Goal: Task Accomplishment & Management: Use online tool/utility

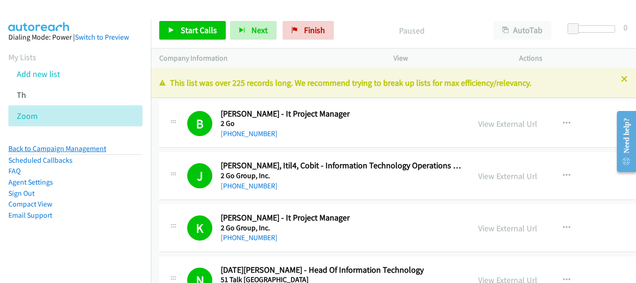
click at [61, 151] on link "Back to Campaign Management" at bounding box center [57, 148] width 98 height 9
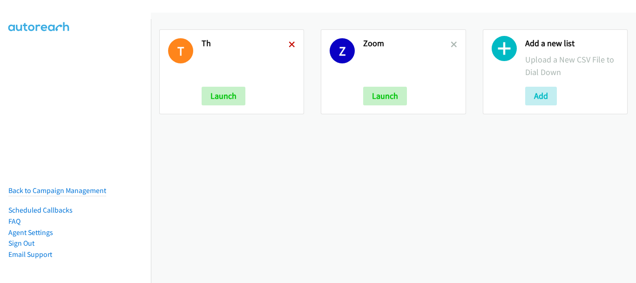
click at [291, 45] on icon at bounding box center [292, 45] width 7 height 7
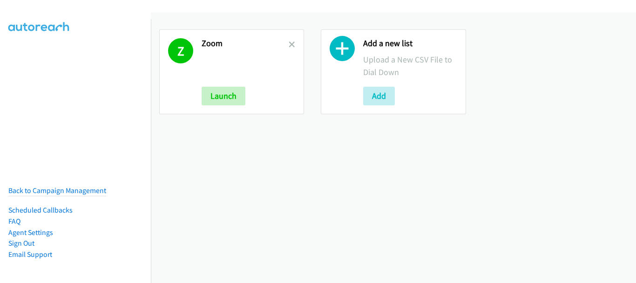
click at [291, 45] on icon at bounding box center [292, 45] width 7 height 7
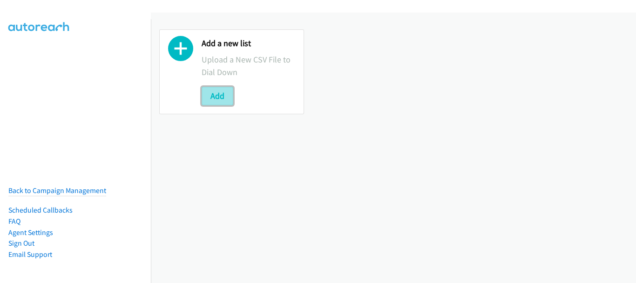
click at [229, 95] on button "Add" at bounding box center [218, 96] width 32 height 19
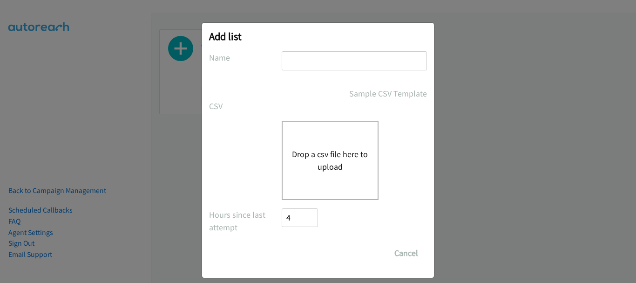
click at [298, 64] on input "text" at bounding box center [354, 60] width 145 height 19
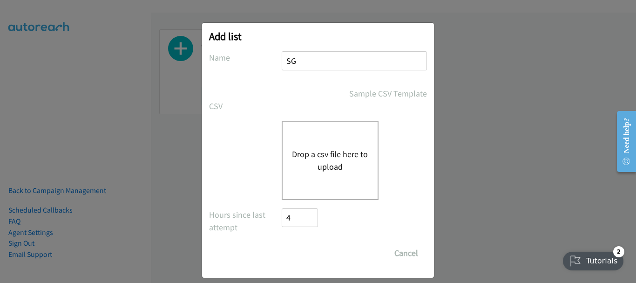
type input "SG"
click at [303, 159] on button "Drop a csv file here to upload" at bounding box center [330, 160] width 76 height 25
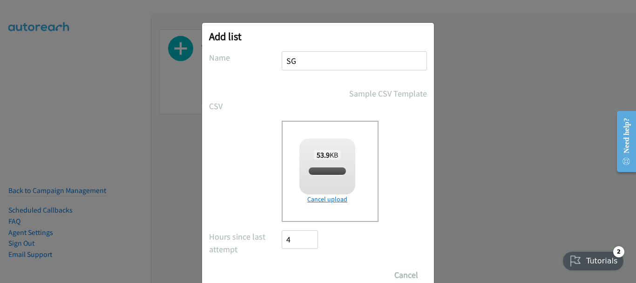
checkbox input "true"
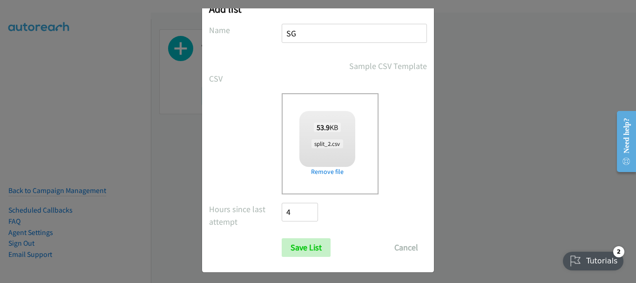
scroll to position [31, 0]
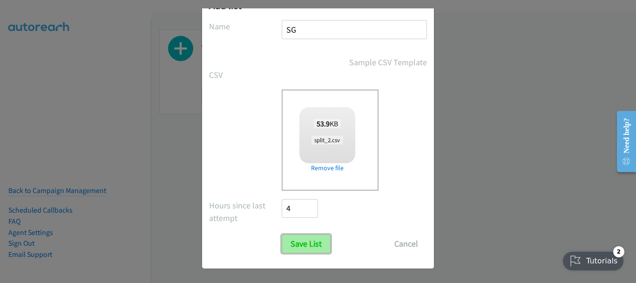
click at [308, 240] on input "Save List" at bounding box center [306, 243] width 49 height 19
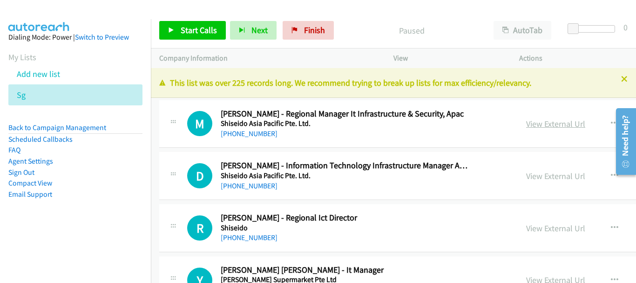
click at [526, 124] on link "View External Url" at bounding box center [555, 123] width 59 height 11
click at [262, 138] on div "+65 9680 2665" at bounding box center [345, 133] width 249 height 11
click at [258, 130] on link "+65 9680 2665" at bounding box center [249, 133] width 57 height 9
click at [250, 183] on link "+65 9128 5814" at bounding box center [249, 185] width 57 height 9
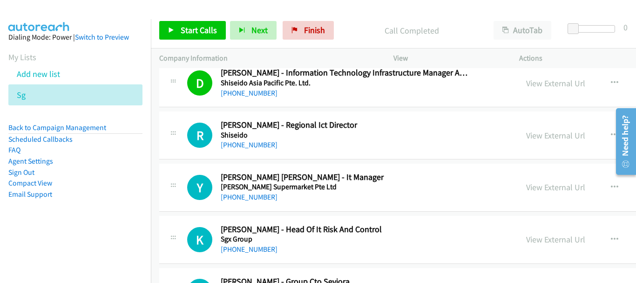
scroll to position [93, 0]
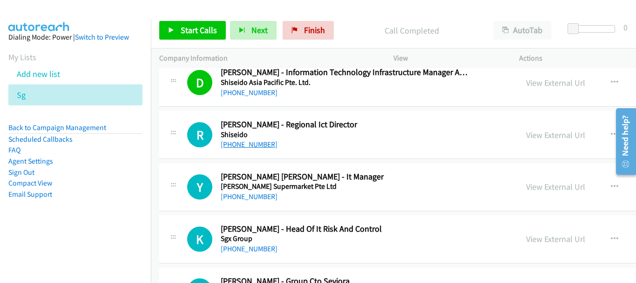
click at [250, 146] on link "+65 9787 8923" at bounding box center [249, 144] width 57 height 9
click at [239, 202] on div "Y Callback Scheduled Yi Shen Ong - It Manager Sheng Siong Supermarket Pte Ltd A…" at bounding box center [501, 187] width 684 height 48
click at [239, 196] on link "+65 9347 9921" at bounding box center [249, 196] width 57 height 9
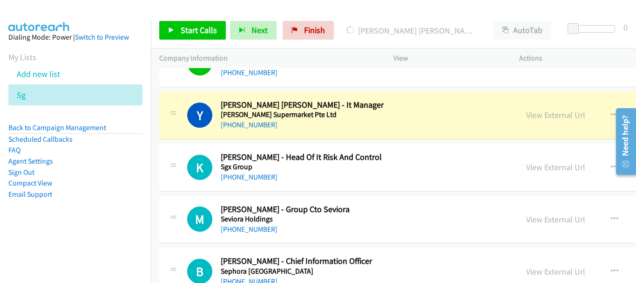
scroll to position [186, 0]
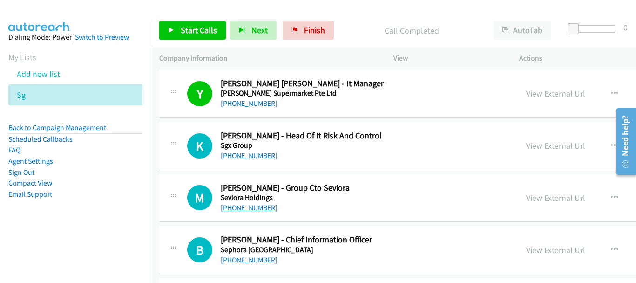
click at [247, 206] on link "+65 9757 3396" at bounding box center [249, 207] width 57 height 9
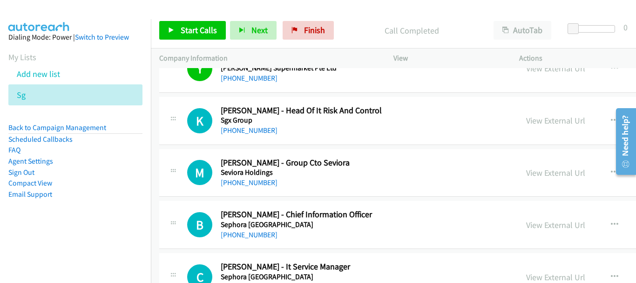
scroll to position [233, 0]
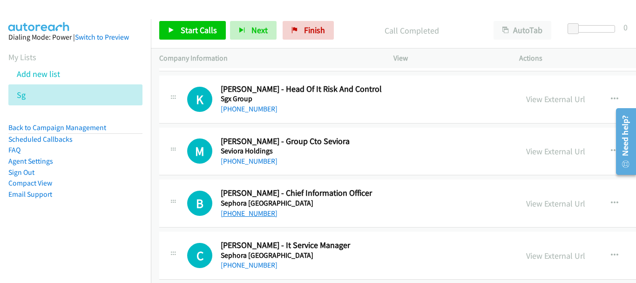
click at [254, 209] on link "+65 8666 6215" at bounding box center [249, 213] width 57 height 9
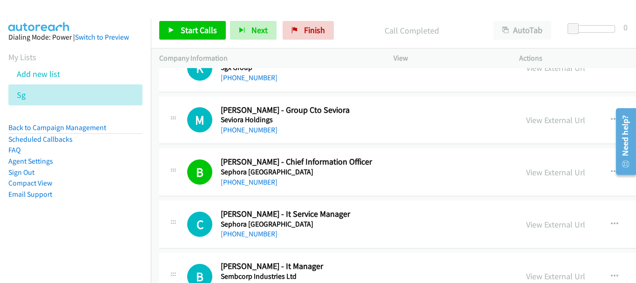
scroll to position [280, 0]
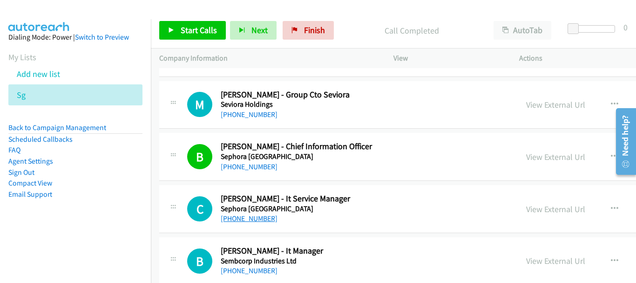
click at [249, 218] on link "+65 9832 6225" at bounding box center [249, 218] width 57 height 9
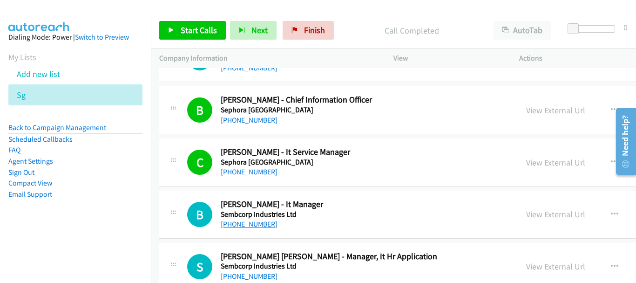
click at [229, 221] on link "+65 9188 3300" at bounding box center [249, 223] width 57 height 9
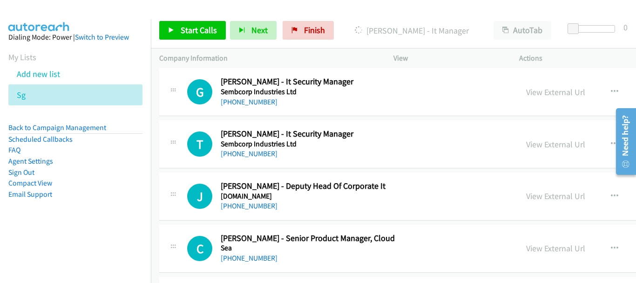
scroll to position [606, 0]
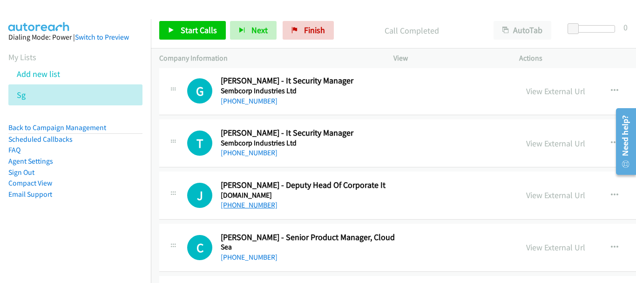
click at [228, 209] on link "+65 9731 9567" at bounding box center [249, 204] width 57 height 9
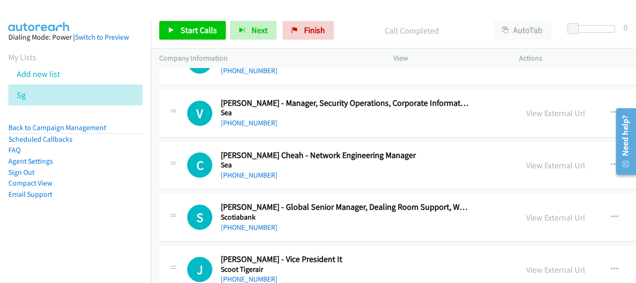
scroll to position [885, 0]
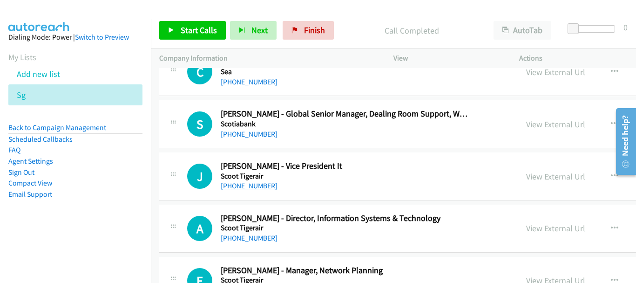
click at [233, 188] on link "+65 8198 5622" at bounding box center [249, 185] width 57 height 9
click at [236, 237] on link "+65 9455 5920" at bounding box center [249, 237] width 57 height 9
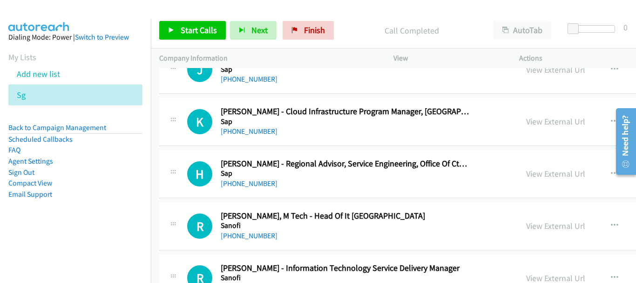
scroll to position [1584, 0]
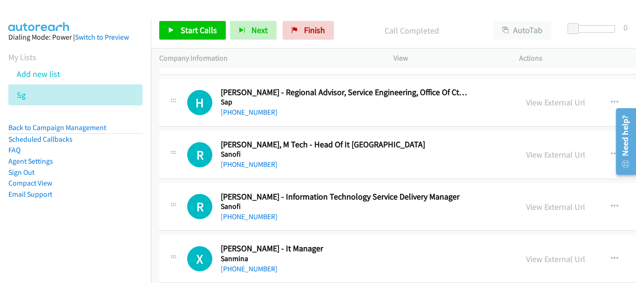
click at [256, 169] on div "+65 8798 5520" at bounding box center [345, 164] width 249 height 11
click at [256, 165] on link "+65 8798 5520" at bounding box center [249, 164] width 57 height 9
click at [239, 268] on link "+65 9631 0580" at bounding box center [249, 268] width 57 height 9
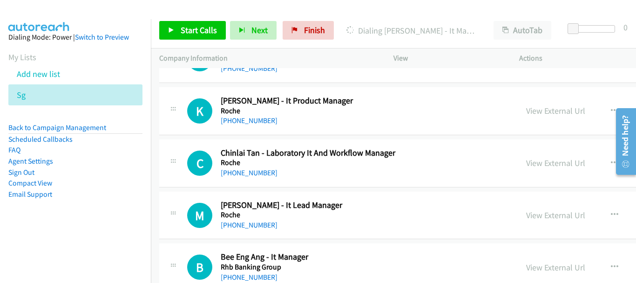
scroll to position [2189, 0]
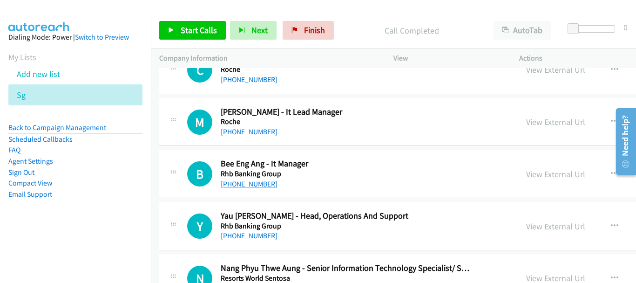
click at [257, 184] on link "+65 9625 7879" at bounding box center [249, 183] width 57 height 9
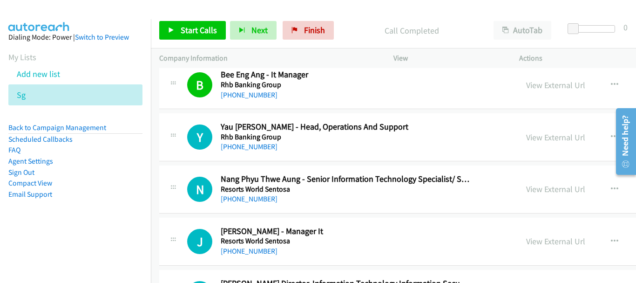
scroll to position [2283, 0]
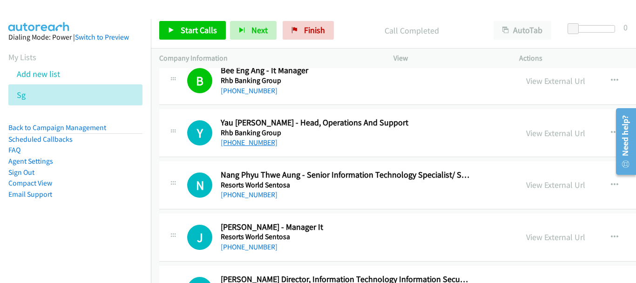
click at [252, 143] on link "+65 9634 1395" at bounding box center [249, 142] width 57 height 9
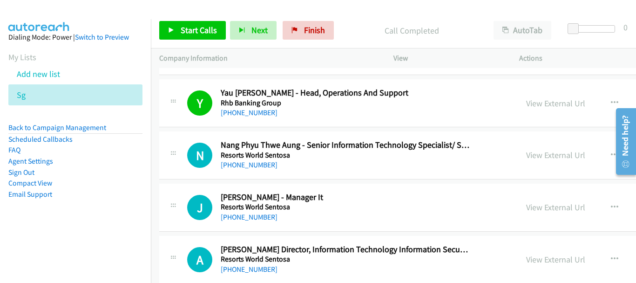
scroll to position [2329, 0]
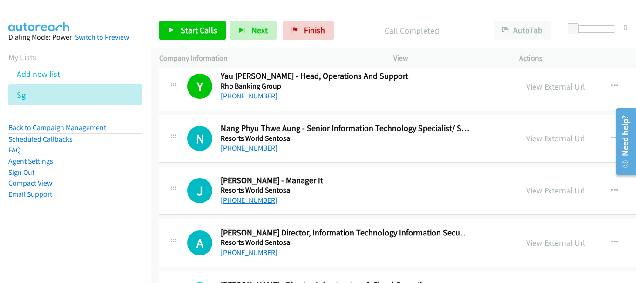
click at [255, 200] on link "+65 9182 7523" at bounding box center [249, 200] width 57 height 9
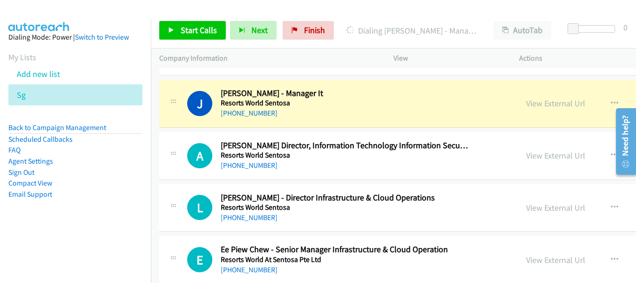
scroll to position [2422, 0]
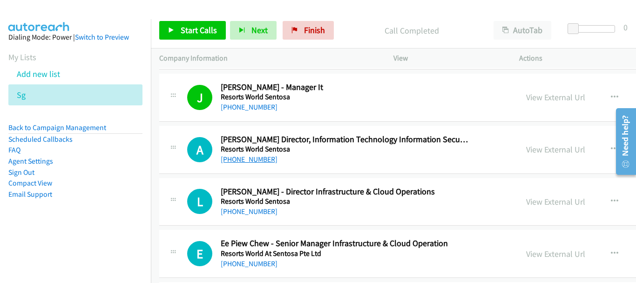
click at [256, 160] on link "+65 9694 9419" at bounding box center [249, 159] width 57 height 9
click at [246, 216] on div "+65 9186 1788" at bounding box center [345, 211] width 249 height 11
click at [247, 214] on link "+65 9186 1788" at bounding box center [249, 211] width 57 height 9
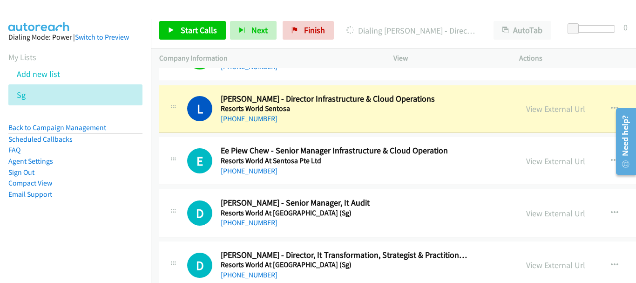
scroll to position [2516, 0]
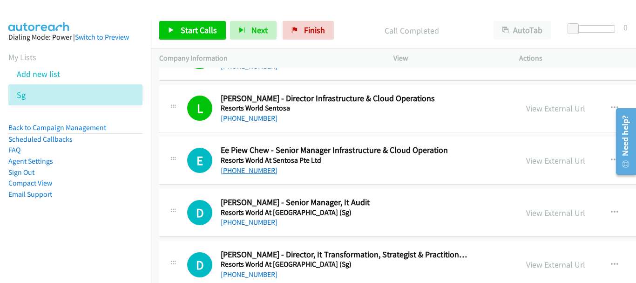
click at [260, 172] on link "+65 9100 4361" at bounding box center [249, 170] width 57 height 9
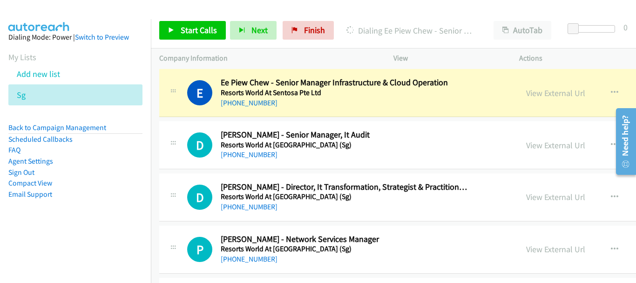
scroll to position [2562, 0]
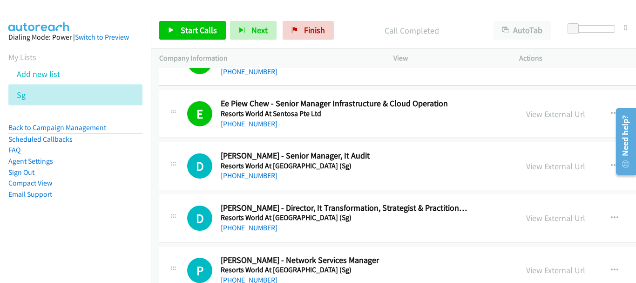
click at [232, 224] on link "+65 9299 4155" at bounding box center [249, 227] width 57 height 9
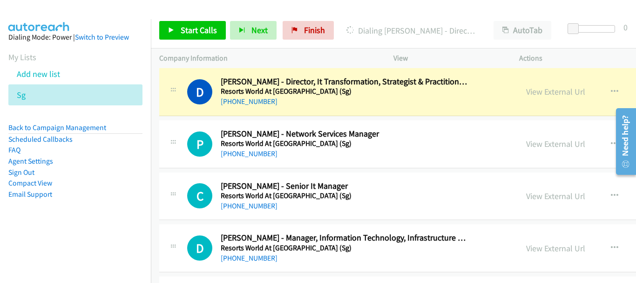
scroll to position [2702, 0]
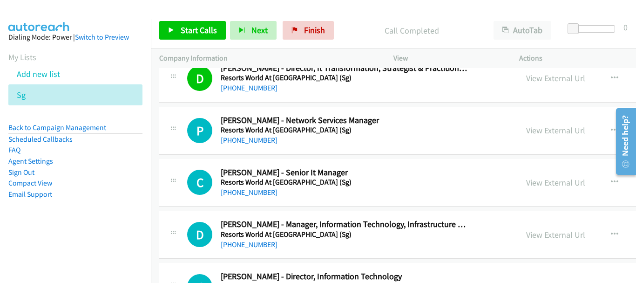
click at [264, 191] on div "+65 9833 9292" at bounding box center [345, 192] width 249 height 11
click at [256, 191] on link "+65 9833 9292" at bounding box center [249, 192] width 57 height 9
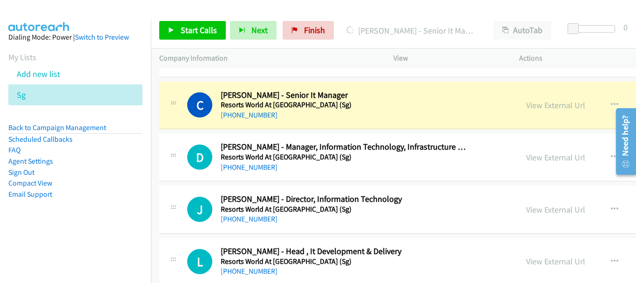
scroll to position [2795, 0]
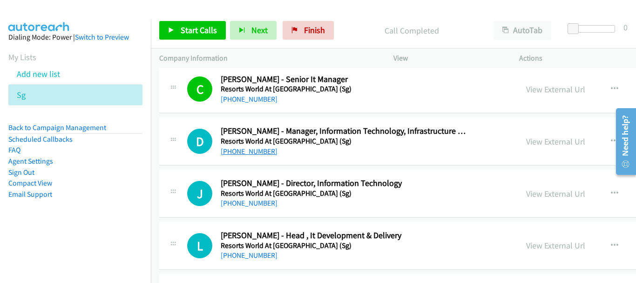
click at [243, 152] on link "+65 9067 1278" at bounding box center [249, 151] width 57 height 9
click at [261, 205] on link "+65 9488 2479" at bounding box center [249, 202] width 57 height 9
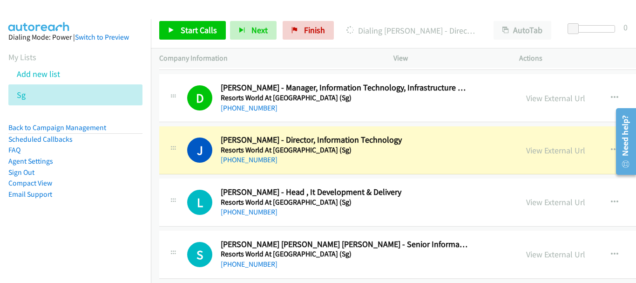
scroll to position [2888, 0]
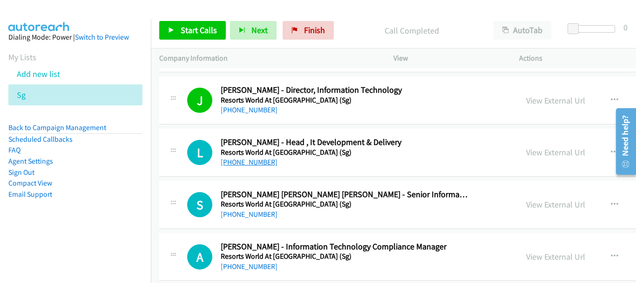
click at [260, 161] on link "+65 9838 8427" at bounding box center [249, 161] width 57 height 9
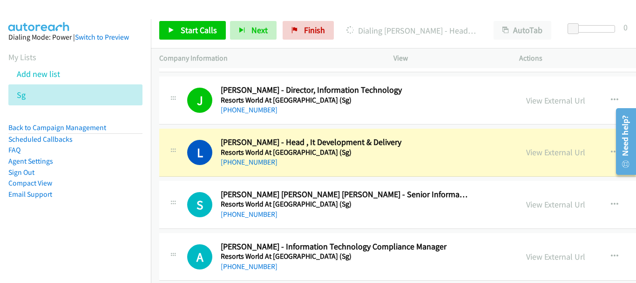
scroll to position [2935, 0]
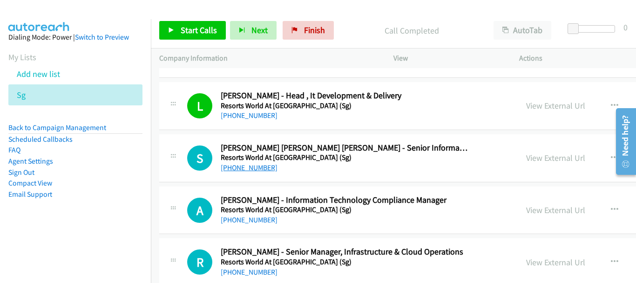
click at [239, 167] on link "+65 9350 9609" at bounding box center [249, 167] width 57 height 9
click at [225, 170] on link "+65 9350 9609" at bounding box center [249, 167] width 57 height 9
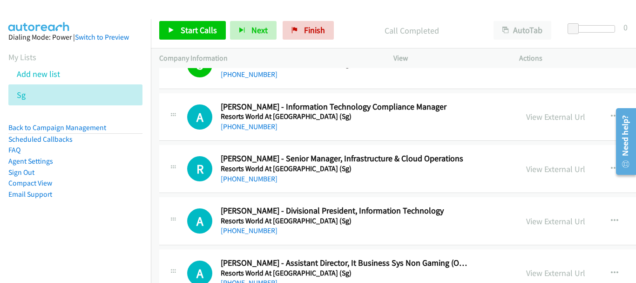
scroll to position [3075, 0]
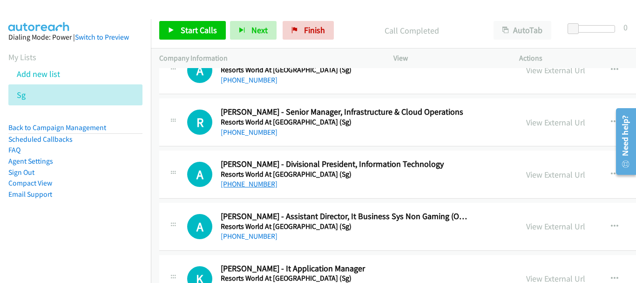
click at [251, 185] on link "+65 9691 7167" at bounding box center [249, 183] width 57 height 9
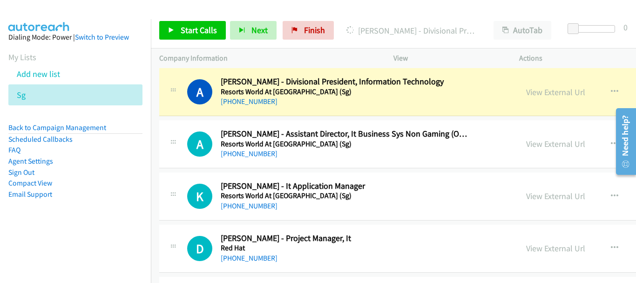
scroll to position [3168, 0]
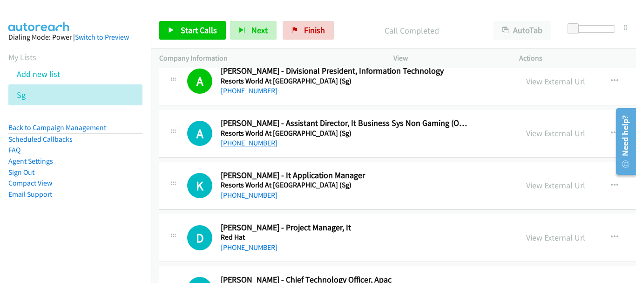
click at [256, 147] on link "+65 9815 8609" at bounding box center [249, 142] width 57 height 9
click at [257, 197] on link "+65 9230 8127" at bounding box center [249, 195] width 57 height 9
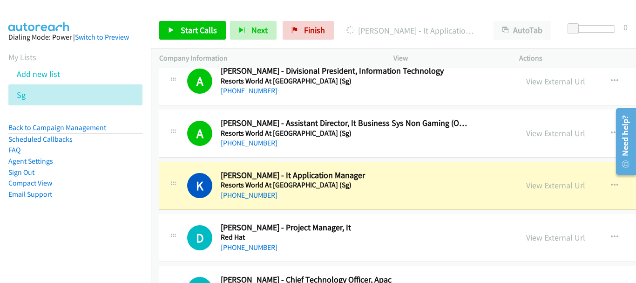
scroll to position [3261, 0]
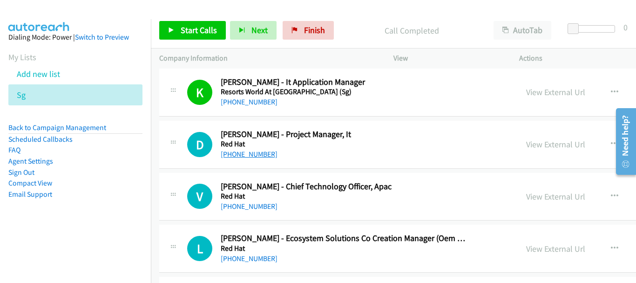
click at [248, 152] on link "+65 9800 3195" at bounding box center [249, 154] width 57 height 9
click at [249, 209] on link "+65 9048 2444" at bounding box center [249, 206] width 57 height 9
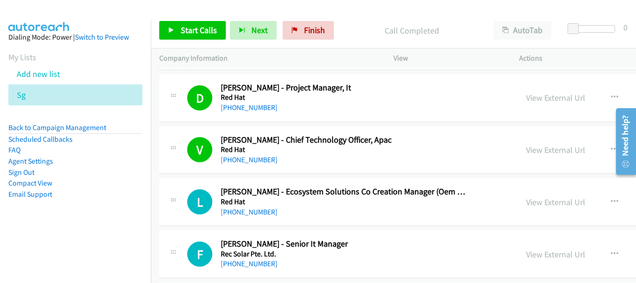
scroll to position [3354, 0]
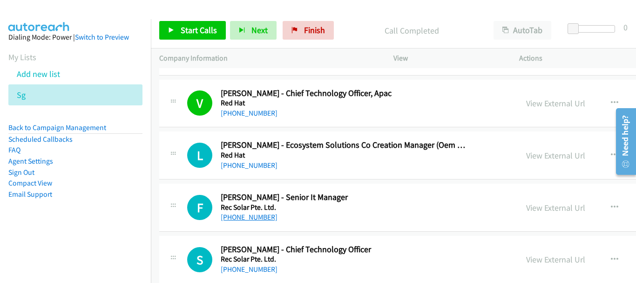
click at [247, 215] on link "+65 8405 9293" at bounding box center [249, 216] width 57 height 9
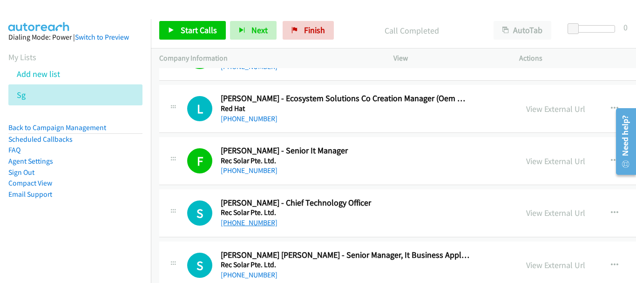
click at [260, 221] on link "+65 9728 5895" at bounding box center [249, 222] width 57 height 9
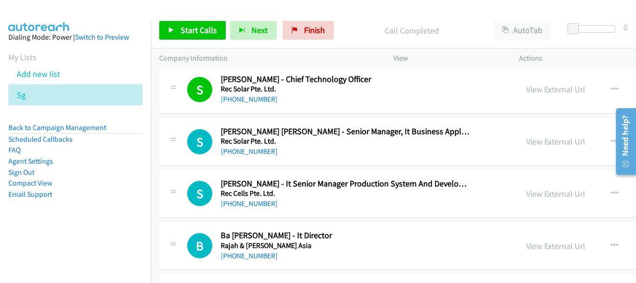
scroll to position [3540, 0]
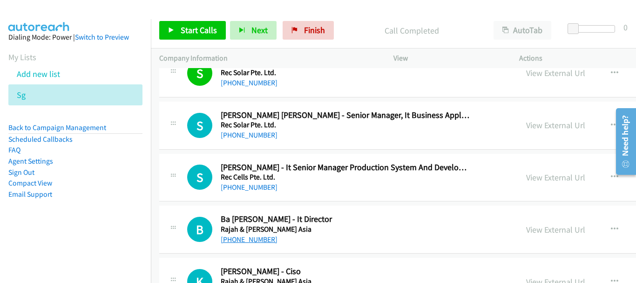
click at [247, 235] on link "+65 9780 4581" at bounding box center [249, 239] width 57 height 9
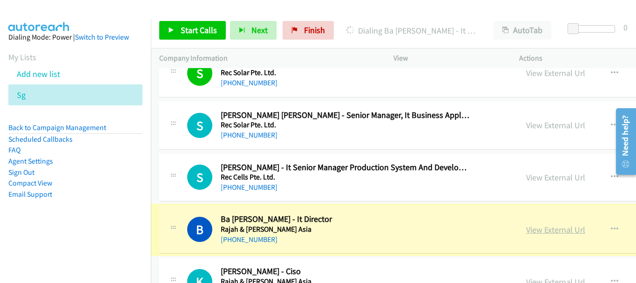
click at [526, 230] on link "View External Url" at bounding box center [555, 229] width 59 height 11
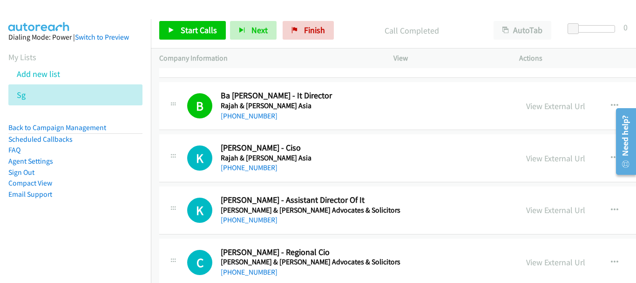
scroll to position [3680, 0]
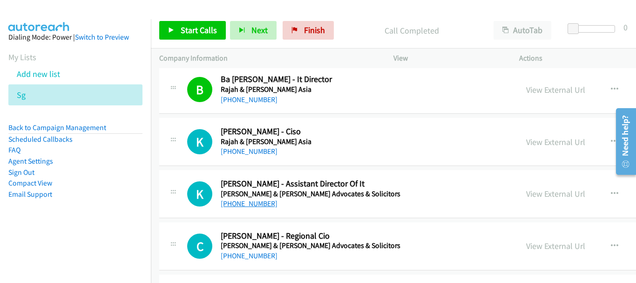
click at [244, 201] on link "+65 9652 4794" at bounding box center [249, 203] width 57 height 9
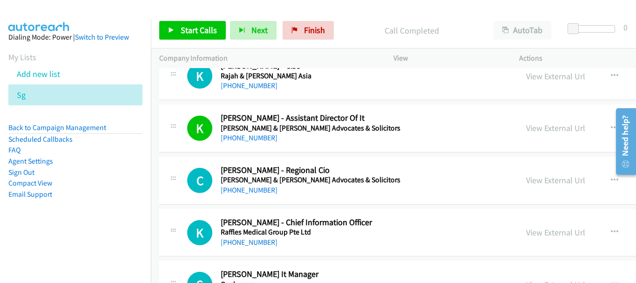
scroll to position [3773, 0]
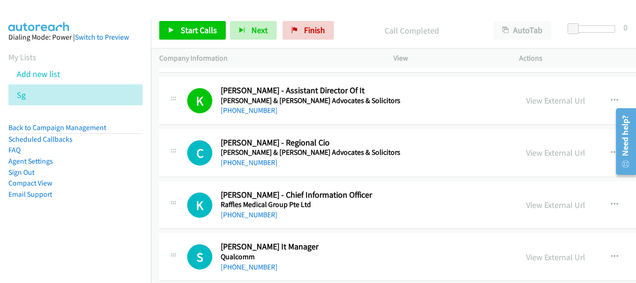
click at [237, 167] on div "+65 9062 0505" at bounding box center [345, 162] width 249 height 11
click at [240, 163] on link "+65 9062 0505" at bounding box center [249, 162] width 57 height 9
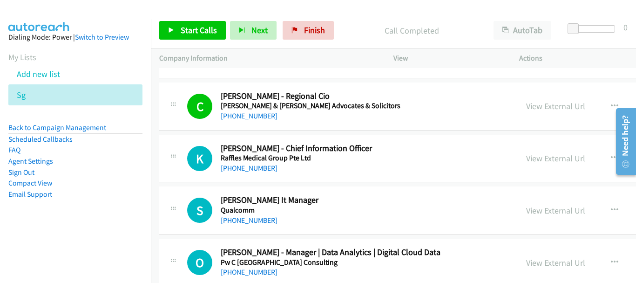
click at [251, 163] on div "+65 9831 6617" at bounding box center [345, 168] width 249 height 11
click at [253, 170] on link "+65 9831 6617" at bounding box center [249, 168] width 57 height 9
click at [246, 224] on link "+65 9021 3920" at bounding box center [249, 220] width 57 height 9
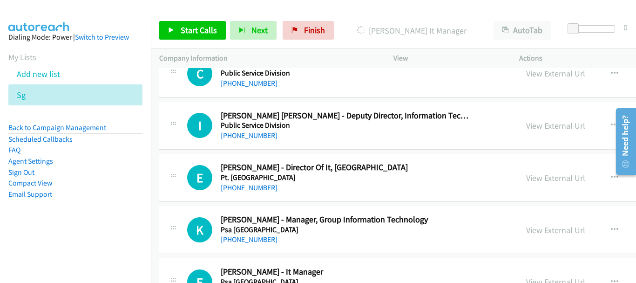
scroll to position [4379, 0]
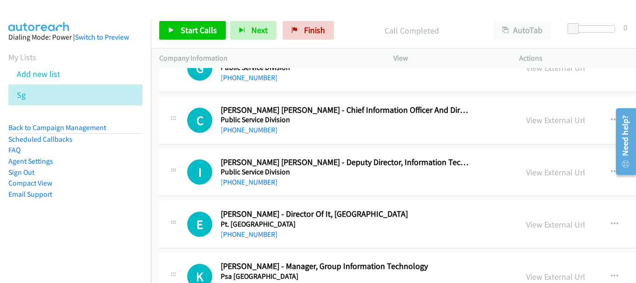
click at [257, 242] on div "E Callback Scheduled Eric Cheong - Director Of It, Asia Pt. Millennium Hotel Si…" at bounding box center [501, 224] width 684 height 48
click at [257, 238] on link "+65 9842 6231" at bounding box center [249, 234] width 57 height 9
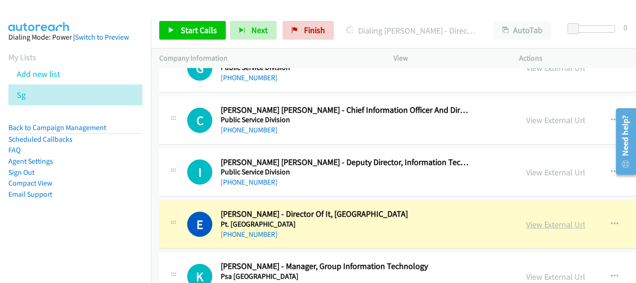
click at [526, 223] on link "View External Url" at bounding box center [555, 224] width 59 height 11
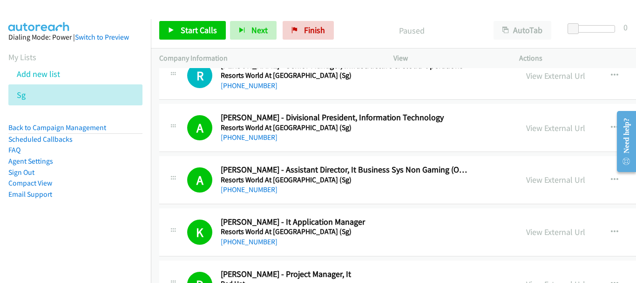
scroll to position [4431, 0]
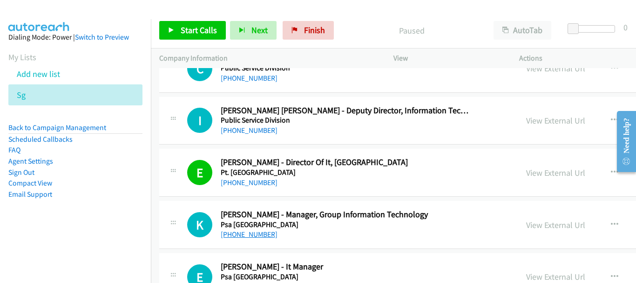
click at [252, 235] on link "+65 9665 6710" at bounding box center [249, 234] width 57 height 9
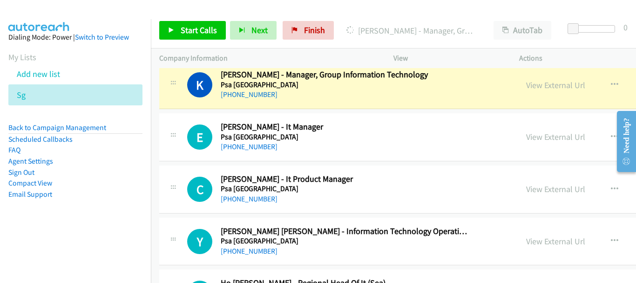
scroll to position [4524, 0]
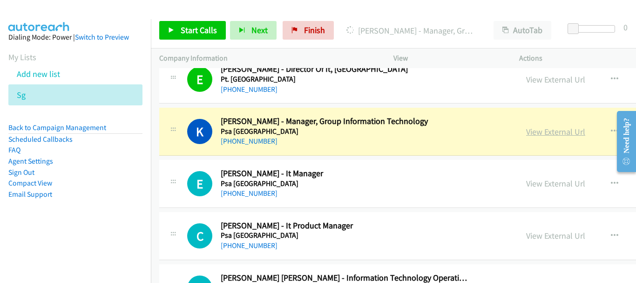
click at [526, 136] on link "View External Url" at bounding box center [555, 131] width 59 height 11
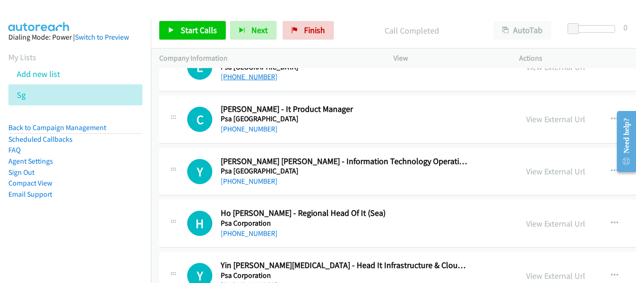
scroll to position [4664, 0]
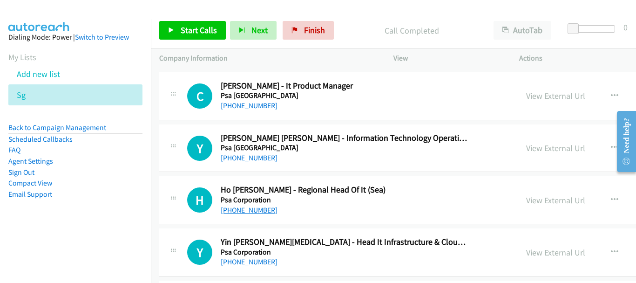
click at [247, 213] on link "+65 9154 3581" at bounding box center [249, 209] width 57 height 9
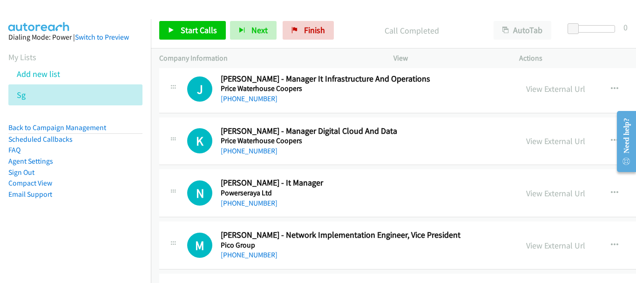
scroll to position [6061, 0]
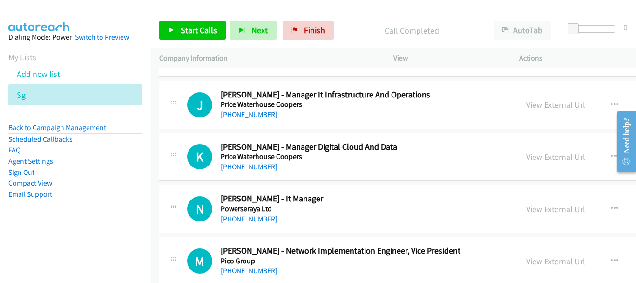
click at [244, 221] on link "+65 9845 8562" at bounding box center [249, 218] width 57 height 9
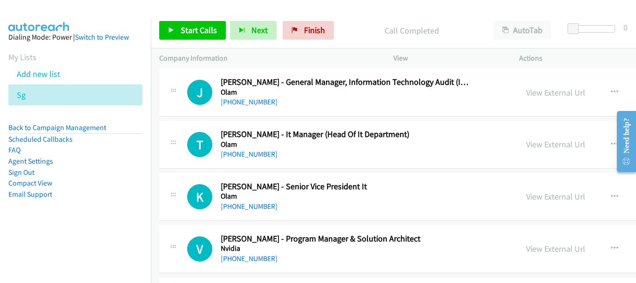
scroll to position [8157, 0]
click at [251, 157] on link "[PHONE_NUMBER]" at bounding box center [249, 153] width 57 height 9
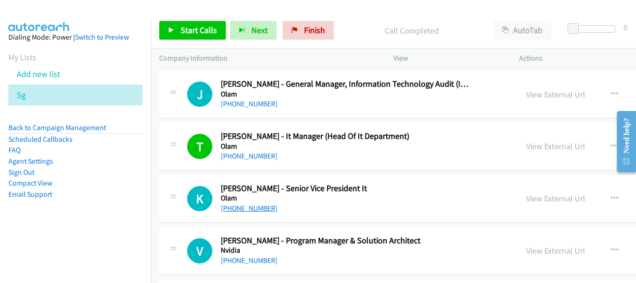
scroll to position [8166, 0]
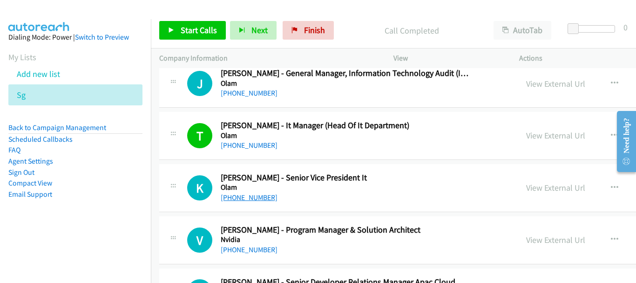
click at [251, 198] on link "[PHONE_NUMBER]" at bounding box center [249, 197] width 57 height 9
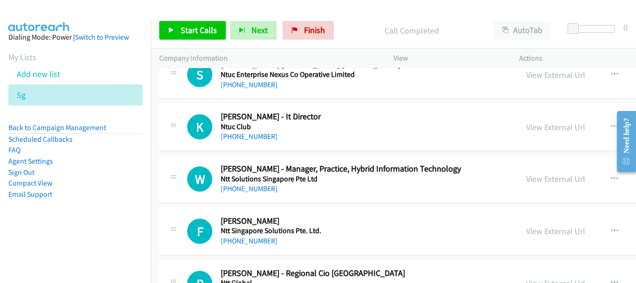
scroll to position [8958, 0]
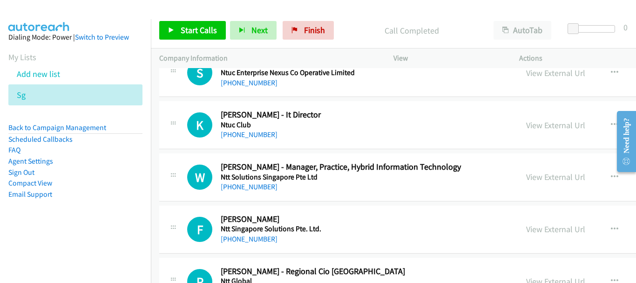
click at [244, 130] on div "[PHONE_NUMBER]" at bounding box center [345, 134] width 249 height 11
click at [257, 130] on link "[PHONE_NUMBER]" at bounding box center [249, 134] width 57 height 9
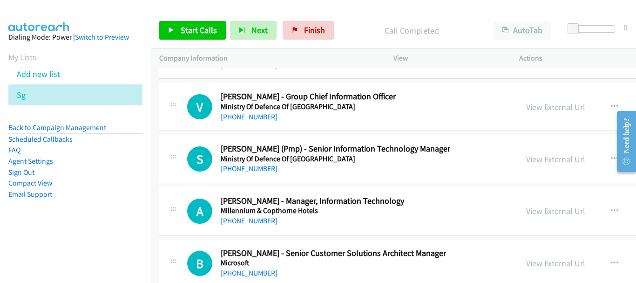
scroll to position [15047, 0]
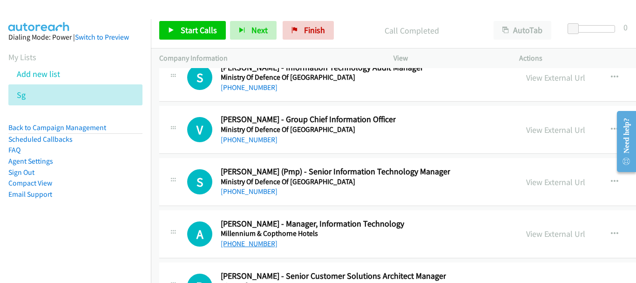
click at [256, 244] on link "[PHONE_NUMBER]" at bounding box center [249, 243] width 57 height 9
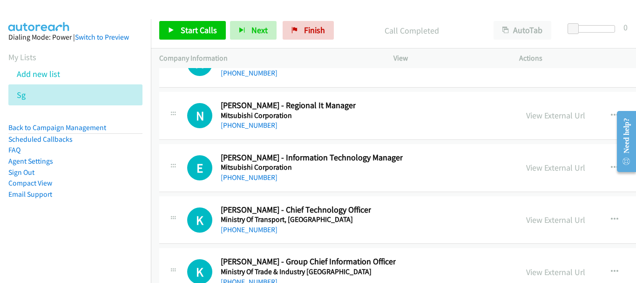
scroll to position [13743, 0]
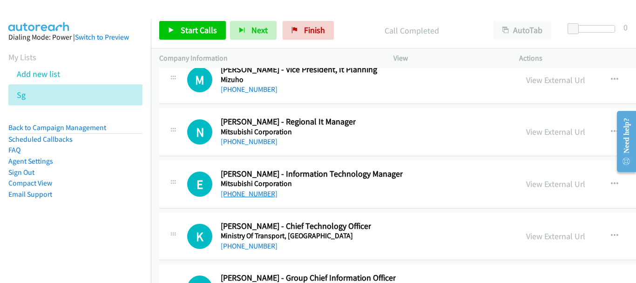
click at [241, 196] on link "[PHONE_NUMBER]" at bounding box center [249, 193] width 57 height 9
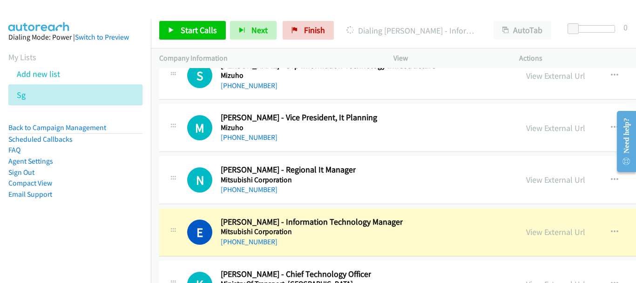
scroll to position [13650, 0]
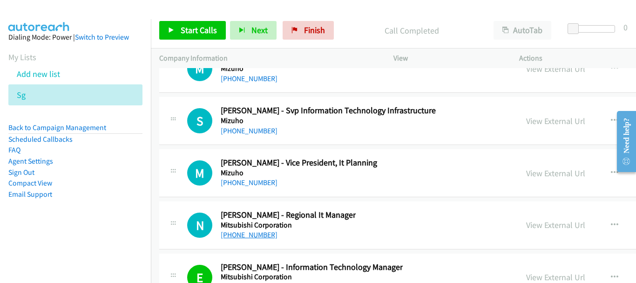
click at [263, 232] on link "[PHONE_NUMBER]" at bounding box center [249, 234] width 57 height 9
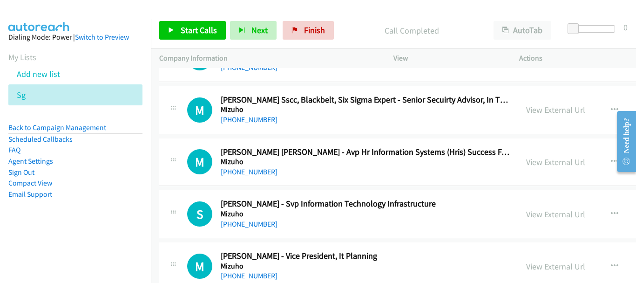
scroll to position [13510, 0]
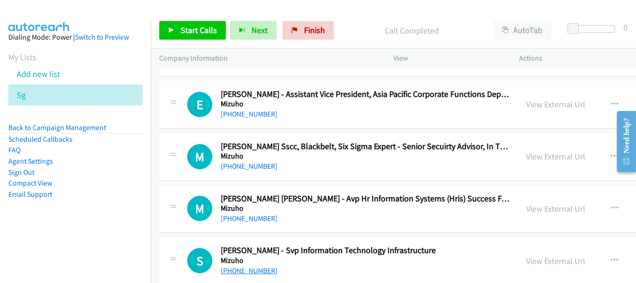
click at [248, 269] on link "[PHONE_NUMBER]" at bounding box center [249, 270] width 57 height 9
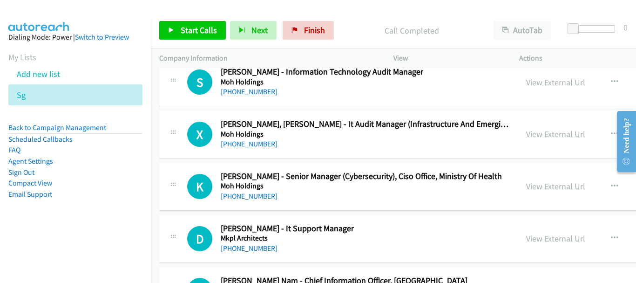
scroll to position [13184, 0]
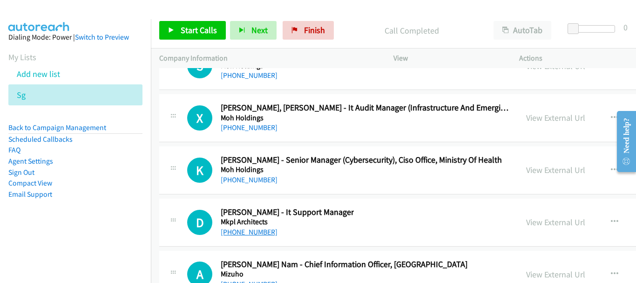
click at [246, 235] on link "[PHONE_NUMBER]" at bounding box center [249, 231] width 57 height 9
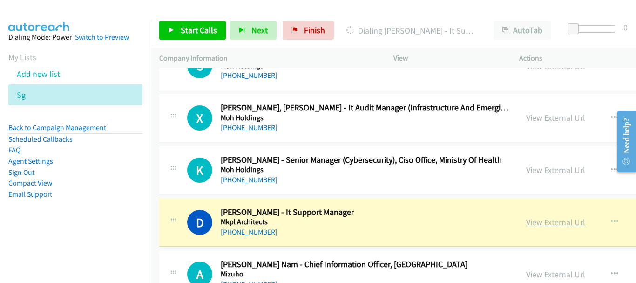
click at [526, 225] on link "View External Url" at bounding box center [555, 222] width 59 height 11
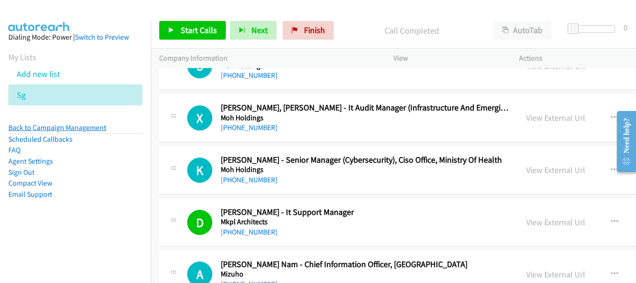
click at [95, 130] on link "Back to Campaign Management" at bounding box center [57, 127] width 98 height 9
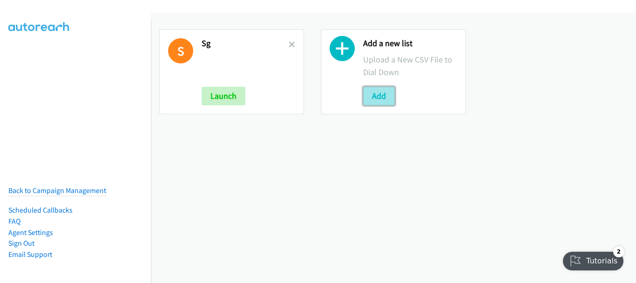
click at [364, 89] on button "Add" at bounding box center [379, 96] width 32 height 19
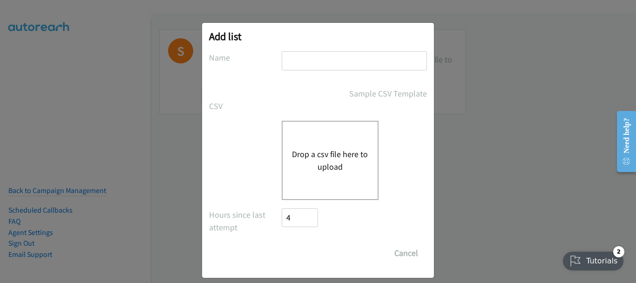
click at [339, 69] on input "text" at bounding box center [354, 60] width 145 height 19
type input "Move"
click at [312, 166] on button "Drop a csv file here to upload" at bounding box center [330, 160] width 76 height 25
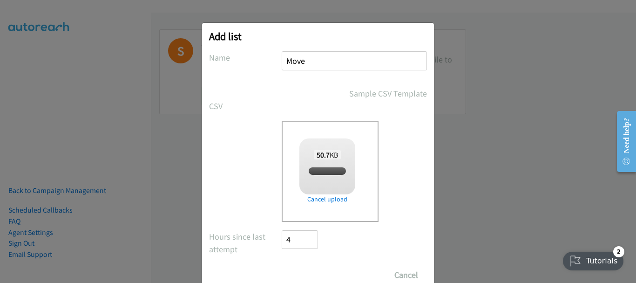
checkbox input "true"
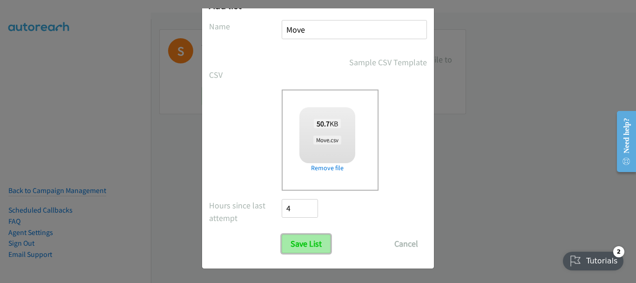
click at [299, 244] on input "Save List" at bounding box center [306, 243] width 49 height 19
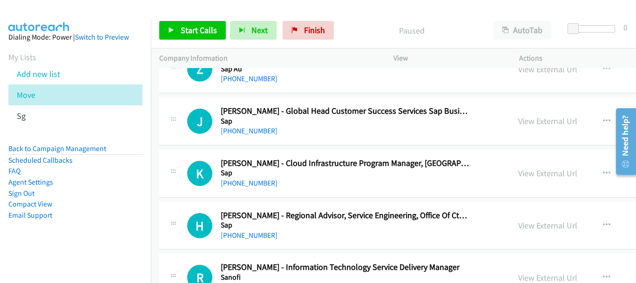
scroll to position [14099, 0]
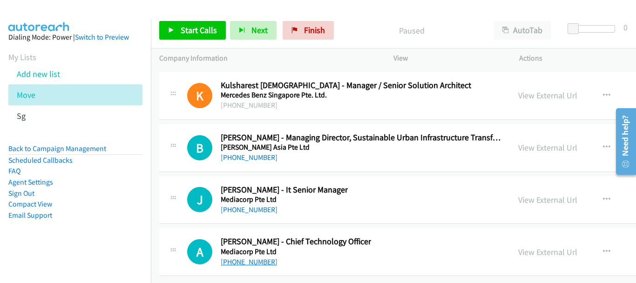
click at [252, 257] on link "[PHONE_NUMBER]" at bounding box center [249, 261] width 57 height 9
click at [254, 205] on link "[PHONE_NUMBER]" at bounding box center [249, 209] width 57 height 9
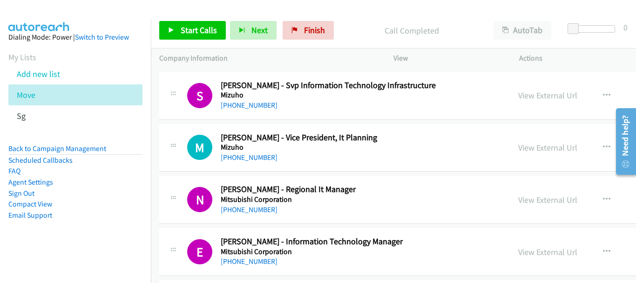
scroll to position [11024, 0]
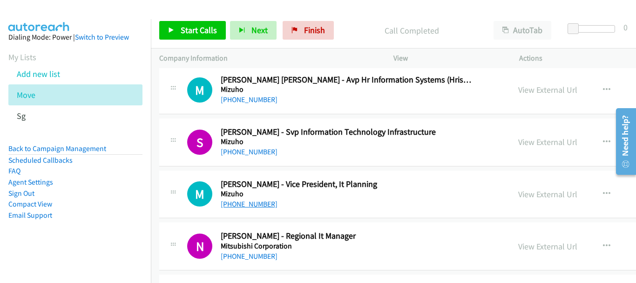
click at [256, 205] on link "[PHONE_NUMBER]" at bounding box center [249, 203] width 57 height 9
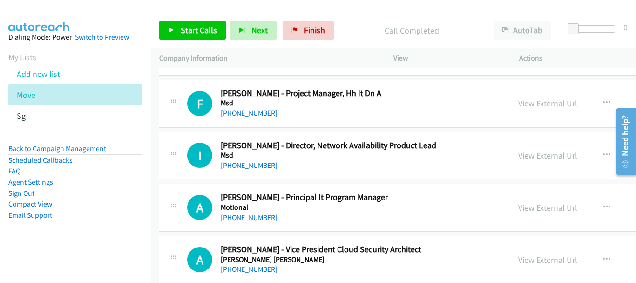
scroll to position [9953, 0]
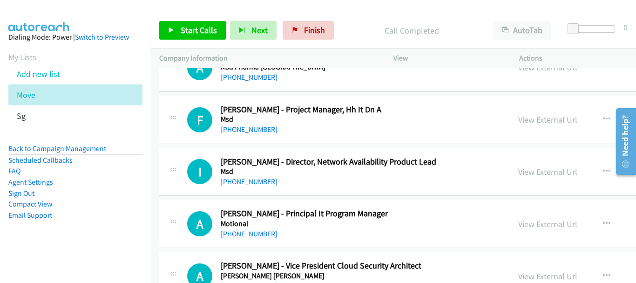
click at [261, 234] on link "[PHONE_NUMBER]" at bounding box center [249, 233] width 57 height 9
click at [249, 233] on link "[PHONE_NUMBER]" at bounding box center [249, 233] width 57 height 9
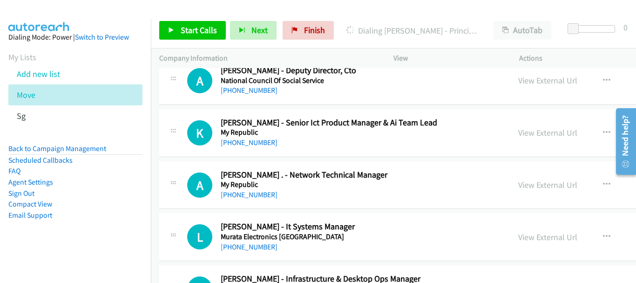
scroll to position [9627, 0]
click at [250, 247] on link "[PHONE_NUMBER]" at bounding box center [249, 247] width 57 height 9
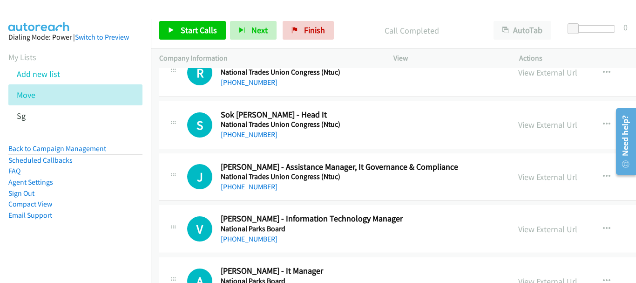
scroll to position [9068, 0]
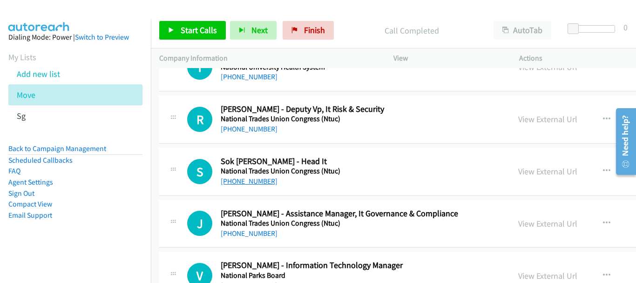
click at [252, 180] on link "[PHONE_NUMBER]" at bounding box center [249, 181] width 57 height 9
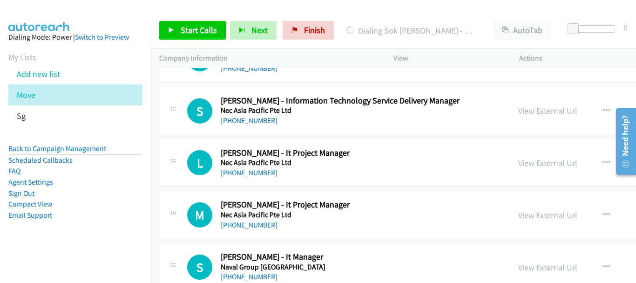
scroll to position [8602, 0]
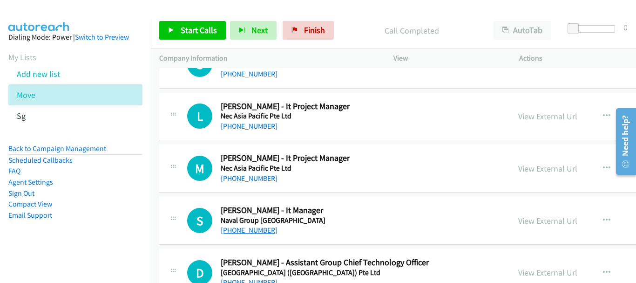
click at [249, 229] on link "[PHONE_NUMBER]" at bounding box center [249, 229] width 57 height 9
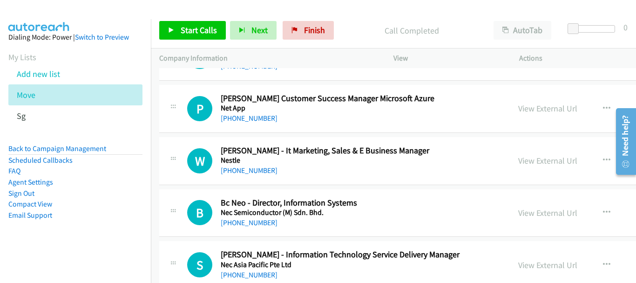
scroll to position [8229, 0]
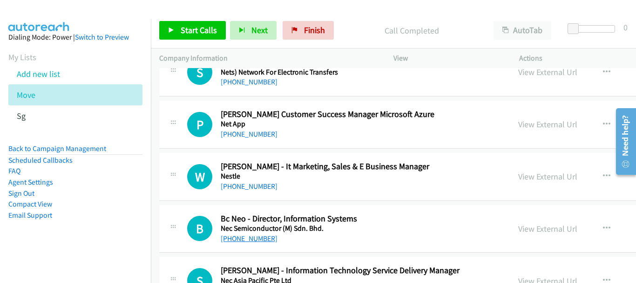
click at [256, 236] on link "+65 8113 1234" at bounding box center [249, 238] width 57 height 9
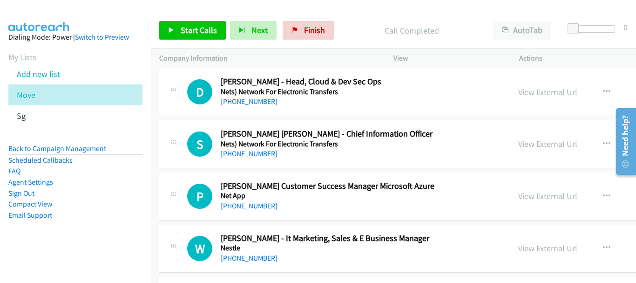
scroll to position [8136, 0]
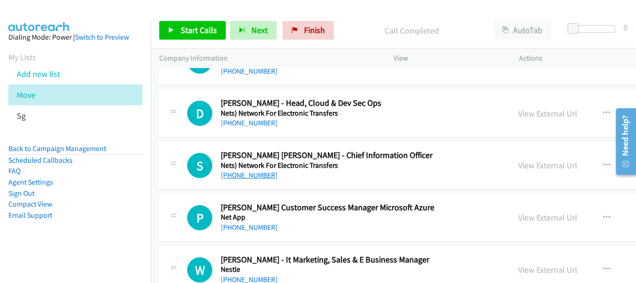
click at [252, 177] on link "+65 9775 4465" at bounding box center [249, 174] width 57 height 9
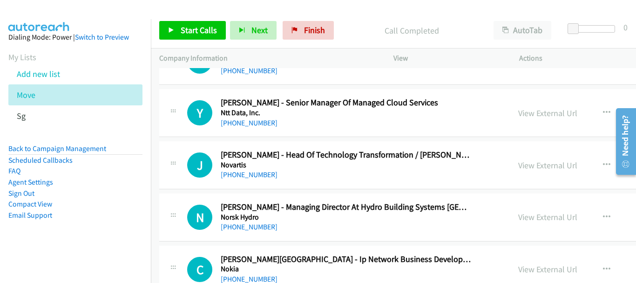
scroll to position [7204, 0]
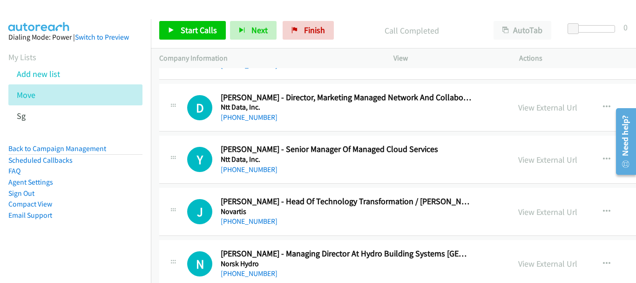
click at [261, 227] on div "+65 9029 5183" at bounding box center [346, 221] width 251 height 11
click at [250, 223] on link "+65 9029 5183" at bounding box center [249, 221] width 57 height 9
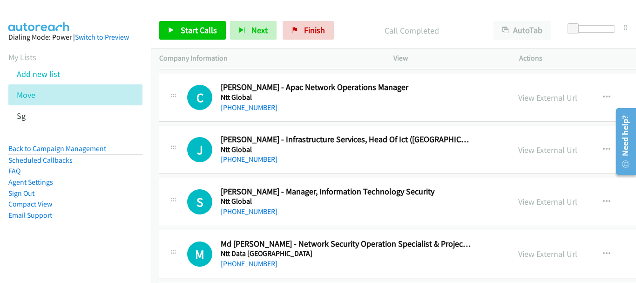
scroll to position [6738, 0]
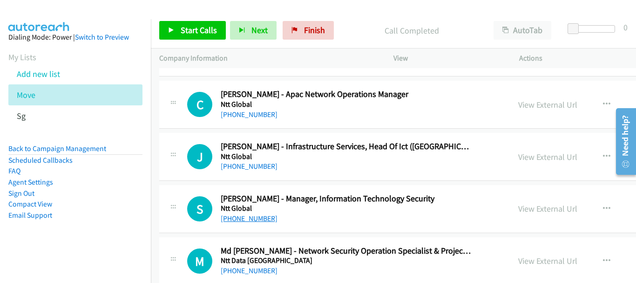
click at [254, 216] on link "+65 8488 6701" at bounding box center [249, 218] width 57 height 9
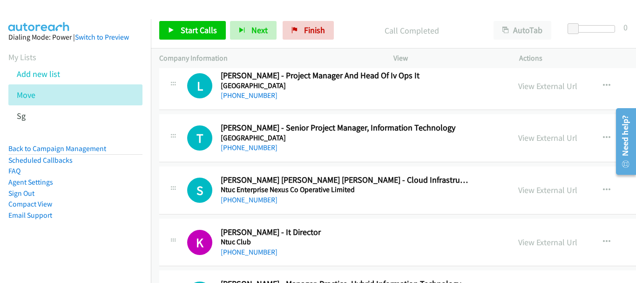
scroll to position [6226, 0]
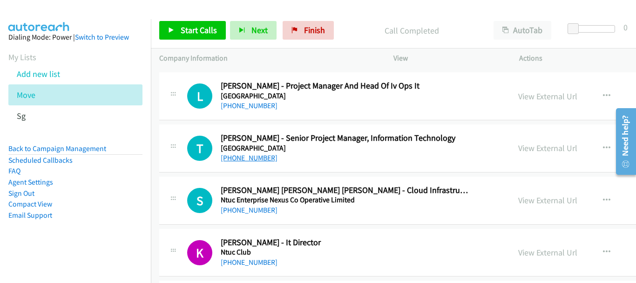
click at [249, 157] on link "+65 9829 6552" at bounding box center [249, 157] width 57 height 9
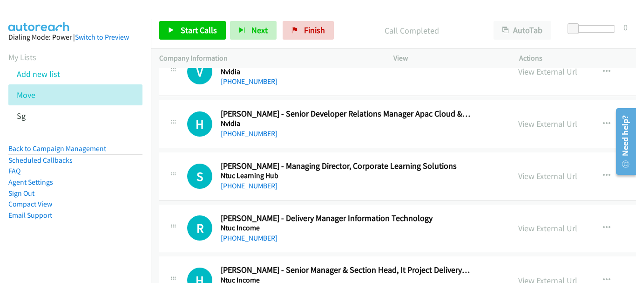
scroll to position [5714, 0]
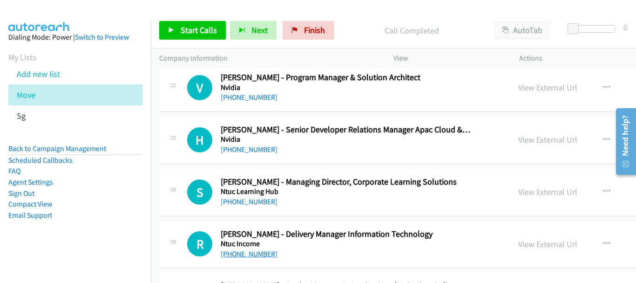
click at [259, 254] on link "+65 8183 2590" at bounding box center [249, 253] width 57 height 9
click at [252, 205] on link "+65 9878 6422" at bounding box center [249, 201] width 57 height 9
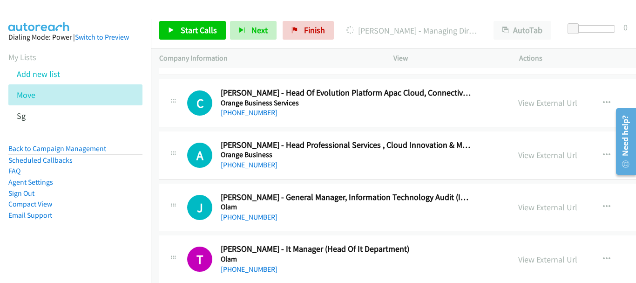
scroll to position [5434, 0]
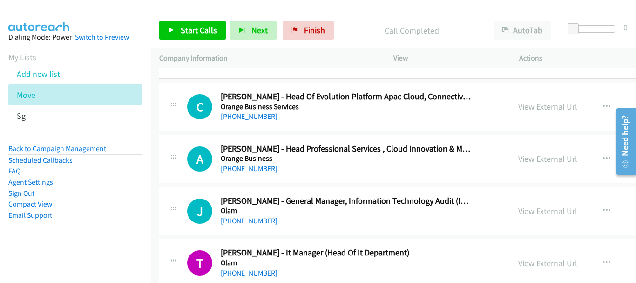
click at [252, 222] on link "+65 9231 2865" at bounding box center [249, 220] width 57 height 9
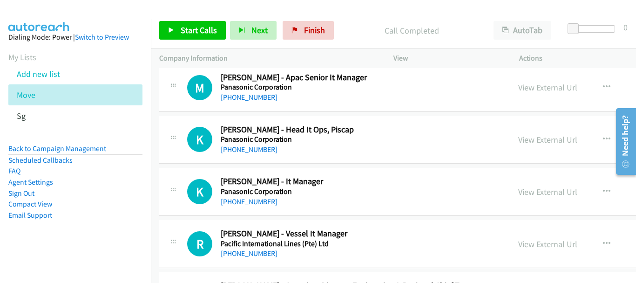
scroll to position [4968, 0]
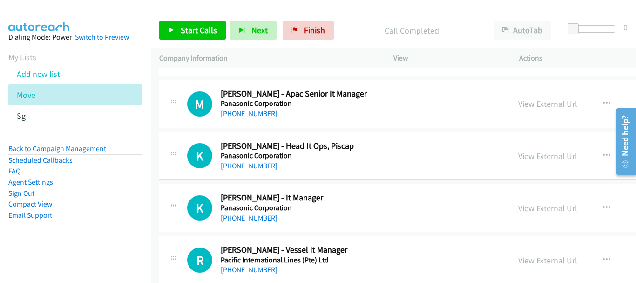
click at [256, 222] on link "+65 8161 1155" at bounding box center [249, 217] width 57 height 9
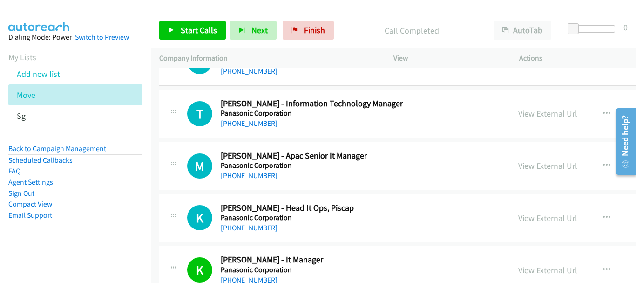
scroll to position [4922, 0]
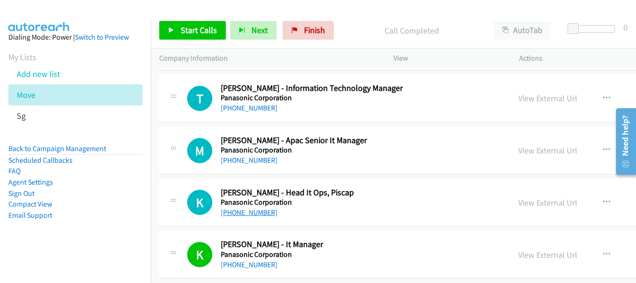
click at [243, 211] on link "+65 9068 6073" at bounding box center [249, 212] width 57 height 9
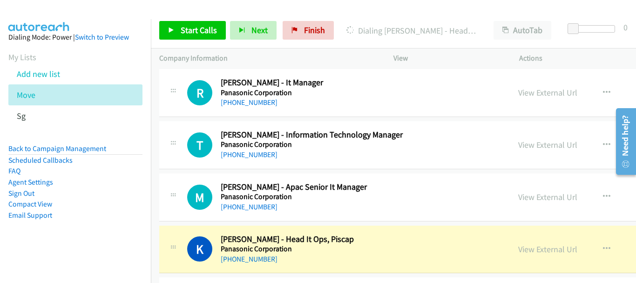
scroll to position [4828, 0]
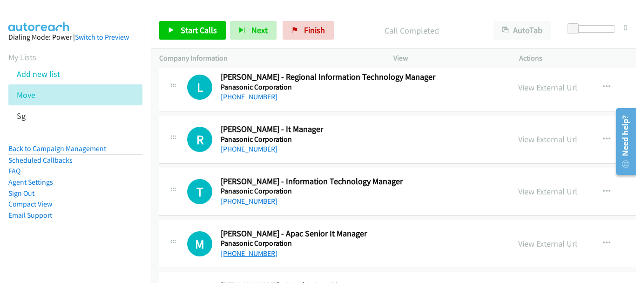
click at [259, 253] on link "+65 9003 8224" at bounding box center [249, 253] width 57 height 9
click at [254, 202] on link "+65 9843 6228" at bounding box center [249, 201] width 57 height 9
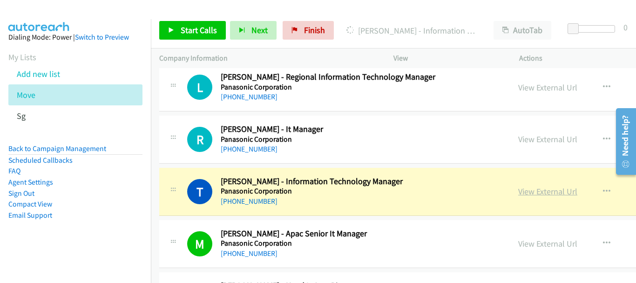
click at [518, 188] on link "View External Url" at bounding box center [547, 191] width 59 height 11
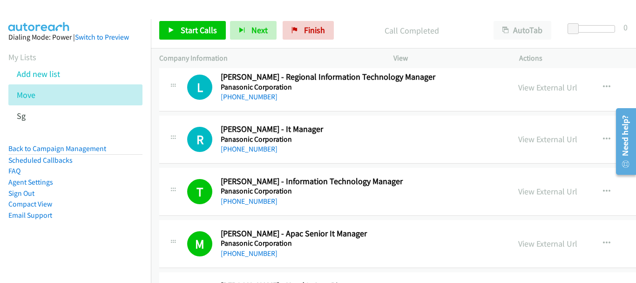
scroll to position [4782, 0]
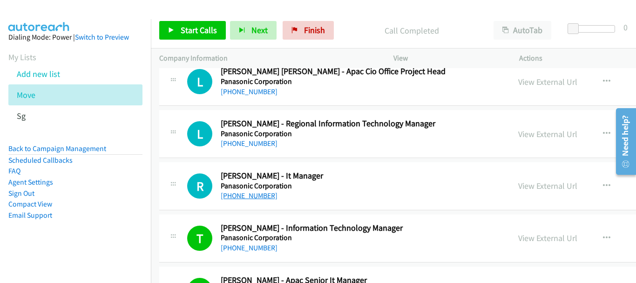
click at [263, 192] on link "+65 9337 7340" at bounding box center [249, 195] width 57 height 9
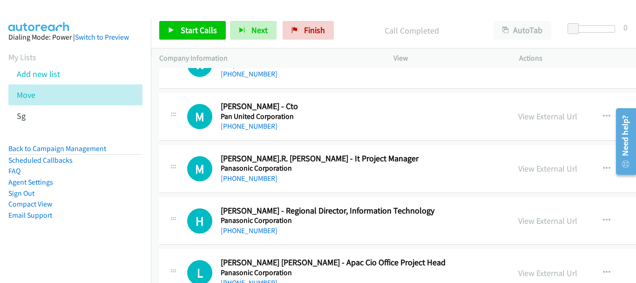
scroll to position [4549, 0]
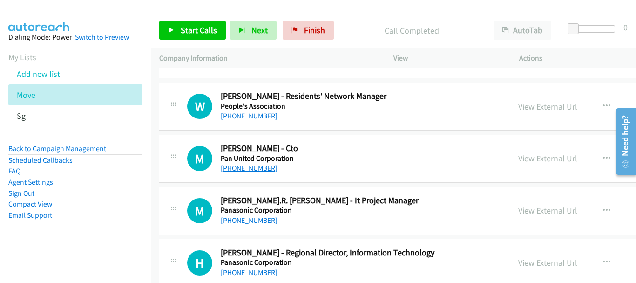
click at [261, 171] on link "+65 8133 4639" at bounding box center [249, 168] width 57 height 9
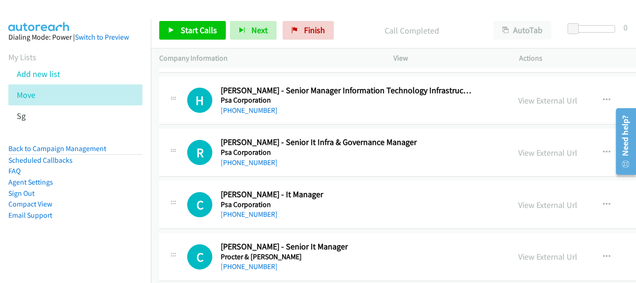
scroll to position [2779, 0]
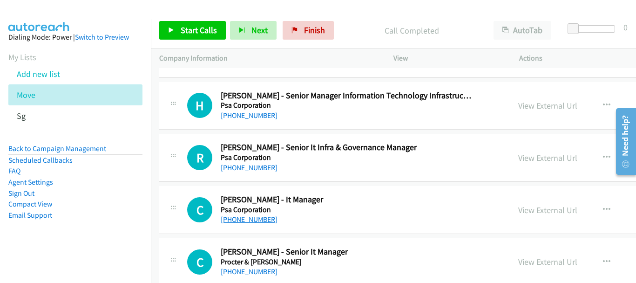
click at [252, 223] on link "+65 9670 2096" at bounding box center [249, 219] width 57 height 9
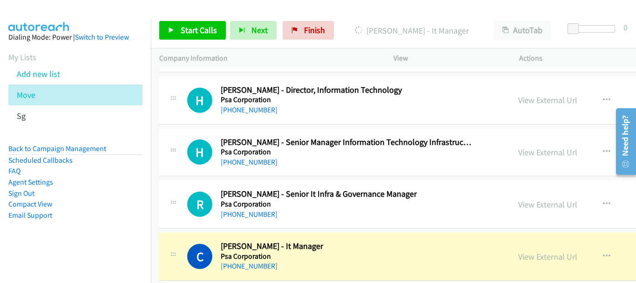
scroll to position [2686, 0]
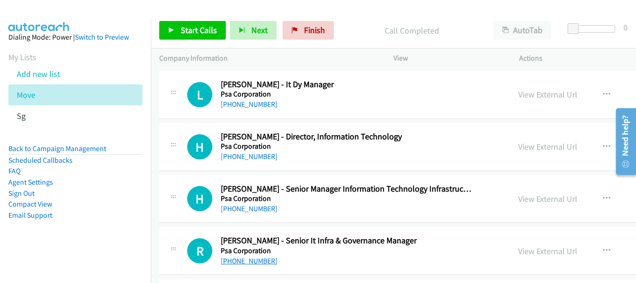
click at [249, 258] on link "+65 9616 0449" at bounding box center [249, 260] width 57 height 9
click at [258, 205] on link "+65 9366 6634" at bounding box center [249, 208] width 57 height 9
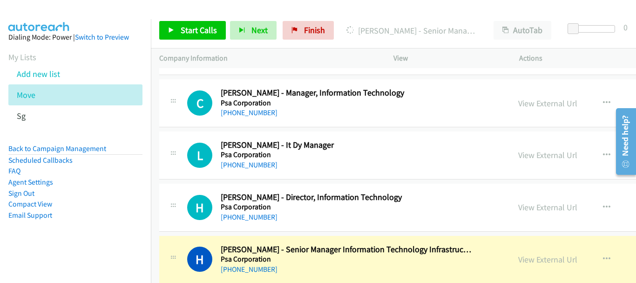
scroll to position [2639, 0]
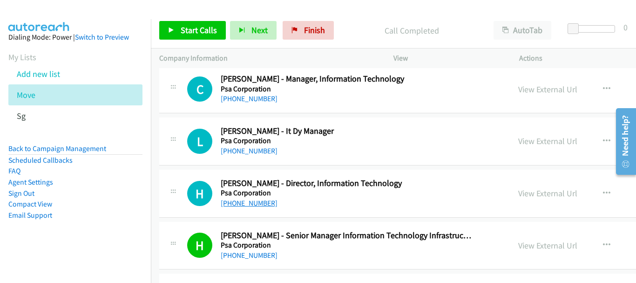
click at [250, 206] on link "+65 9826 4526" at bounding box center [249, 202] width 57 height 9
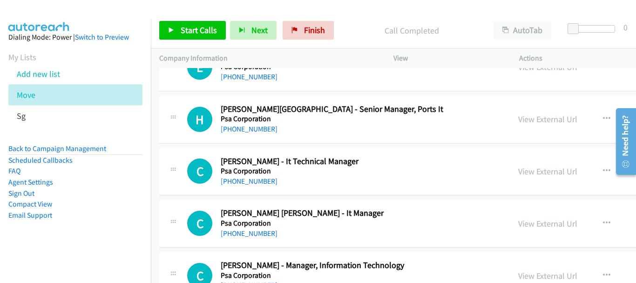
scroll to position [2499, 0]
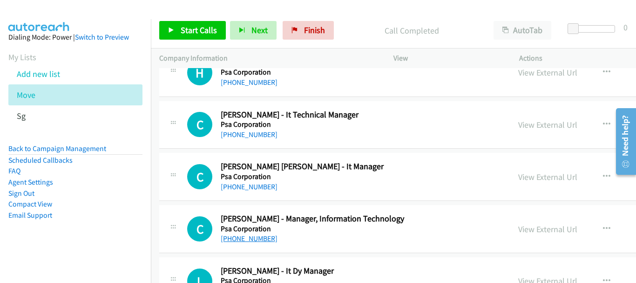
click at [254, 242] on link "+65 9694 3087" at bounding box center [249, 238] width 57 height 9
click at [256, 185] on link "+65 9817 1518" at bounding box center [249, 186] width 57 height 9
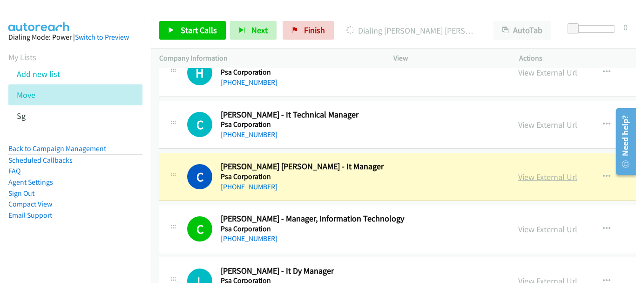
click at [518, 177] on link "View External Url" at bounding box center [547, 176] width 59 height 11
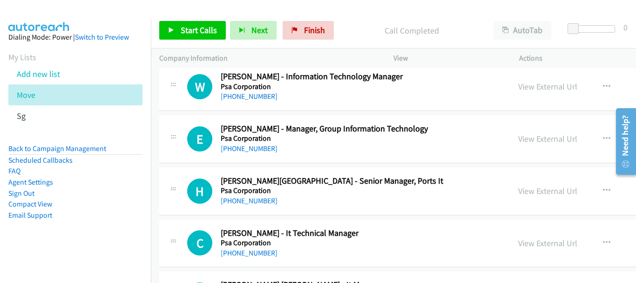
scroll to position [2360, 0]
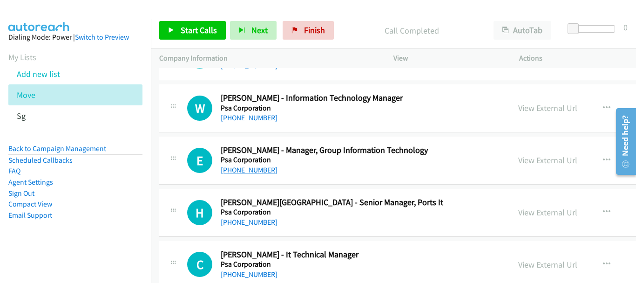
click at [259, 169] on link "+65 9296 9577" at bounding box center [249, 169] width 57 height 9
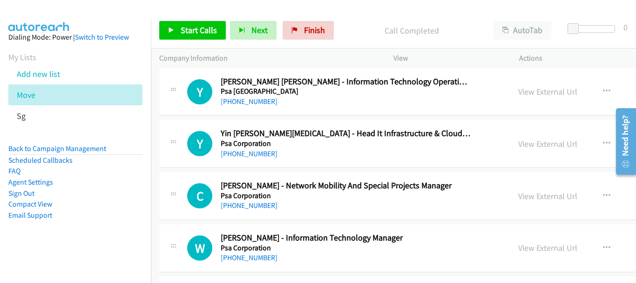
scroll to position [2173, 0]
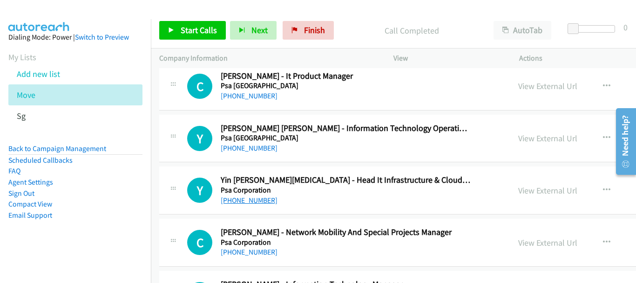
click at [263, 200] on link "+65 9178 2288" at bounding box center [249, 200] width 57 height 9
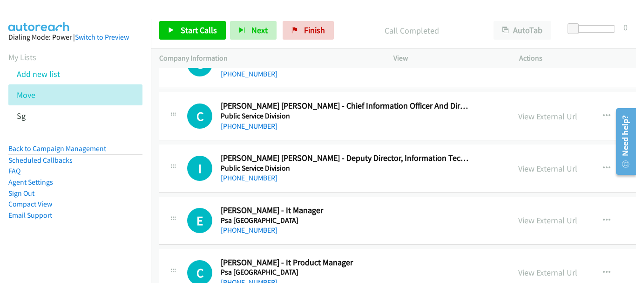
scroll to position [1940, 0]
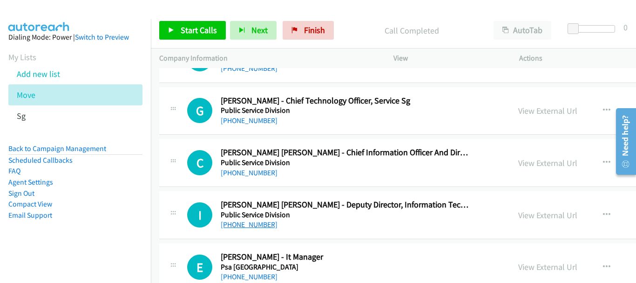
click at [253, 228] on link "+65 9229 4281" at bounding box center [249, 224] width 57 height 9
click at [232, 176] on link "+65 9459 7062" at bounding box center [249, 172] width 57 height 9
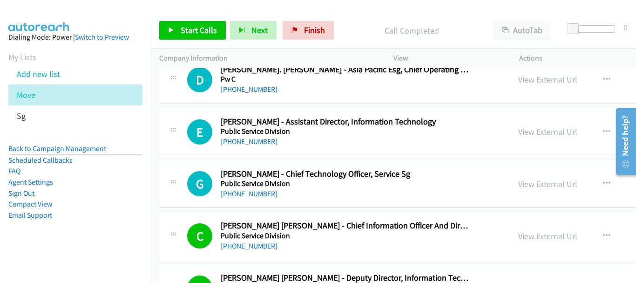
scroll to position [1847, 0]
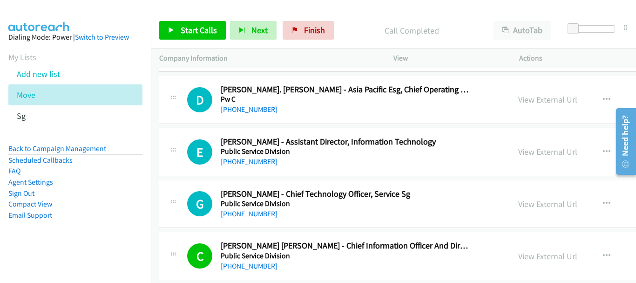
click at [257, 217] on link "+65 9297 7700" at bounding box center [249, 213] width 57 height 9
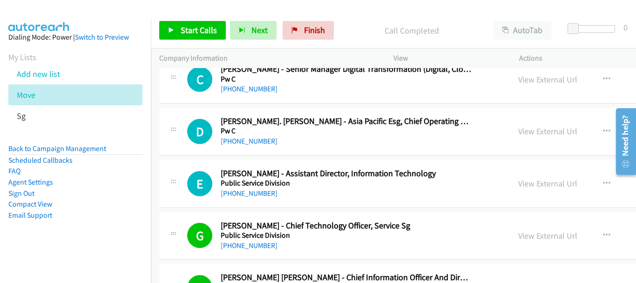
scroll to position [1800, 0]
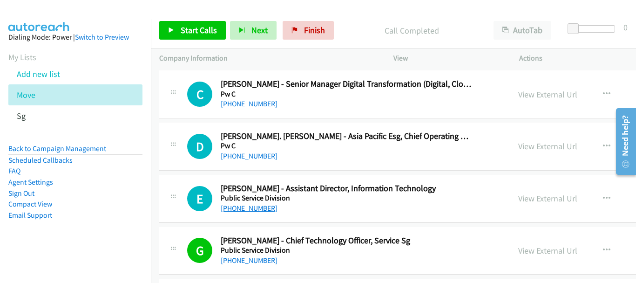
click at [251, 209] on link "+65 8429 4584" at bounding box center [249, 208] width 57 height 9
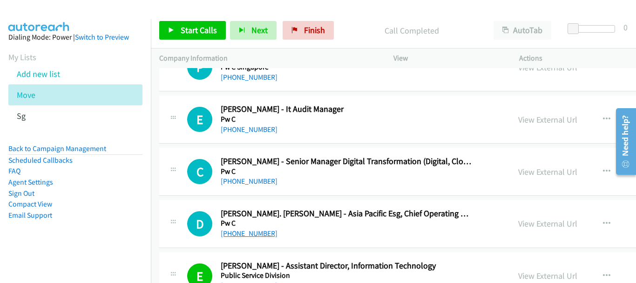
scroll to position [1707, 0]
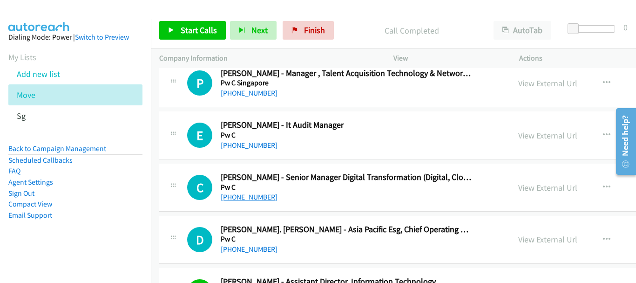
click at [246, 195] on link "+65 9456 2478" at bounding box center [249, 196] width 57 height 9
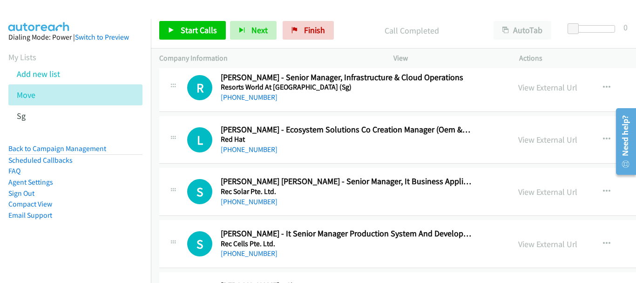
scroll to position [1335, 0]
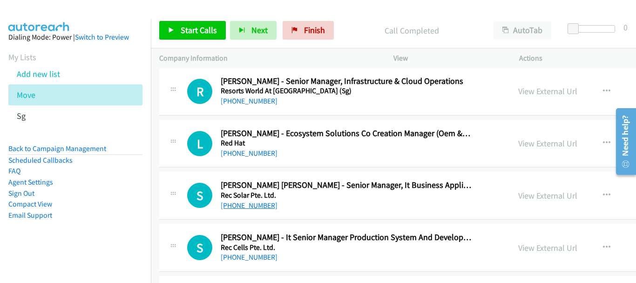
click at [253, 205] on link "+65 8458 7242" at bounding box center [249, 205] width 57 height 9
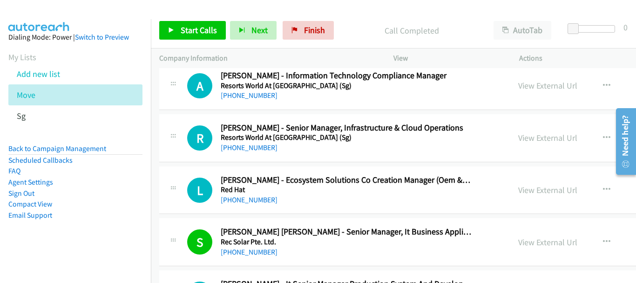
scroll to position [1241, 0]
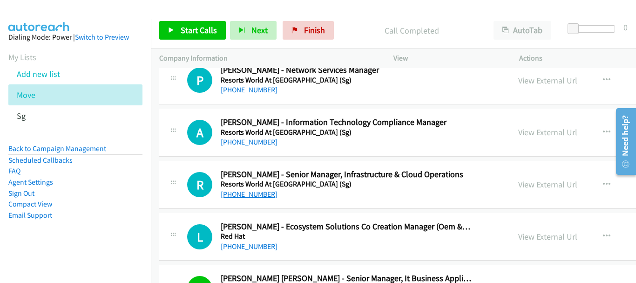
click at [253, 195] on link "+65 8121 6482" at bounding box center [249, 194] width 57 height 9
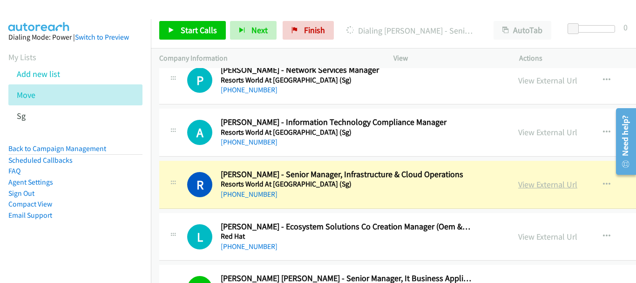
click at [518, 182] on link "View External Url" at bounding box center [547, 184] width 59 height 11
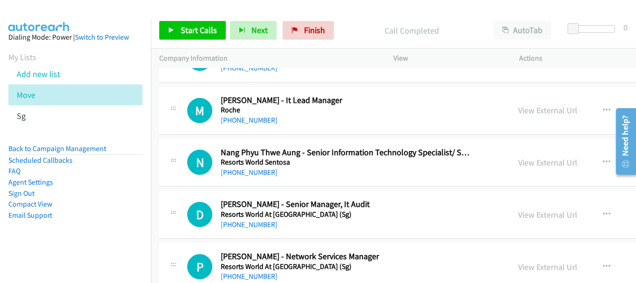
scroll to position [1009, 0]
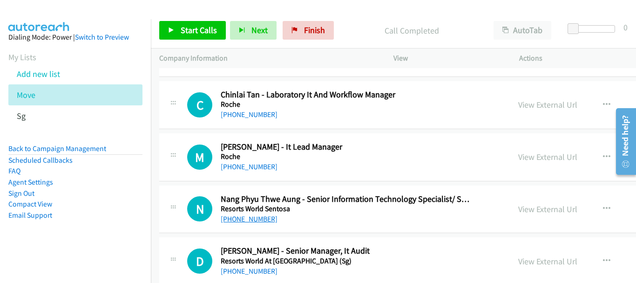
click at [249, 219] on link "+65 9272 1519" at bounding box center [249, 218] width 57 height 9
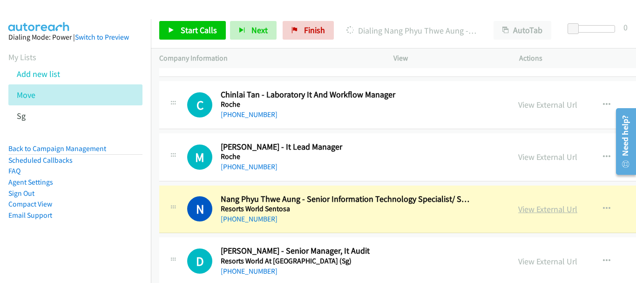
click at [518, 213] on link "View External Url" at bounding box center [547, 209] width 59 height 11
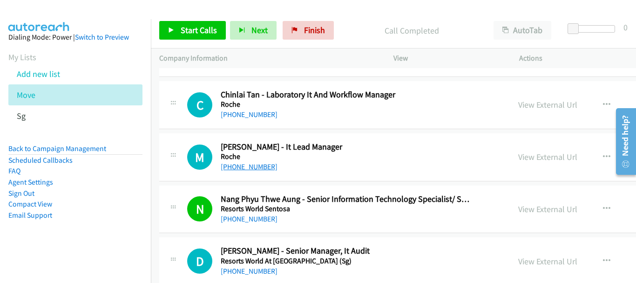
click at [259, 163] on link "+65 9630 2496" at bounding box center [249, 166] width 57 height 9
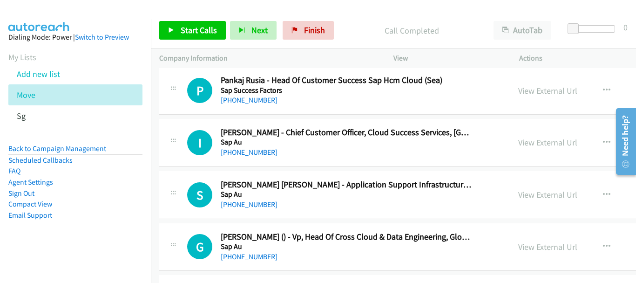
scroll to position [140, 0]
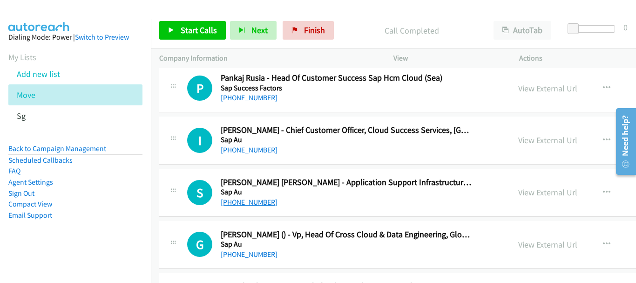
click at [250, 201] on link "+65 9655 7596" at bounding box center [249, 202] width 57 height 9
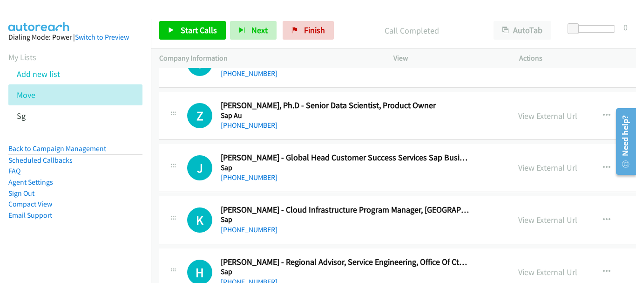
scroll to position [466, 0]
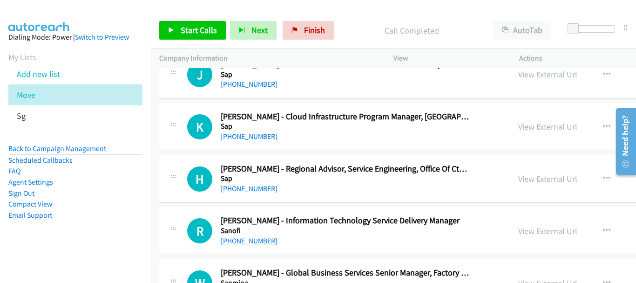
click at [263, 240] on link "+65 9423 4728" at bounding box center [249, 240] width 57 height 9
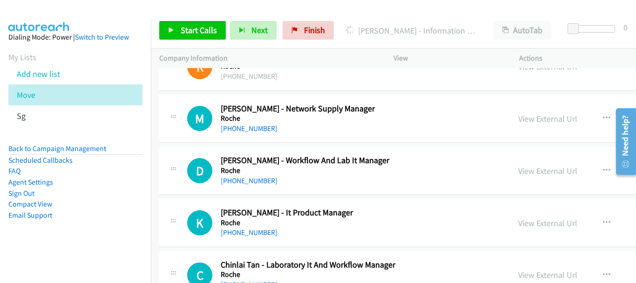
scroll to position [885, 0]
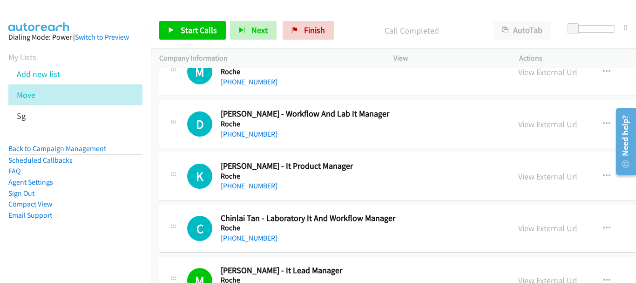
click at [254, 188] on link "+65 9831 9245" at bounding box center [249, 185] width 57 height 9
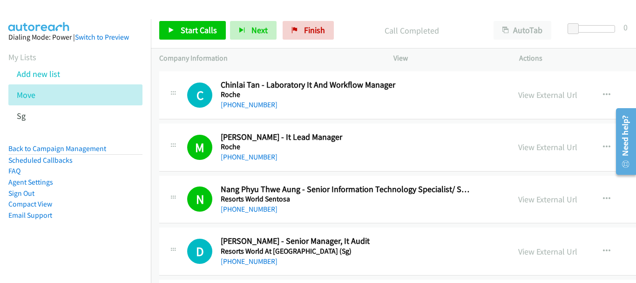
scroll to position [1071, 0]
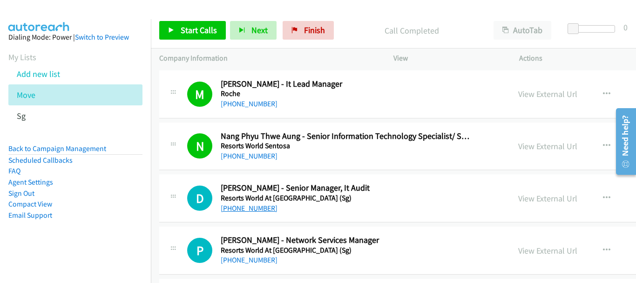
click at [259, 207] on link "+65 8368 3403" at bounding box center [249, 208] width 57 height 9
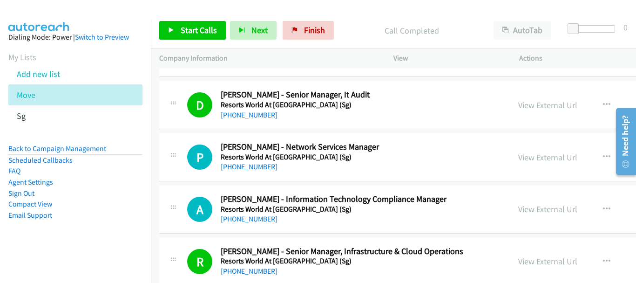
click at [221, 212] on h5 "Resorts World At Sentosa (Sg)" at bounding box center [346, 209] width 251 height 9
click at [233, 219] on link "+65 9693 1666" at bounding box center [249, 218] width 57 height 9
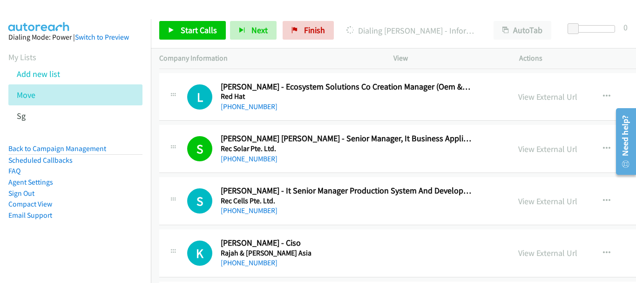
scroll to position [1398, 0]
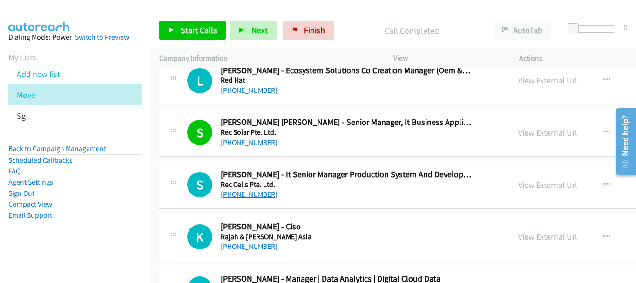
click at [252, 198] on link "+65 9068 3747" at bounding box center [249, 194] width 57 height 9
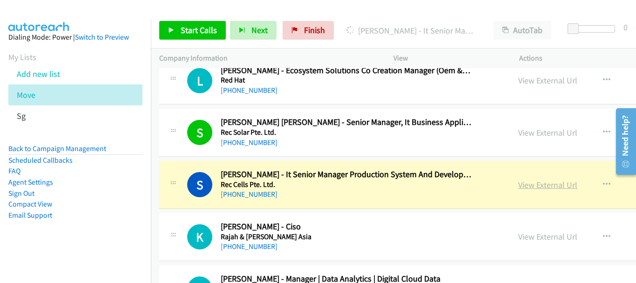
click at [518, 189] on link "View External Url" at bounding box center [547, 184] width 59 height 11
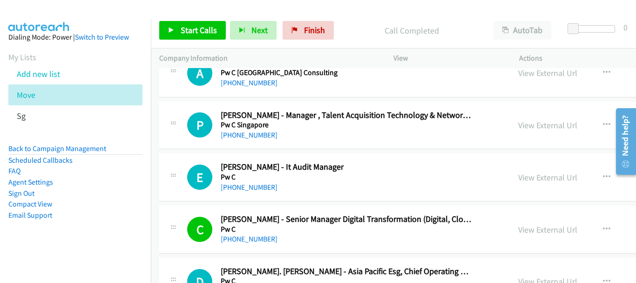
scroll to position [1724, 0]
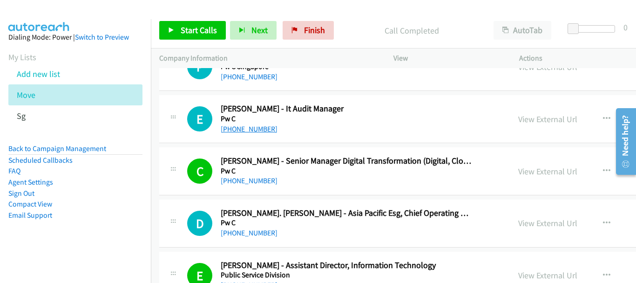
click at [249, 125] on link "+65 9734 4201" at bounding box center [249, 128] width 57 height 9
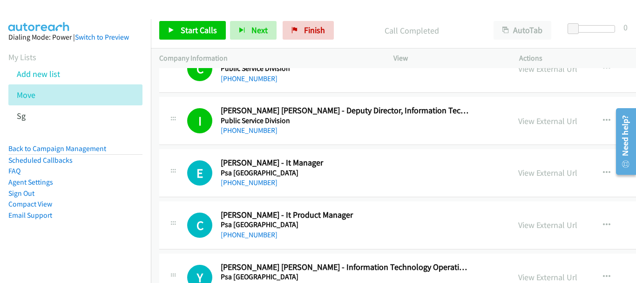
scroll to position [2050, 0]
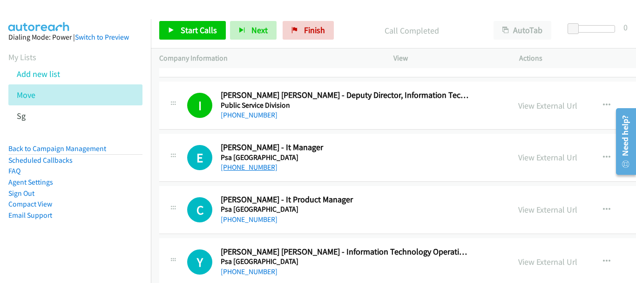
click at [253, 164] on link "+65 9022 2123" at bounding box center [249, 167] width 57 height 9
click at [268, 219] on div "+65 9748 8007" at bounding box center [346, 219] width 251 height 11
click at [253, 219] on link "+65 9748 8007" at bounding box center [249, 219] width 57 height 9
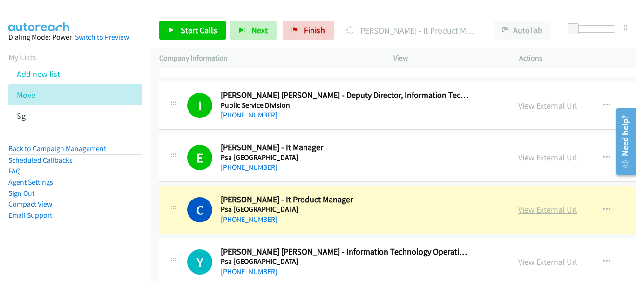
click at [518, 207] on link "View External Url" at bounding box center [547, 209] width 59 height 11
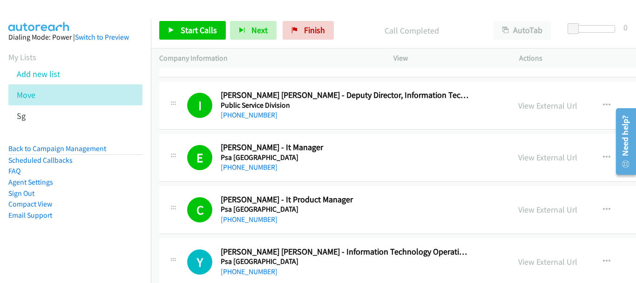
scroll to position [2096, 0]
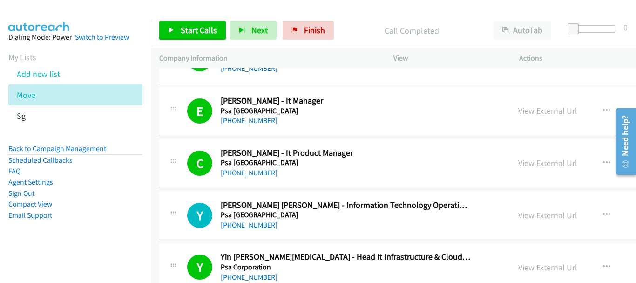
click at [242, 224] on link "+65 9632 3564" at bounding box center [249, 224] width 57 height 9
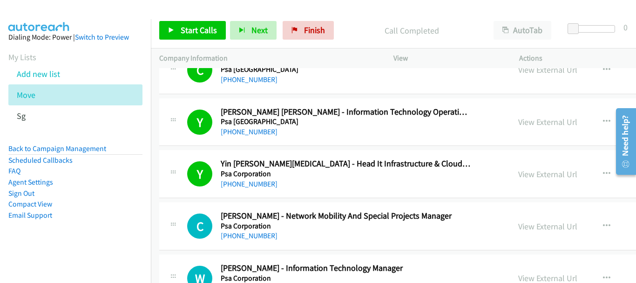
scroll to position [2236, 0]
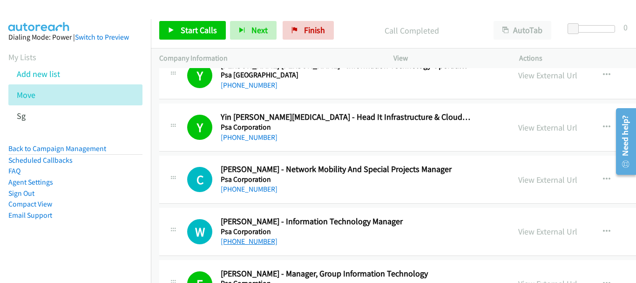
click at [247, 242] on link "+65 9023 0940" at bounding box center [249, 241] width 57 height 9
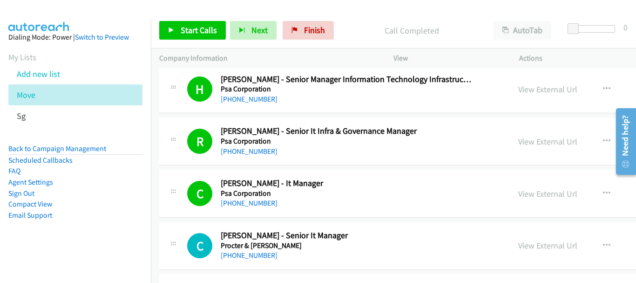
scroll to position [2888, 0]
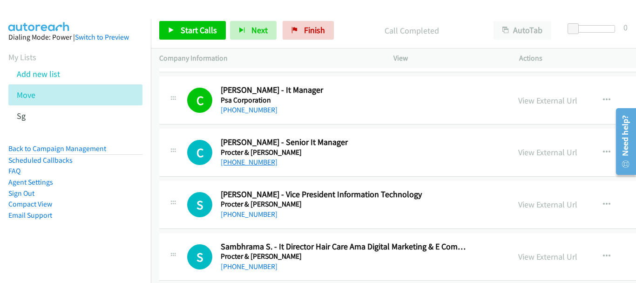
click at [242, 162] on link "+65 9644 6302" at bounding box center [249, 161] width 57 height 9
click at [260, 213] on link "+65 9894 7663" at bounding box center [249, 214] width 57 height 9
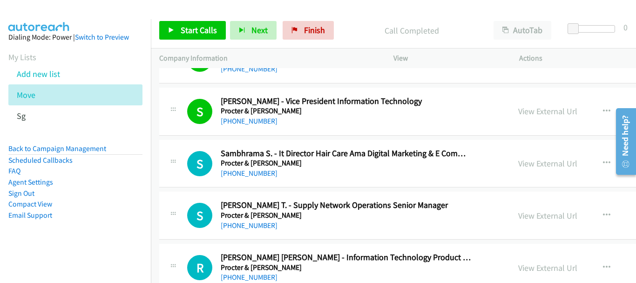
scroll to position [3028, 0]
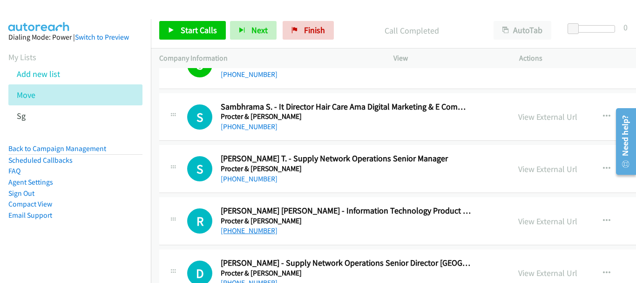
click at [247, 231] on link "+65 9127 3757" at bounding box center [249, 230] width 57 height 9
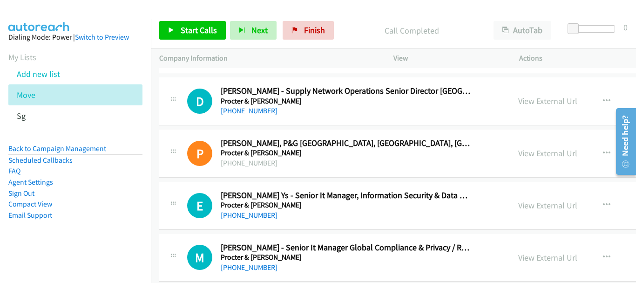
scroll to position [3214, 0]
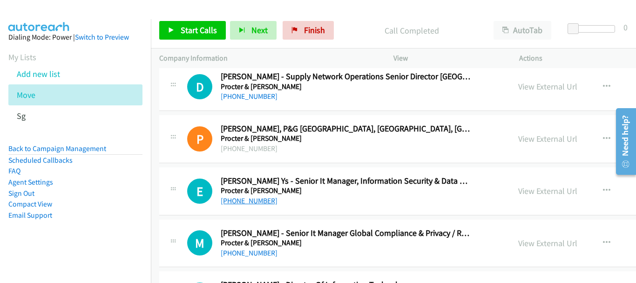
click at [260, 200] on link "+65 9186 8652" at bounding box center [249, 200] width 57 height 9
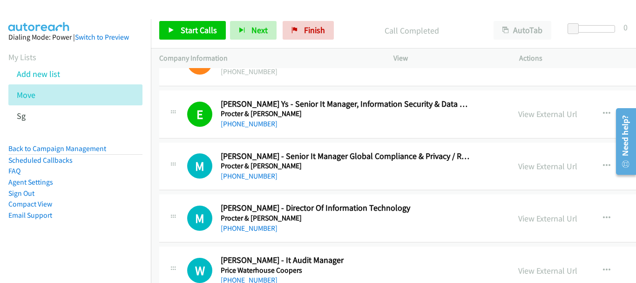
scroll to position [3308, 0]
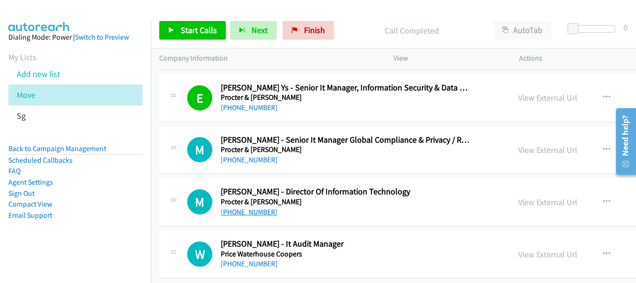
click at [260, 211] on link "+65 8571 0405" at bounding box center [249, 211] width 57 height 9
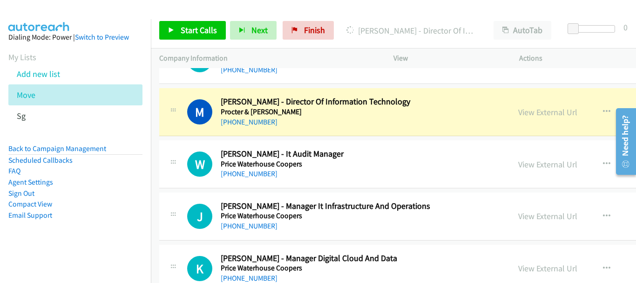
scroll to position [3401, 0]
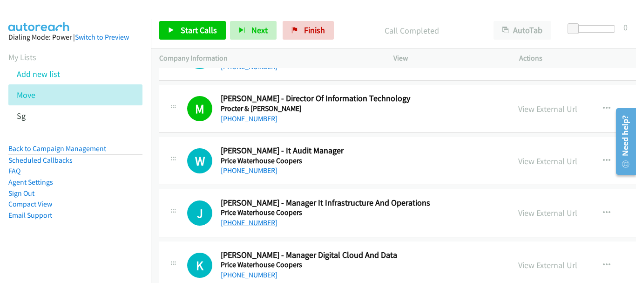
click at [250, 224] on link "+65 9116 5007" at bounding box center [249, 222] width 57 height 9
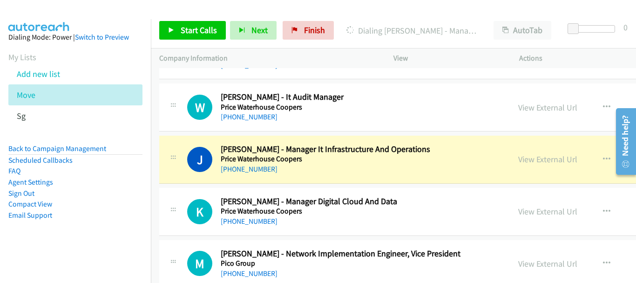
scroll to position [3447, 0]
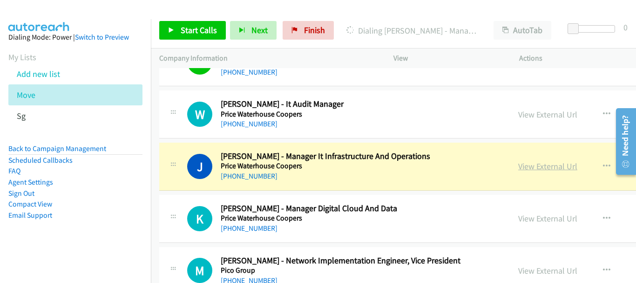
click at [518, 164] on link "View External Url" at bounding box center [547, 166] width 59 height 11
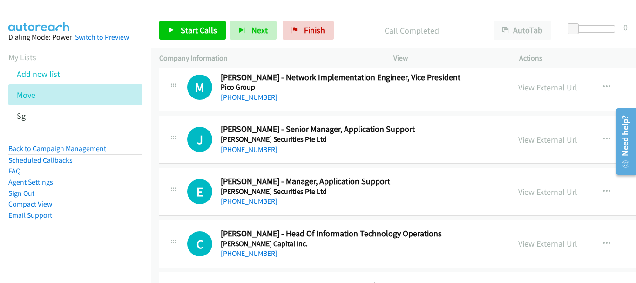
scroll to position [3680, 0]
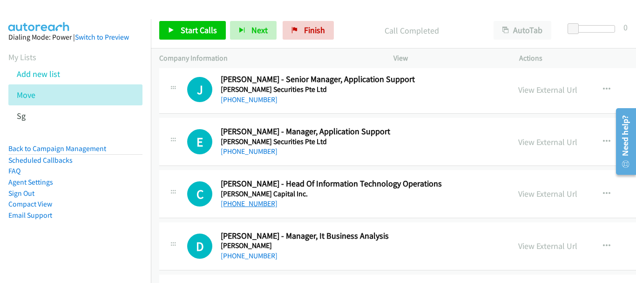
click at [254, 201] on link "+65 9108 2919" at bounding box center [249, 203] width 57 height 9
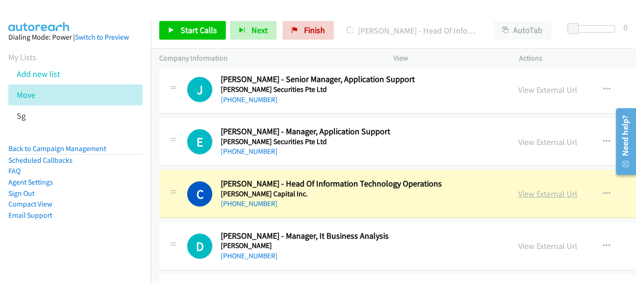
click at [518, 198] on link "View External Url" at bounding box center [547, 193] width 59 height 11
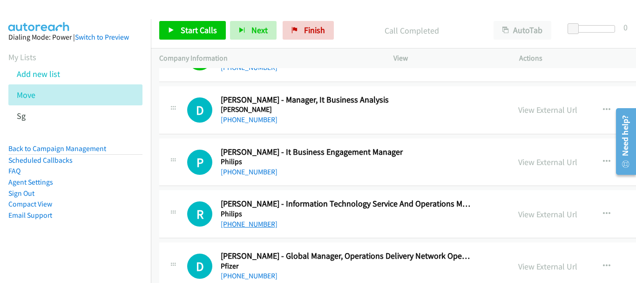
scroll to position [3820, 0]
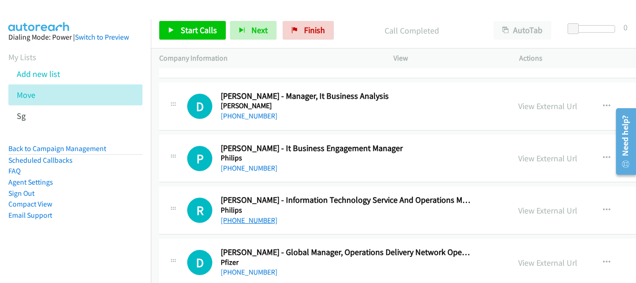
click at [258, 221] on link "+65 9673 3412" at bounding box center [249, 220] width 57 height 9
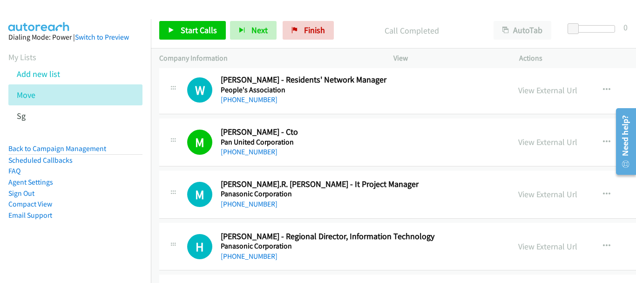
scroll to position [4612, 0]
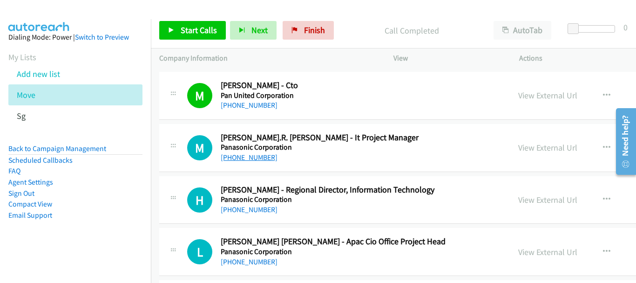
click at [264, 160] on link "+65 9857 6824" at bounding box center [249, 157] width 57 height 9
click at [232, 212] on link "+65 9001 6579" at bounding box center [249, 209] width 57 height 9
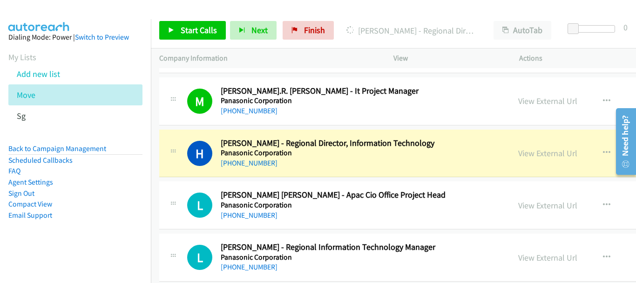
scroll to position [4705, 0]
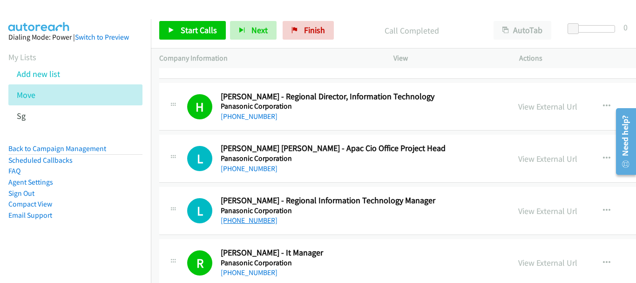
click at [226, 223] on link "+65 8180 7505" at bounding box center [249, 220] width 57 height 9
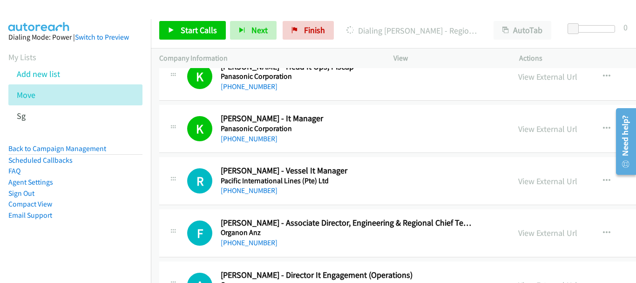
scroll to position [5031, 0]
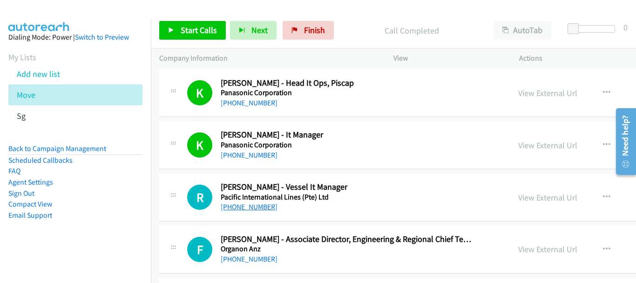
click at [247, 211] on link "+65 8418 7846" at bounding box center [249, 206] width 57 height 9
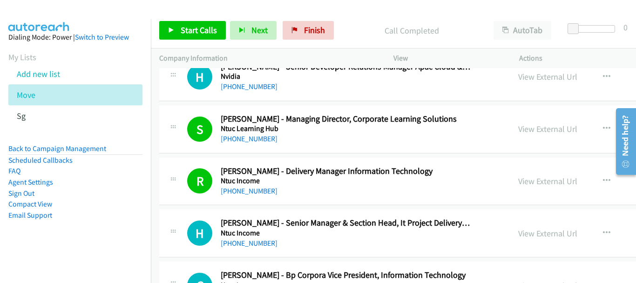
scroll to position [5870, 0]
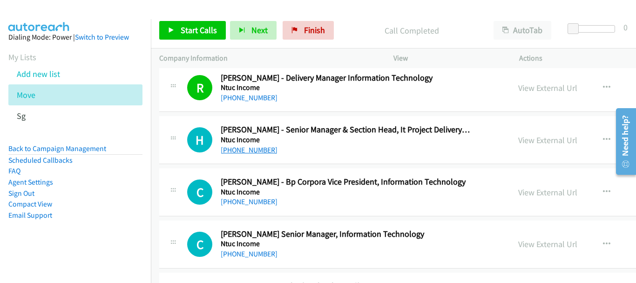
click at [257, 153] on link "+65 8198 3886" at bounding box center [249, 149] width 57 height 9
click at [250, 201] on link "+65 8168 2928" at bounding box center [249, 201] width 57 height 9
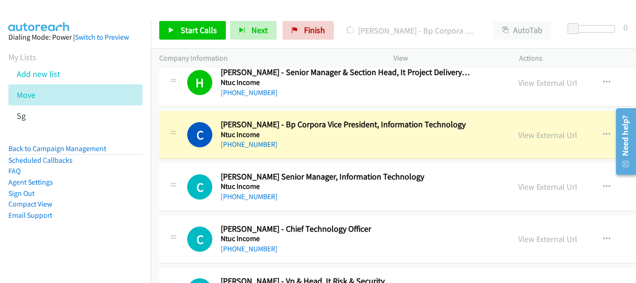
scroll to position [5916, 0]
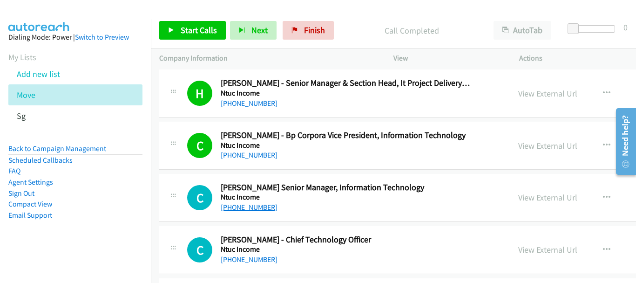
click at [251, 211] on link "+65 9040 8625" at bounding box center [249, 207] width 57 height 9
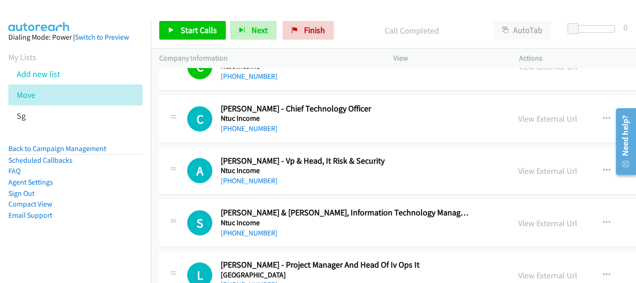
scroll to position [6103, 0]
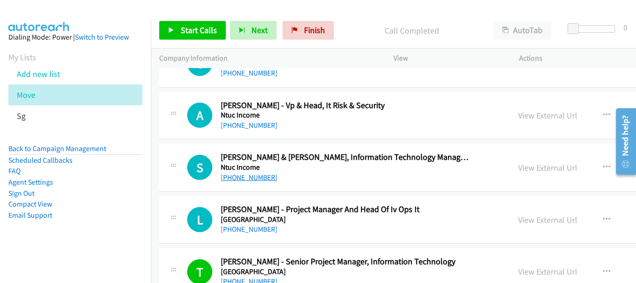
click at [252, 178] on link "+65 9148 5852" at bounding box center [249, 177] width 57 height 9
click at [250, 229] on link "+65 9833 0746" at bounding box center [249, 229] width 57 height 9
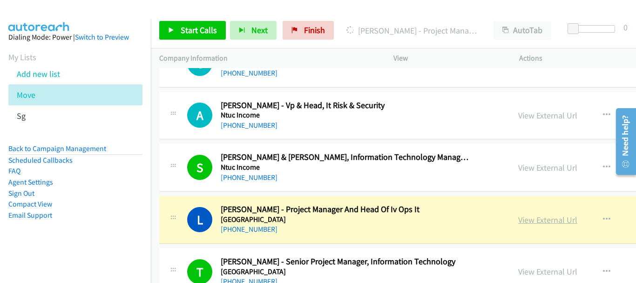
click at [518, 217] on link "View External Url" at bounding box center [547, 219] width 59 height 11
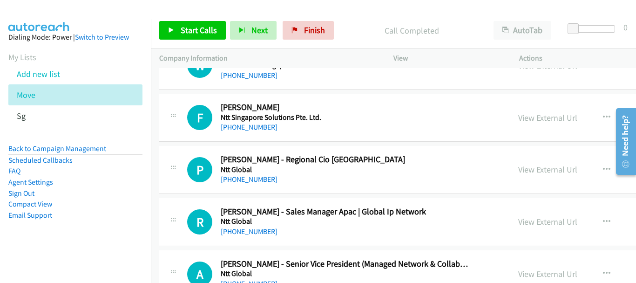
scroll to position [6475, 0]
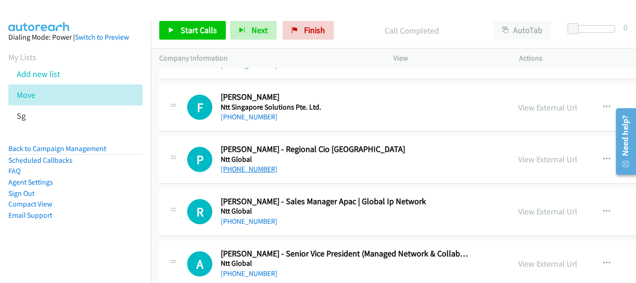
click at [249, 169] on link "+65 8410 5628" at bounding box center [249, 168] width 57 height 9
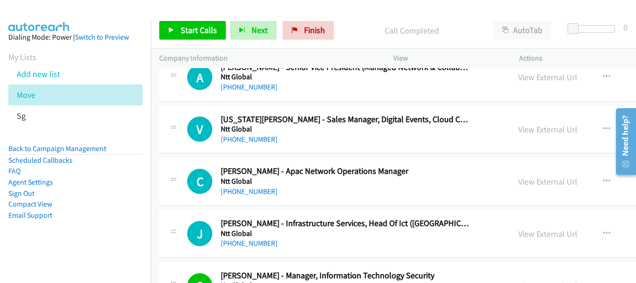
scroll to position [6708, 0]
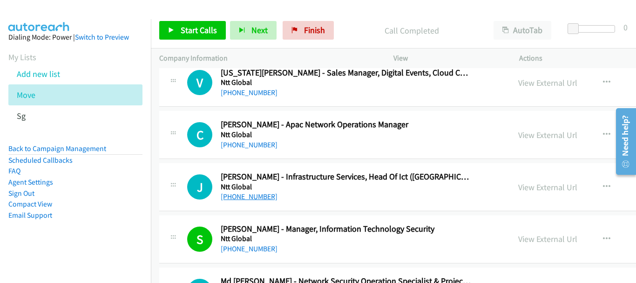
click at [240, 198] on link "+65 9853 9894" at bounding box center [249, 196] width 57 height 9
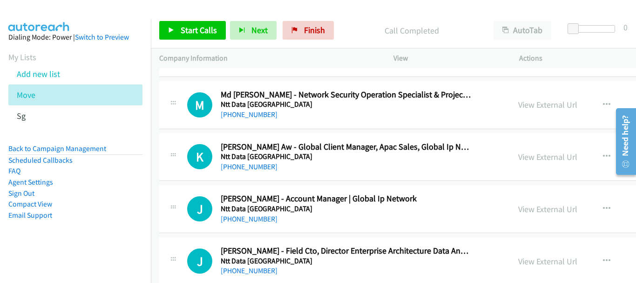
scroll to position [6941, 0]
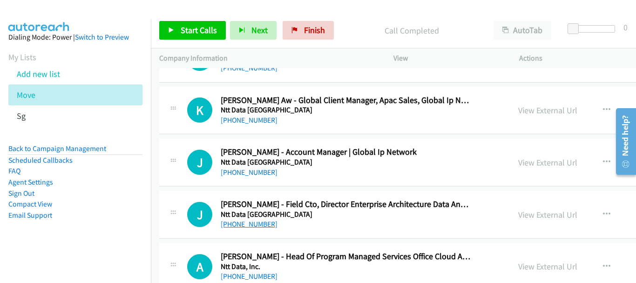
click at [246, 221] on link "+65 9787 9912" at bounding box center [249, 223] width 57 height 9
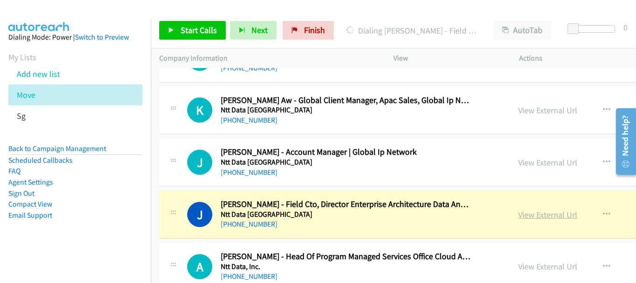
click at [518, 218] on link "View External Url" at bounding box center [547, 214] width 59 height 11
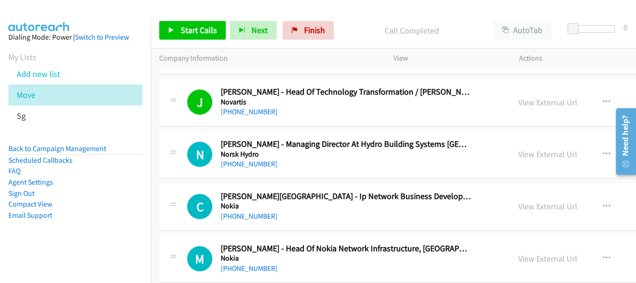
scroll to position [7360, 0]
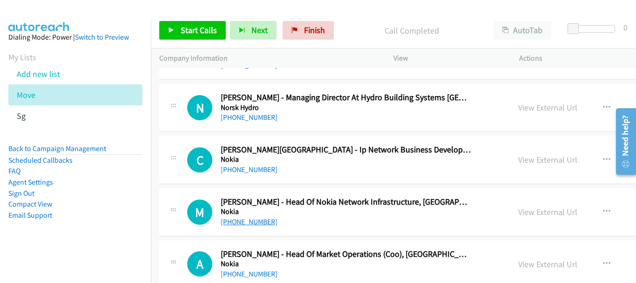
click at [254, 223] on link "+65 8121 8343" at bounding box center [249, 221] width 57 height 9
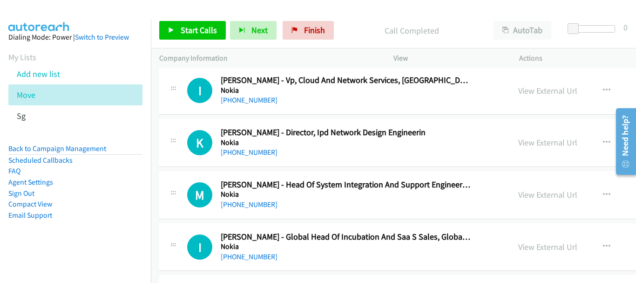
scroll to position [7919, 0]
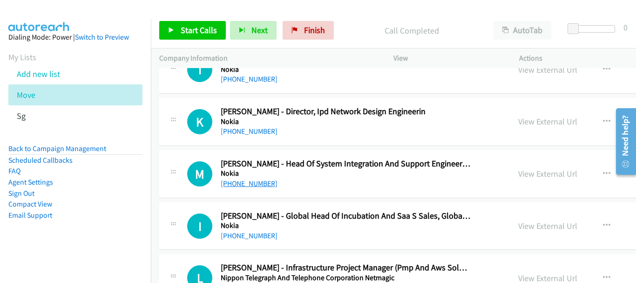
click at [248, 183] on link "+65 8286 3163" at bounding box center [249, 183] width 57 height 9
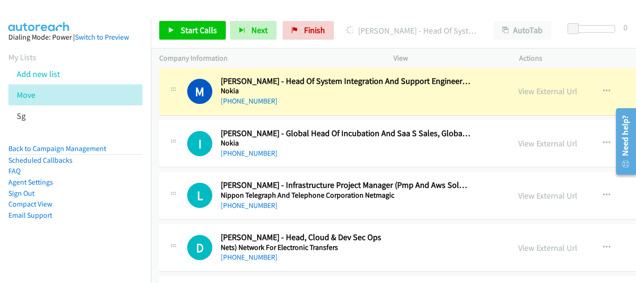
scroll to position [8013, 0]
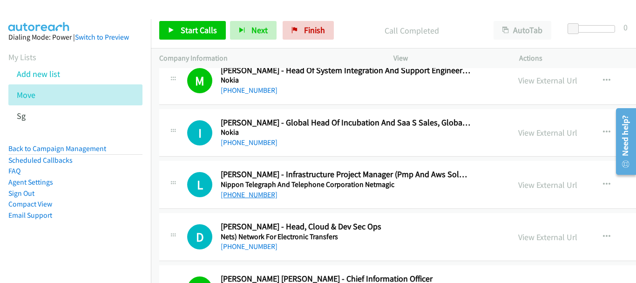
click at [254, 198] on link "+65 9030 7137" at bounding box center [249, 194] width 57 height 9
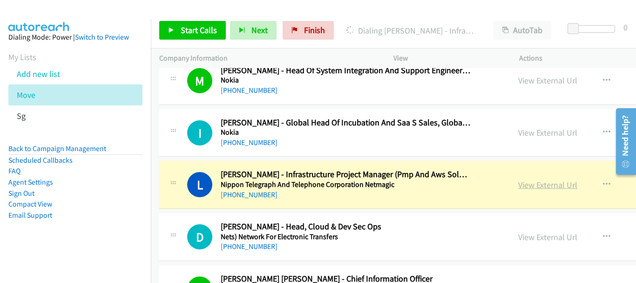
click at [518, 187] on link "View External Url" at bounding box center [547, 184] width 59 height 11
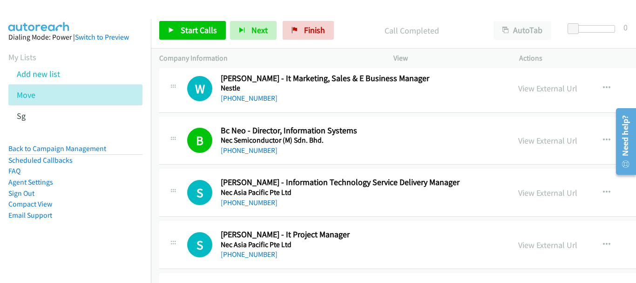
scroll to position [8339, 0]
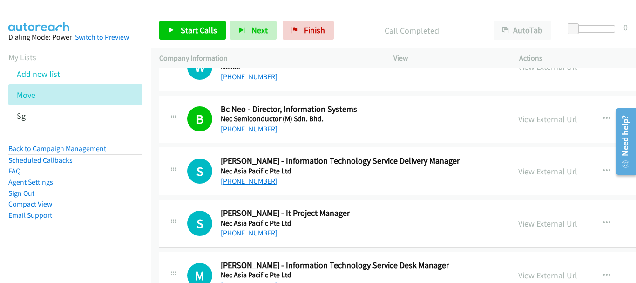
click at [258, 179] on link "+65 9691 1308" at bounding box center [249, 181] width 57 height 9
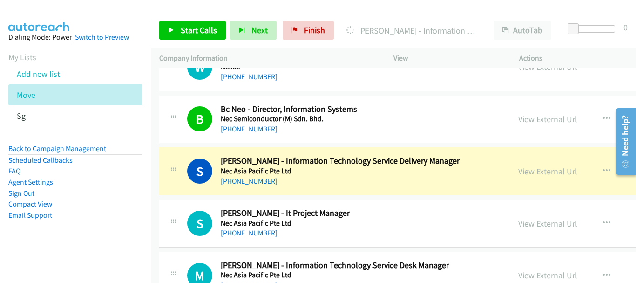
click at [518, 173] on link "View External Url" at bounding box center [547, 171] width 59 height 11
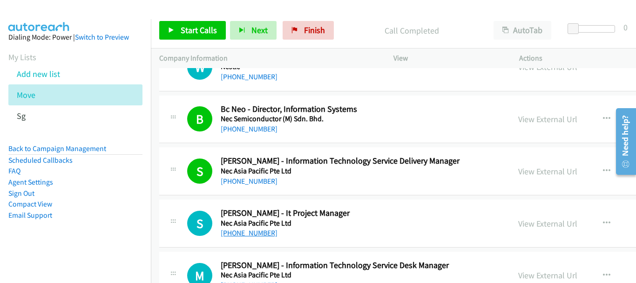
click at [252, 237] on link "+65 9424 7347" at bounding box center [249, 232] width 57 height 9
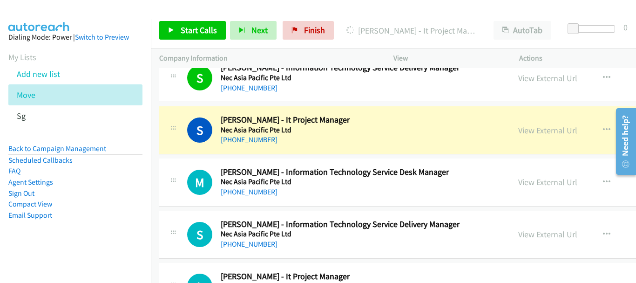
scroll to position [8478, 0]
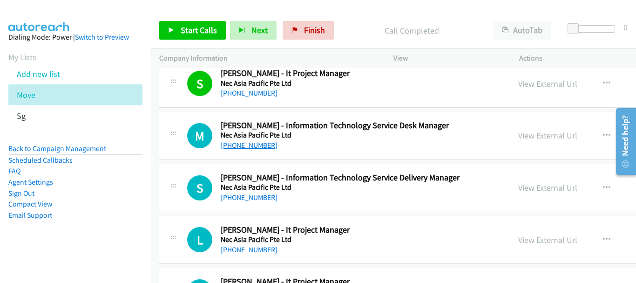
click at [260, 144] on link "+65 9711 3581" at bounding box center [249, 145] width 57 height 9
click at [247, 201] on link "+65 9488 8082" at bounding box center [249, 197] width 57 height 9
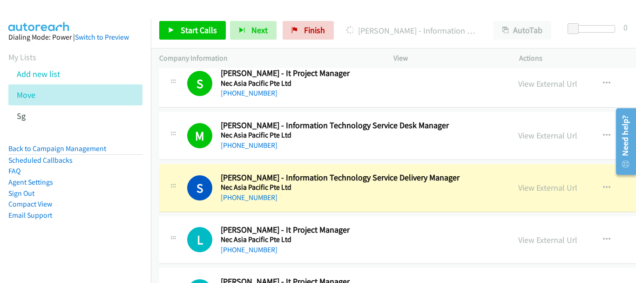
scroll to position [8525, 0]
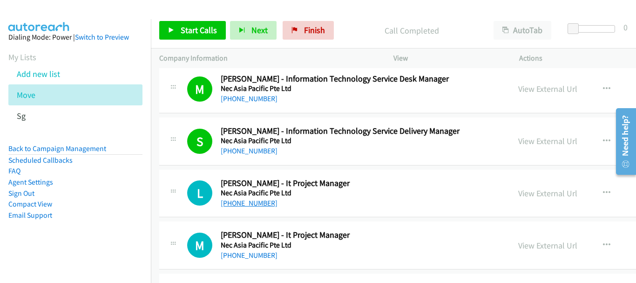
click at [245, 203] on link "+65 9052 2314" at bounding box center [249, 202] width 57 height 9
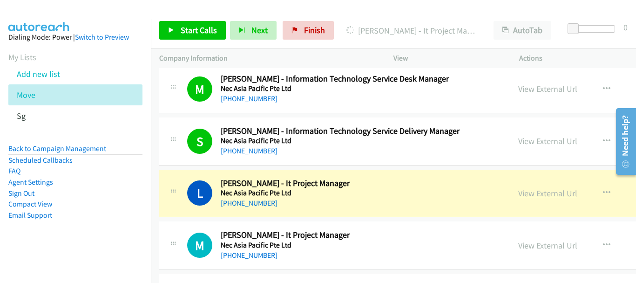
click at [518, 189] on link "View External Url" at bounding box center [547, 193] width 59 height 11
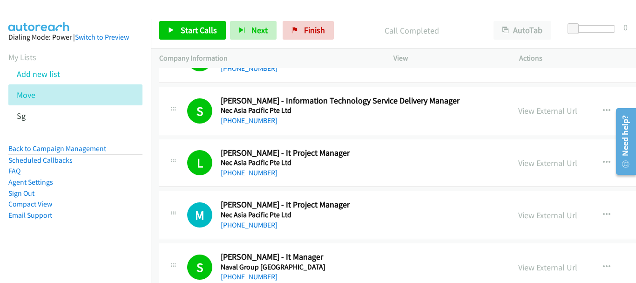
scroll to position [8572, 0]
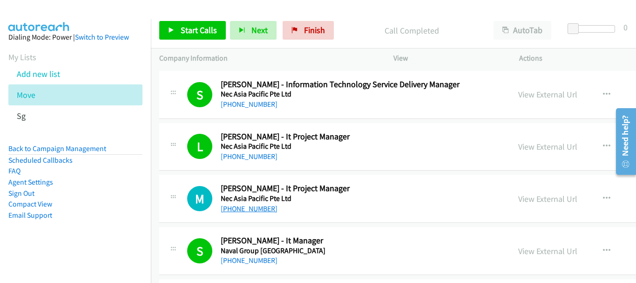
click at [250, 211] on link "+65 9650 8056" at bounding box center [249, 208] width 57 height 9
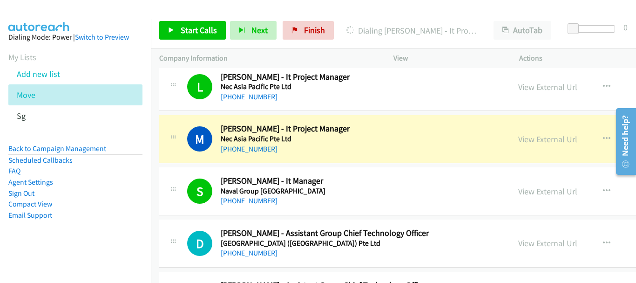
scroll to position [8711, 0]
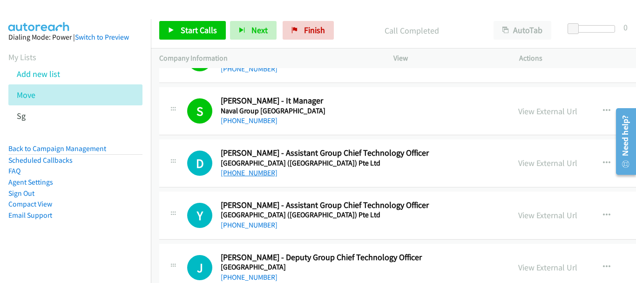
click at [233, 174] on link "+65 9126 4088" at bounding box center [249, 172] width 57 height 9
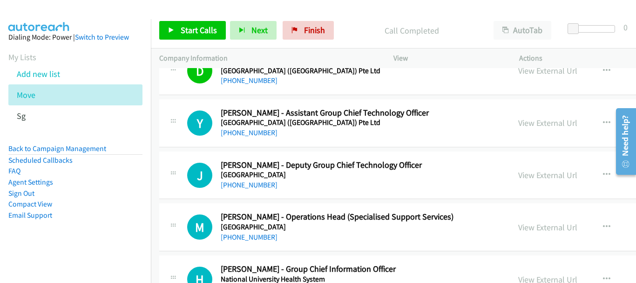
scroll to position [8804, 0]
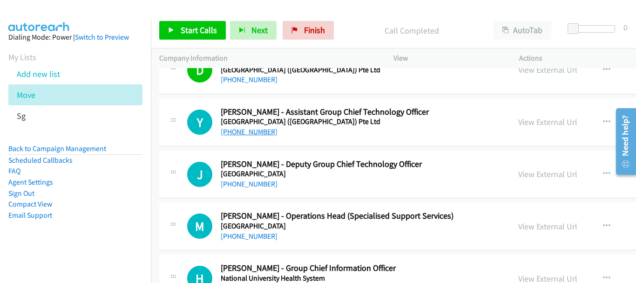
click at [243, 130] on link "+65 9139 8872" at bounding box center [249, 131] width 57 height 9
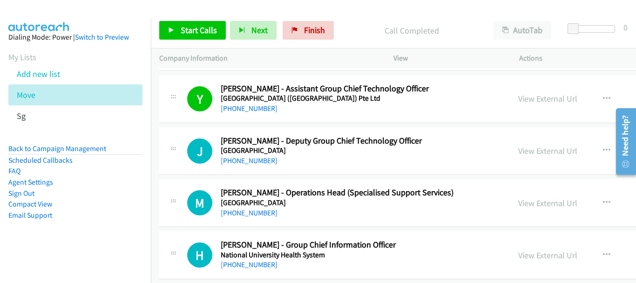
scroll to position [8851, 0]
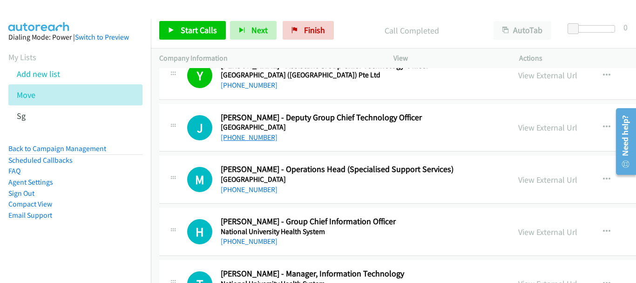
click at [253, 136] on link "+65 9146 3448" at bounding box center [249, 137] width 57 height 9
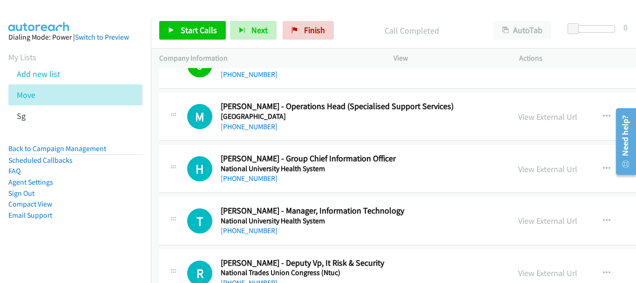
scroll to position [8898, 0]
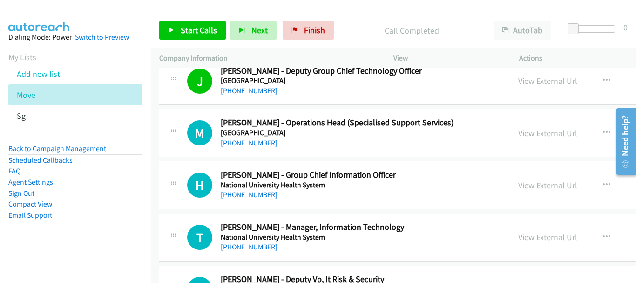
click at [238, 192] on link "+65 9046 8368" at bounding box center [249, 194] width 57 height 9
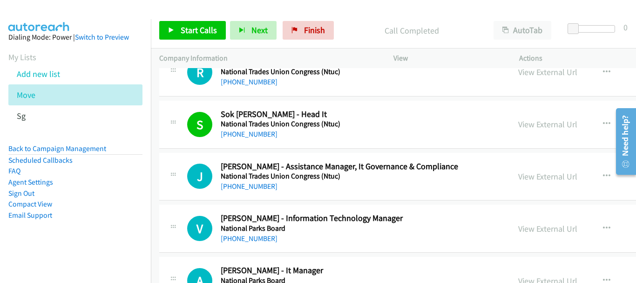
scroll to position [9131, 0]
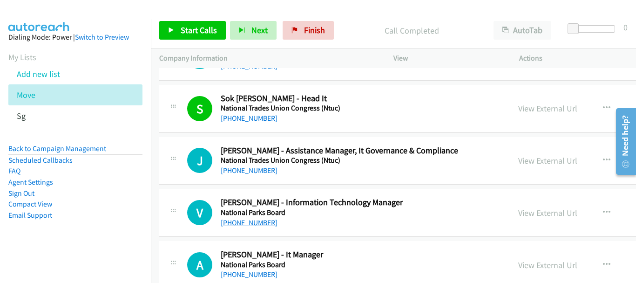
click at [253, 221] on link "+65 8182 4075" at bounding box center [249, 222] width 57 height 9
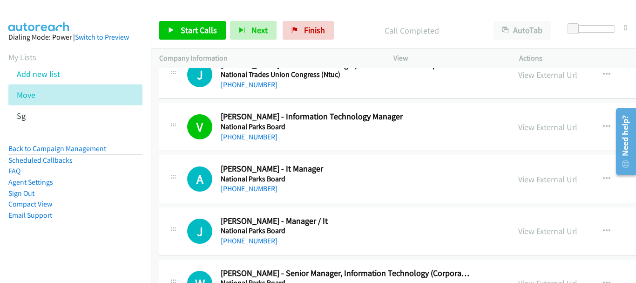
scroll to position [9224, 0]
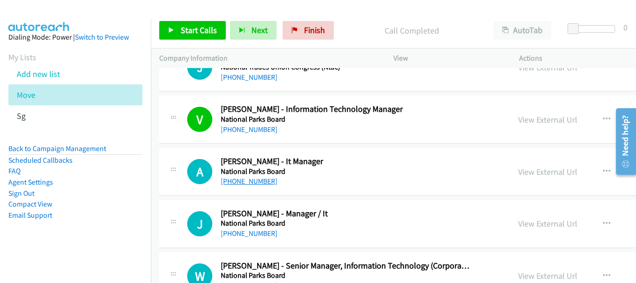
click at [262, 185] on link "+65 9380 9773" at bounding box center [249, 181] width 57 height 9
click at [252, 234] on link "+65 8299 9506" at bounding box center [249, 233] width 57 height 9
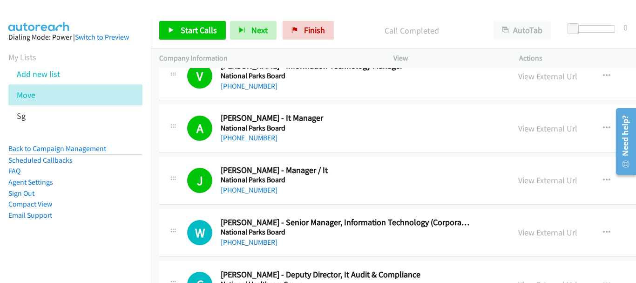
scroll to position [9317, 0]
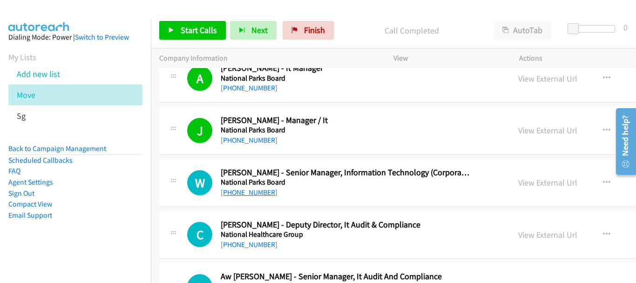
click at [259, 191] on link "+65 8168 1403" at bounding box center [249, 192] width 57 height 9
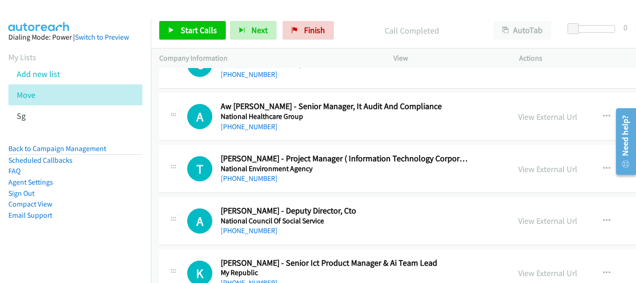
scroll to position [9503, 0]
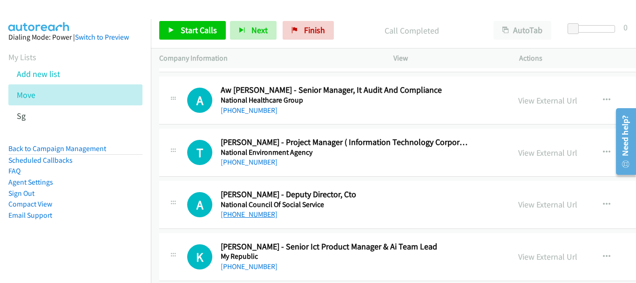
click at [257, 212] on link "+65 8125 7436" at bounding box center [249, 214] width 57 height 9
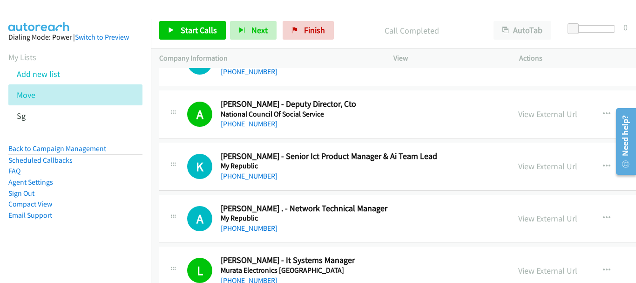
scroll to position [9596, 0]
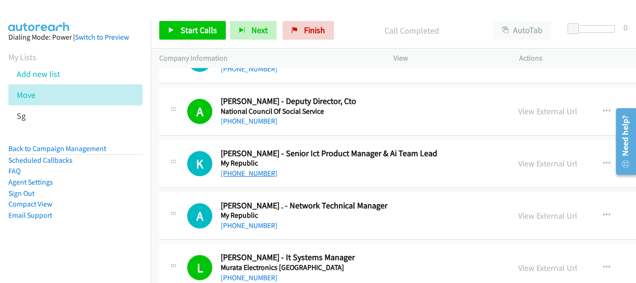
click at [255, 170] on link "+65 8127 3631" at bounding box center [249, 173] width 57 height 9
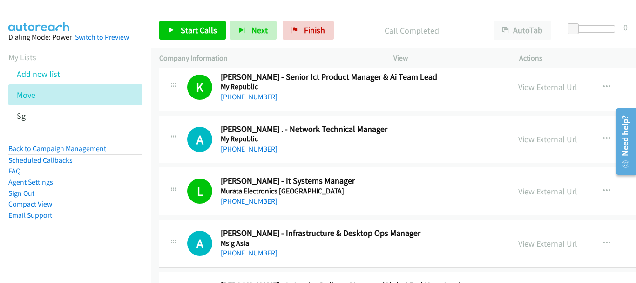
scroll to position [9736, 0]
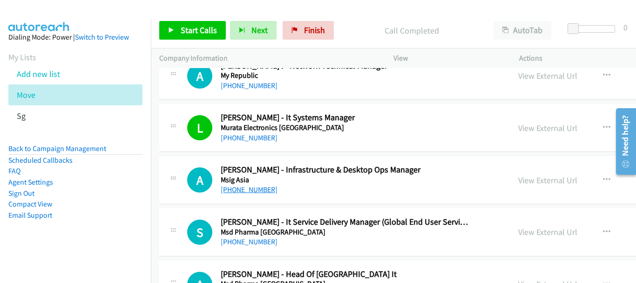
click at [256, 191] on link "+65 9726 7846" at bounding box center [249, 189] width 57 height 9
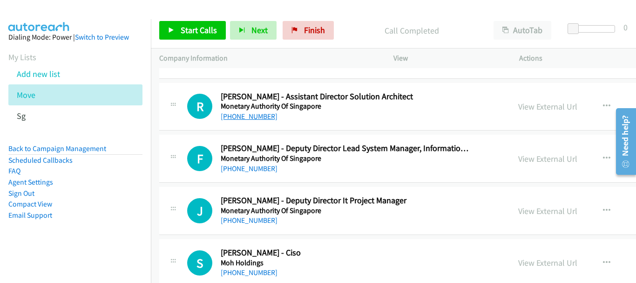
scroll to position [10295, 0]
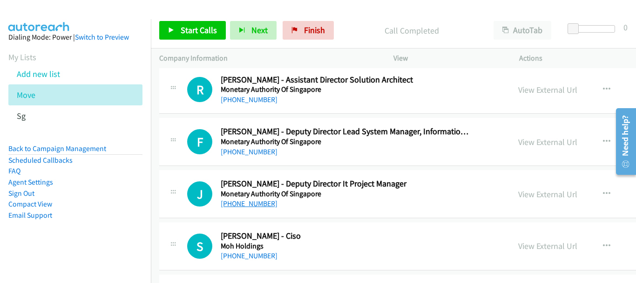
click at [250, 203] on link "+65 8292 0049" at bounding box center [249, 203] width 57 height 9
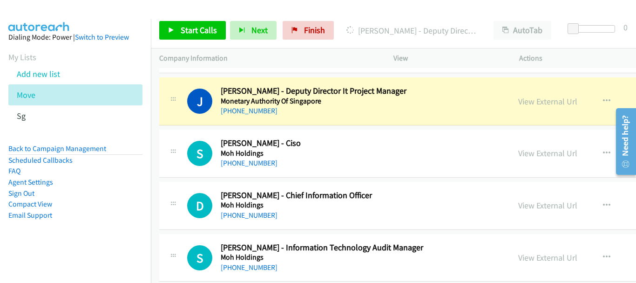
scroll to position [10388, 0]
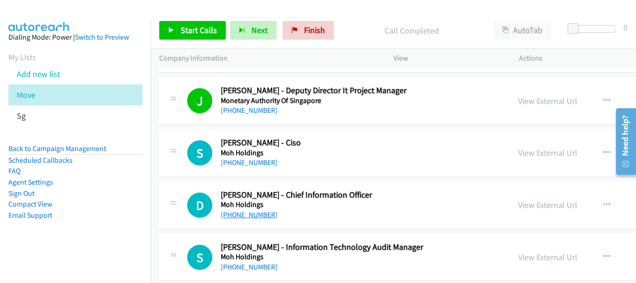
click at [256, 213] on link "+65 9825 8299" at bounding box center [249, 214] width 57 height 9
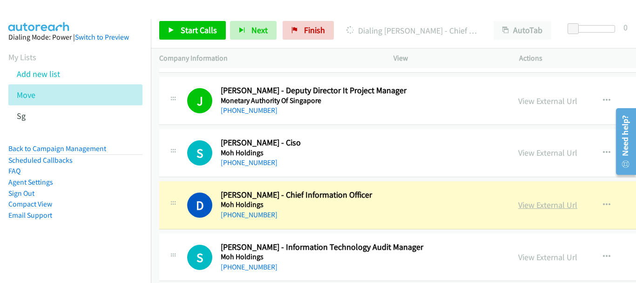
click at [518, 209] on link "View External Url" at bounding box center [547, 204] width 59 height 11
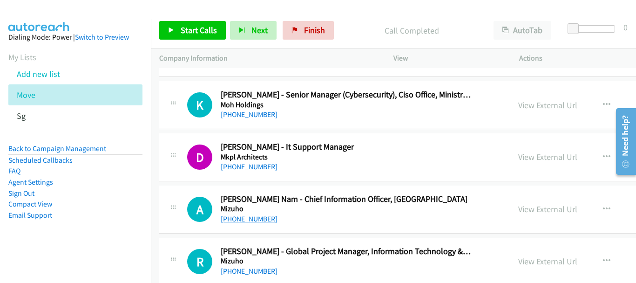
scroll to position [10668, 0]
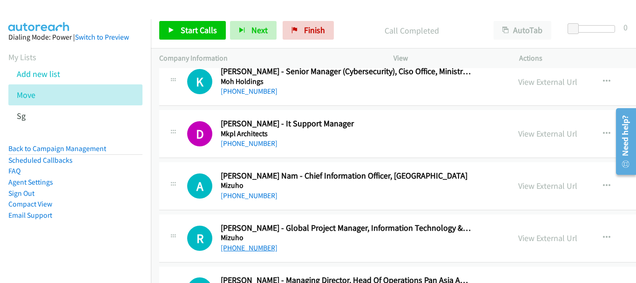
click at [257, 246] on link "+65 9185 5567" at bounding box center [249, 247] width 57 height 9
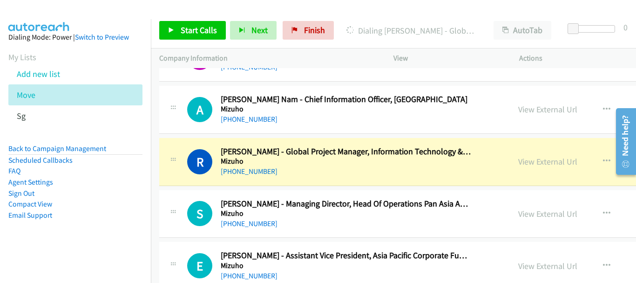
scroll to position [10761, 0]
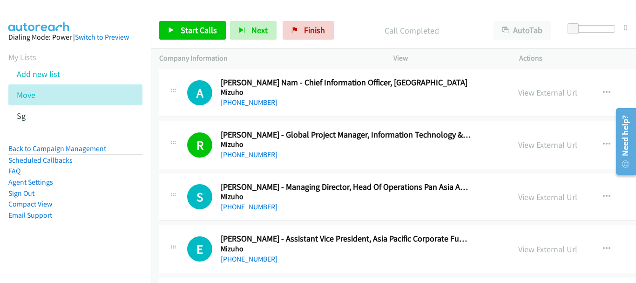
click at [243, 204] on link "+65 9647 6161" at bounding box center [249, 206] width 57 height 9
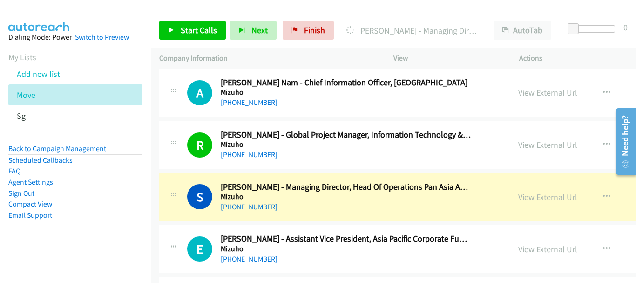
click at [518, 247] on link "View External Url" at bounding box center [547, 249] width 59 height 11
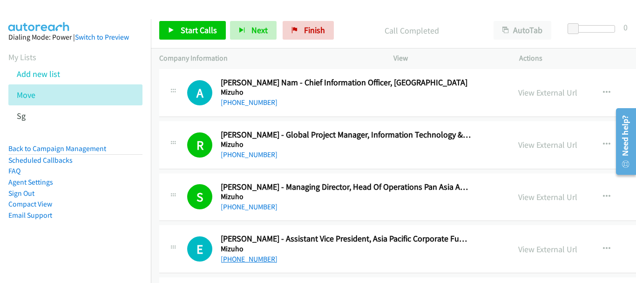
click at [239, 258] on link "+65 9392 1059" at bounding box center [249, 258] width 57 height 9
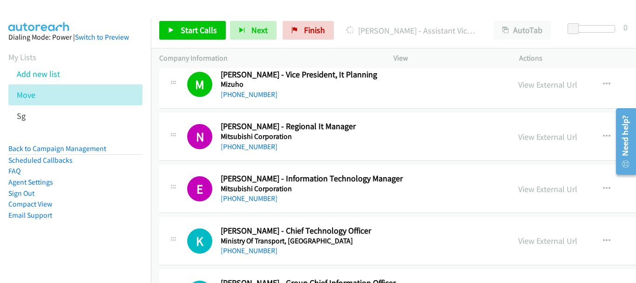
scroll to position [11180, 0]
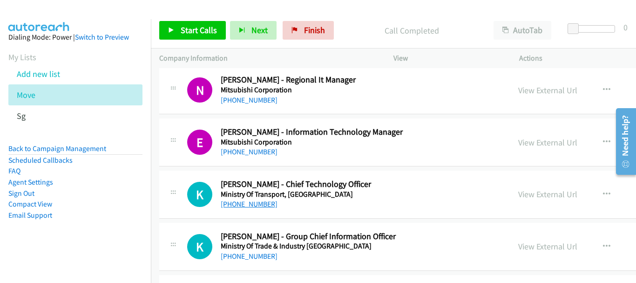
click at [255, 201] on link "+65 8606 3268" at bounding box center [249, 203] width 57 height 9
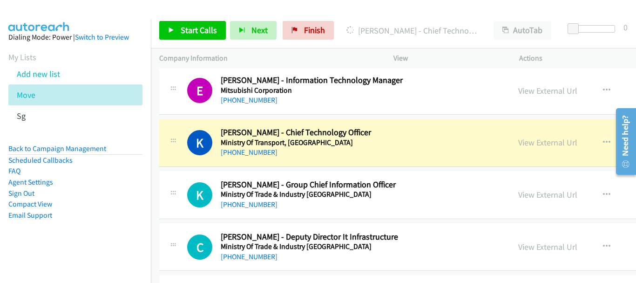
scroll to position [11273, 0]
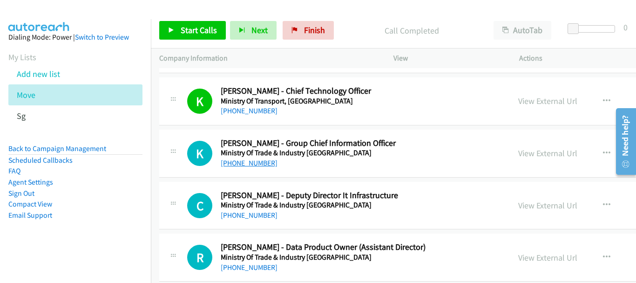
click at [254, 164] on link "+65 9626 7663" at bounding box center [249, 162] width 57 height 9
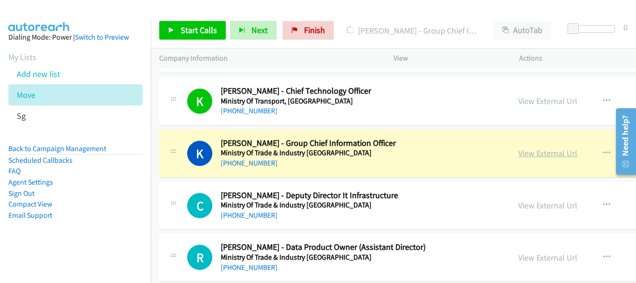
click at [518, 155] on link "View External Url" at bounding box center [547, 153] width 59 height 11
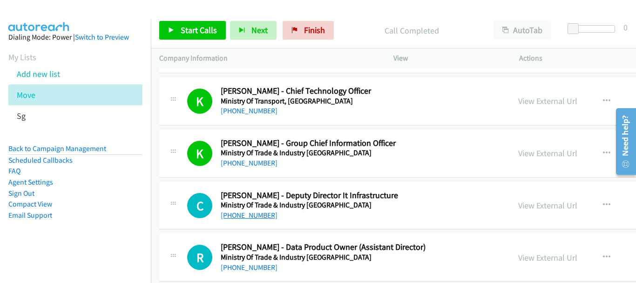
click at [249, 211] on link "+65 9789 7370" at bounding box center [249, 215] width 57 height 9
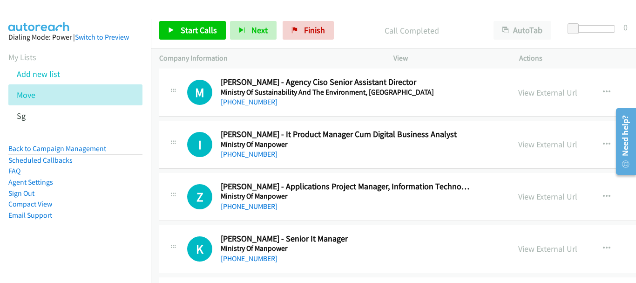
scroll to position [11506, 0]
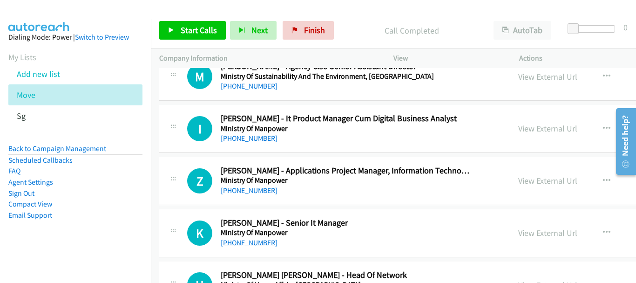
click at [246, 243] on link "+65 9154 0934" at bounding box center [249, 242] width 57 height 9
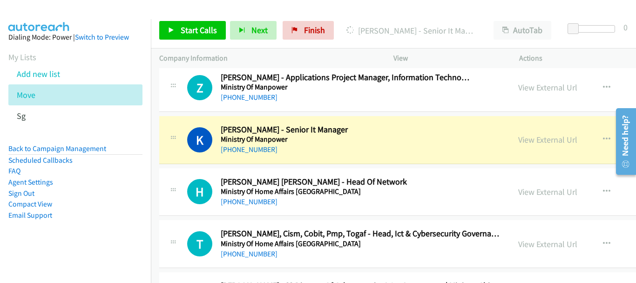
scroll to position [11646, 0]
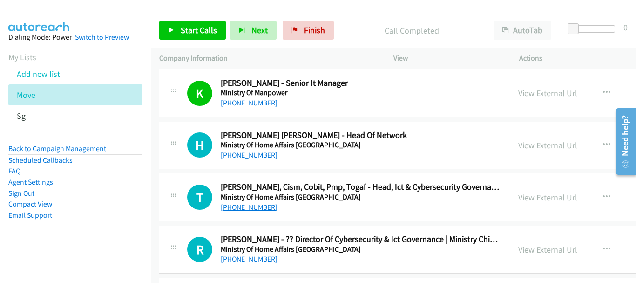
click at [247, 206] on link "+65 9737 6828" at bounding box center [249, 207] width 57 height 9
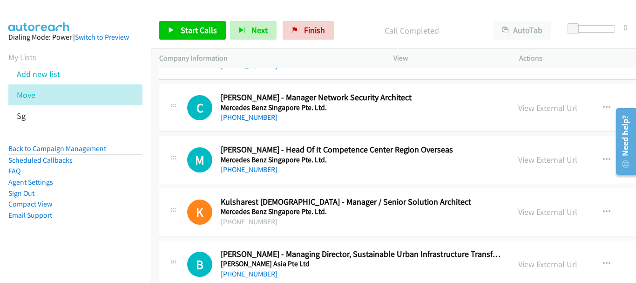
scroll to position [13959, 0]
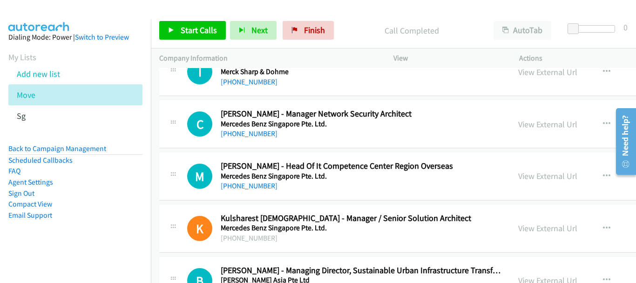
click at [255, 180] on div "+65 8498 3815" at bounding box center [337, 185] width 232 height 11
click at [256, 186] on link "+65 8498 3815" at bounding box center [249, 185] width 57 height 9
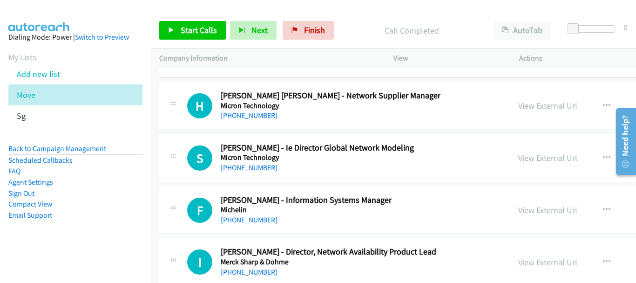
scroll to position [13773, 0]
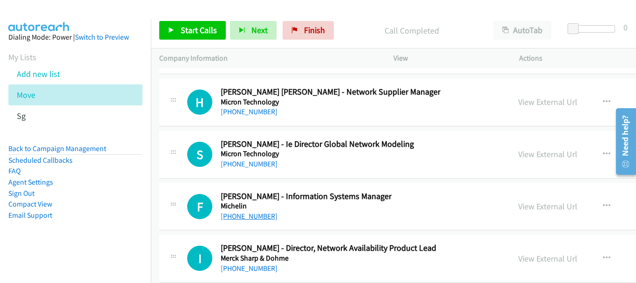
click at [249, 211] on link "+65 9660 2780" at bounding box center [249, 215] width 57 height 9
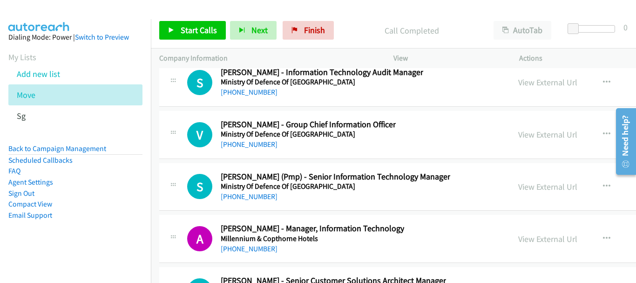
scroll to position [12422, 0]
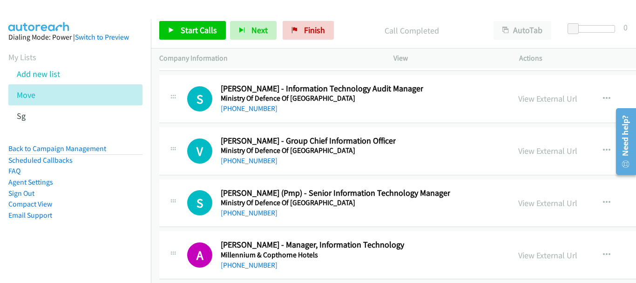
click at [240, 207] on div "+65 8168 0476" at bounding box center [336, 212] width 230 height 11
click at [240, 209] on link "+65 8168 0476" at bounding box center [249, 212] width 57 height 9
click at [263, 165] on div "+65 9765 3443" at bounding box center [308, 160] width 175 height 11
click at [253, 160] on link "+65 9765 3443" at bounding box center [249, 160] width 57 height 9
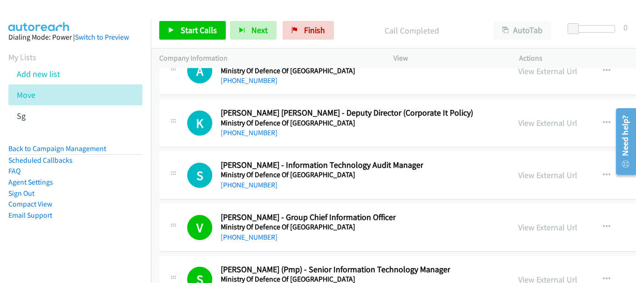
scroll to position [12329, 0]
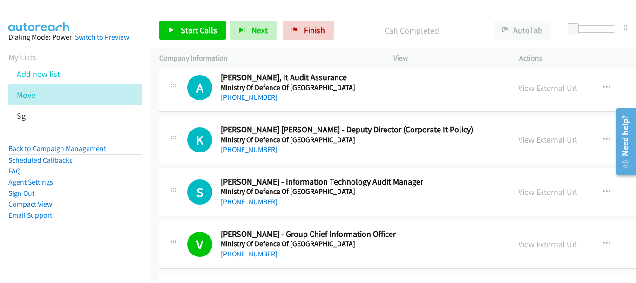
click at [262, 199] on link "+65 9178 6084" at bounding box center [249, 201] width 57 height 9
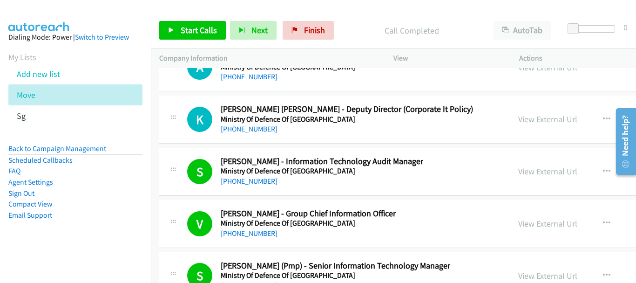
scroll to position [12256, 0]
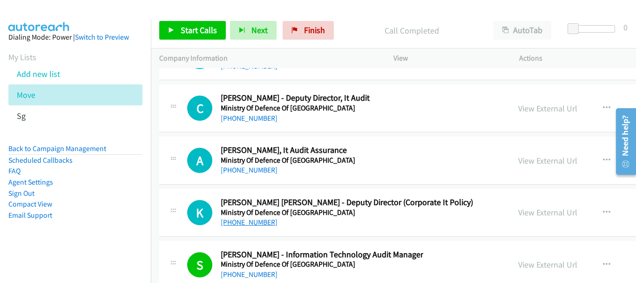
click at [260, 223] on link "+65 9875 9844" at bounding box center [249, 222] width 57 height 9
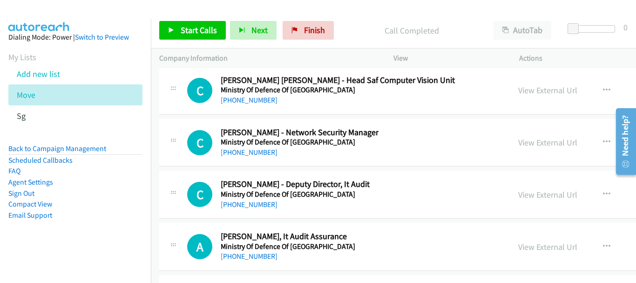
scroll to position [12163, 0]
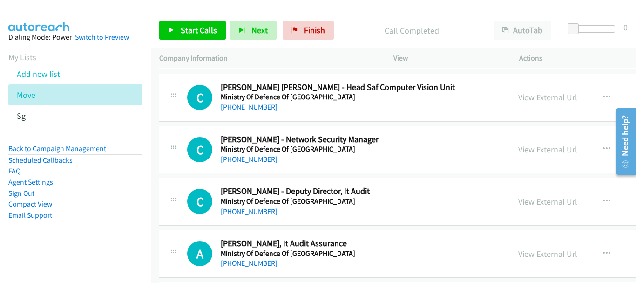
click at [243, 217] on div "+65 9743 3175" at bounding box center [295, 211] width 149 height 11
click at [244, 211] on link "+65 9743 3175" at bounding box center [249, 211] width 57 height 9
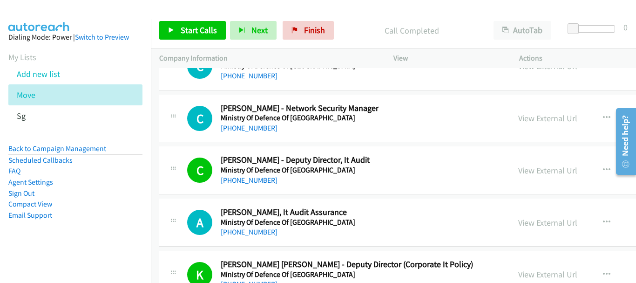
scroll to position [12209, 0]
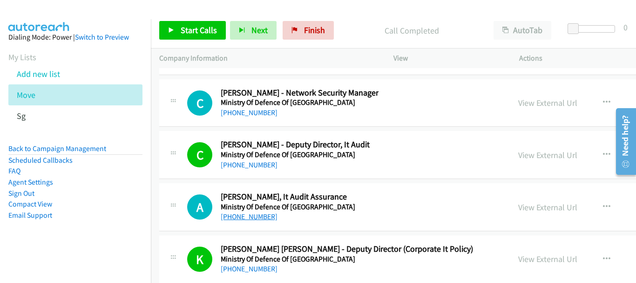
click at [250, 214] on link "+65 9438 7100" at bounding box center [249, 216] width 57 height 9
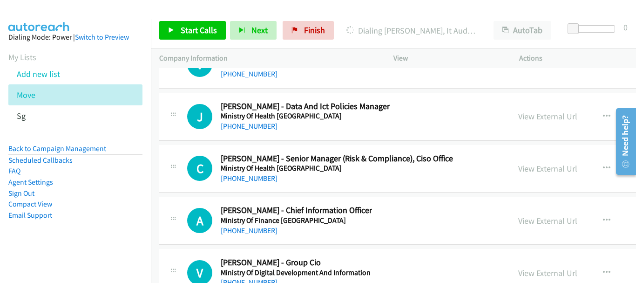
scroll to position [11930, 0]
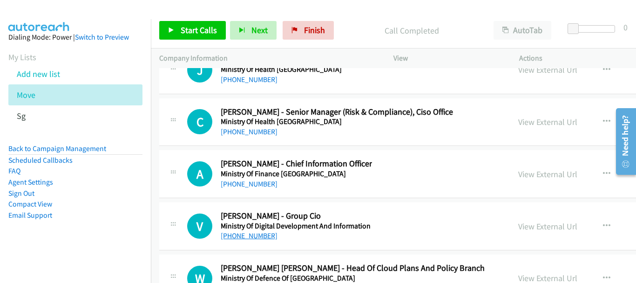
click at [254, 235] on link "+65 9765 0741" at bounding box center [249, 235] width 57 height 9
click at [255, 182] on link "+65 9747 7914" at bounding box center [249, 183] width 57 height 9
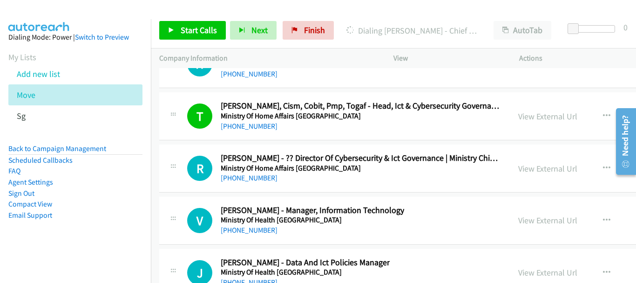
scroll to position [11743, 0]
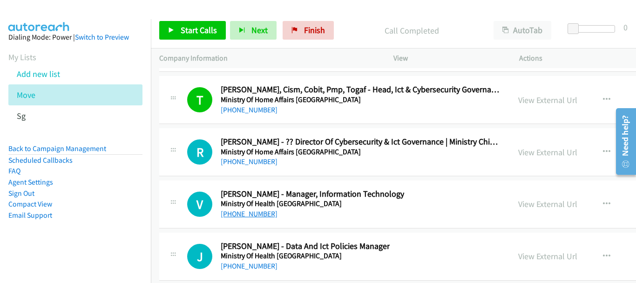
click at [260, 211] on link "+65 8418 3624" at bounding box center [249, 213] width 57 height 9
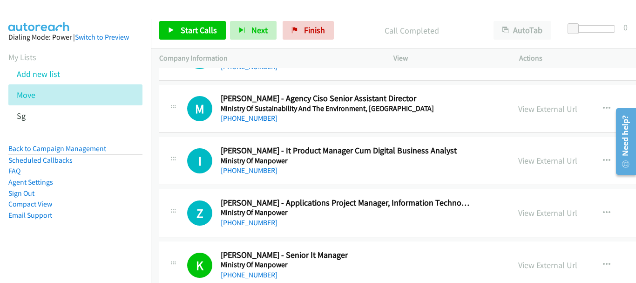
scroll to position [11464, 0]
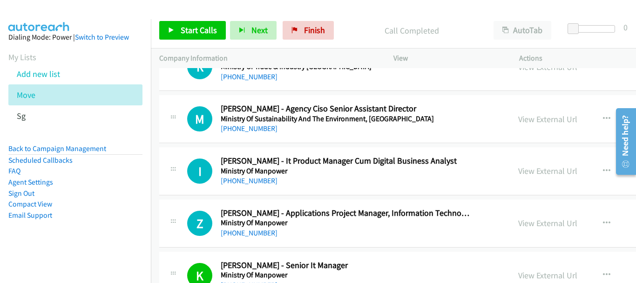
click at [251, 226] on h5 "Ministry Of Manpower" at bounding box center [346, 222] width 251 height 9
click at [254, 229] on link "+65 9172 0556" at bounding box center [249, 232] width 57 height 9
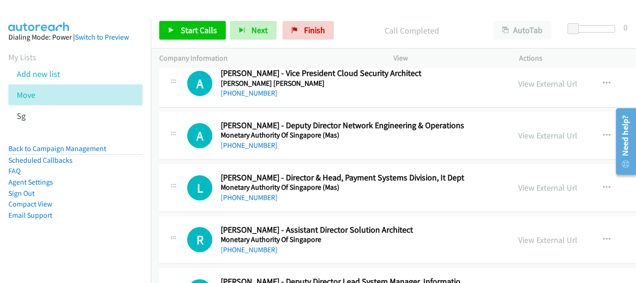
scroll to position [10160, 0]
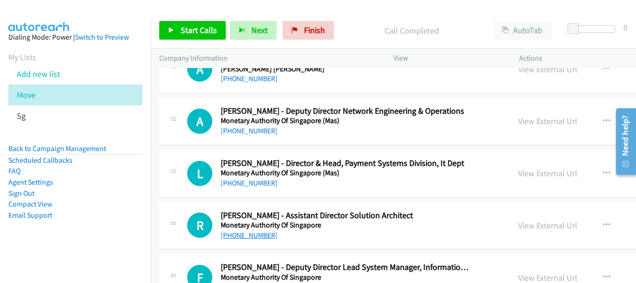
click at [250, 239] on link "+65 8819 2463" at bounding box center [249, 235] width 57 height 9
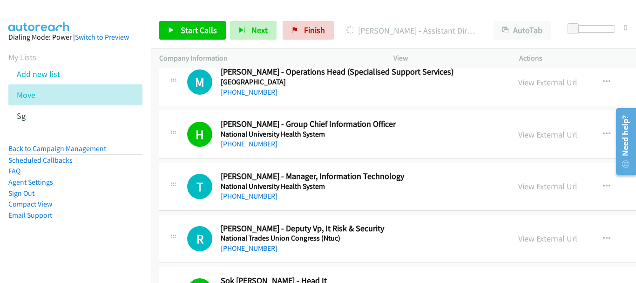
scroll to position [8902, 0]
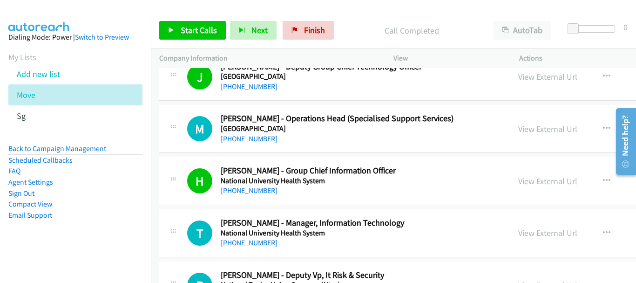
click at [234, 240] on link "+65 9638 2900" at bounding box center [249, 242] width 57 height 9
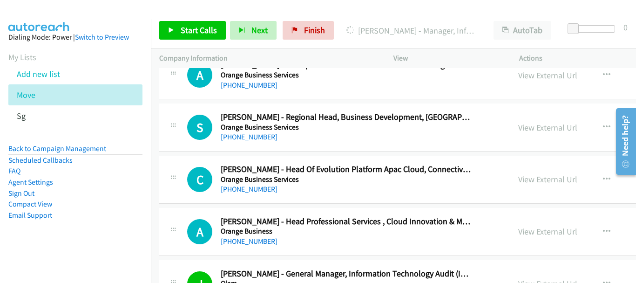
scroll to position [5268, 0]
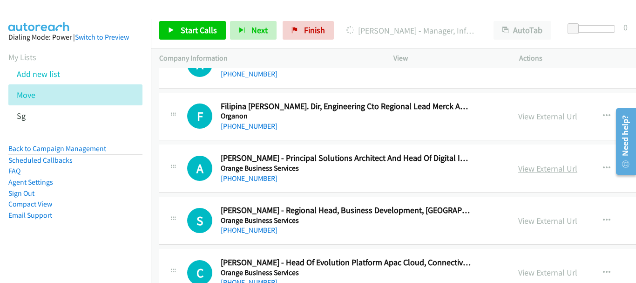
click at [518, 167] on link "View External Url" at bounding box center [547, 168] width 59 height 11
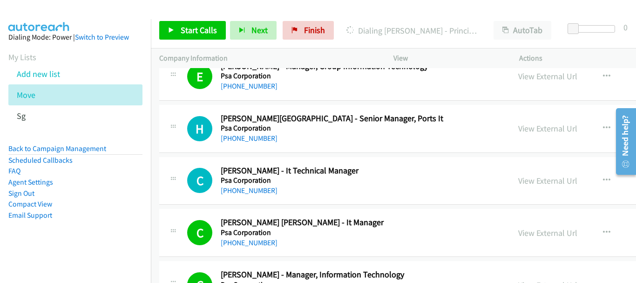
scroll to position [2427, 0]
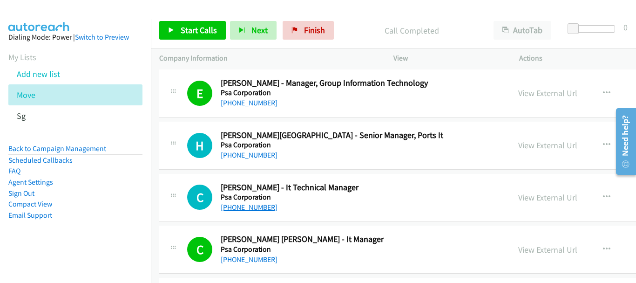
click at [259, 205] on link "+65 9710 6242" at bounding box center [249, 207] width 57 height 9
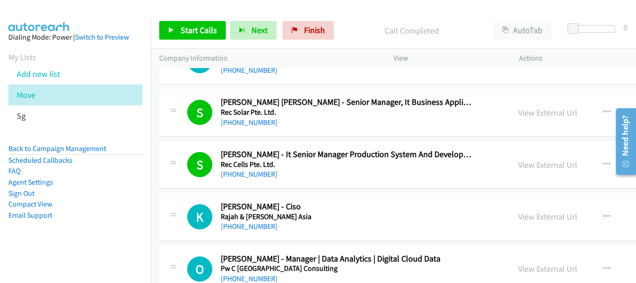
scroll to position [1402, 0]
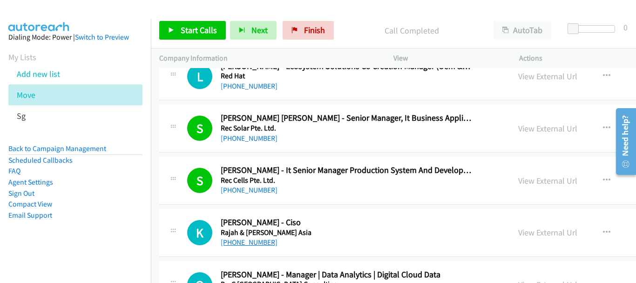
click at [257, 244] on link "+65 9759 9470" at bounding box center [249, 242] width 57 height 9
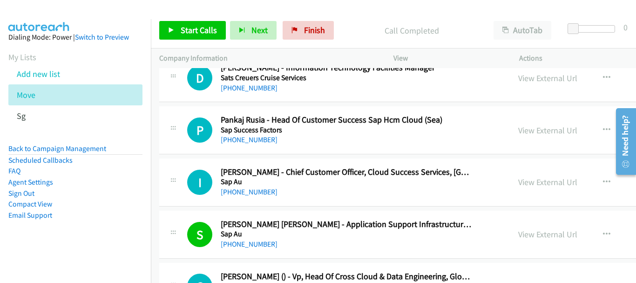
scroll to position [97, 0]
click at [72, 148] on link "Back to Campaign Management" at bounding box center [57, 148] width 98 height 9
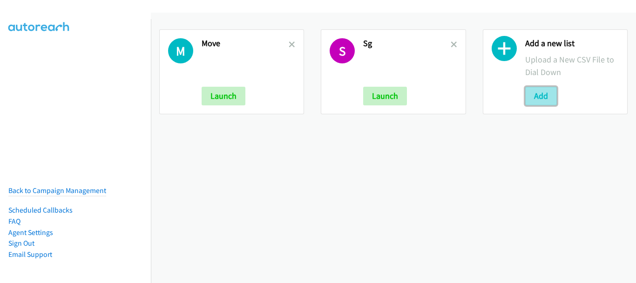
click at [537, 95] on button "Add" at bounding box center [541, 96] width 32 height 19
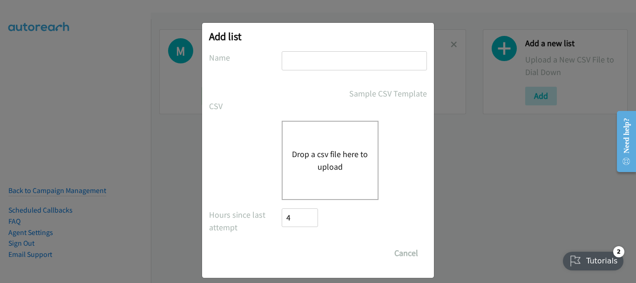
click at [334, 63] on input "text" at bounding box center [354, 60] width 145 height 19
type input "Last"
click at [327, 169] on button "Drop a csv file here to upload" at bounding box center [330, 160] width 76 height 25
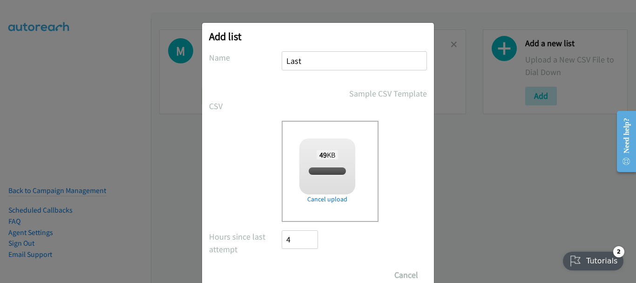
checkbox input "true"
click at [293, 276] on input "Save List" at bounding box center [306, 275] width 49 height 19
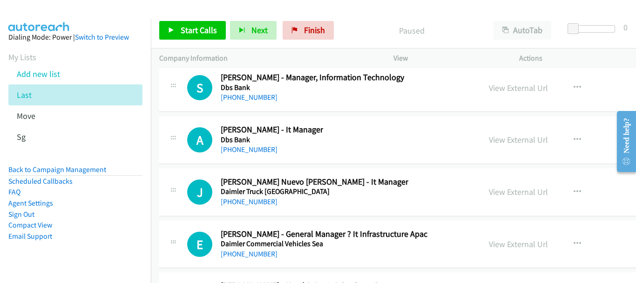
scroll to position [13721, 0]
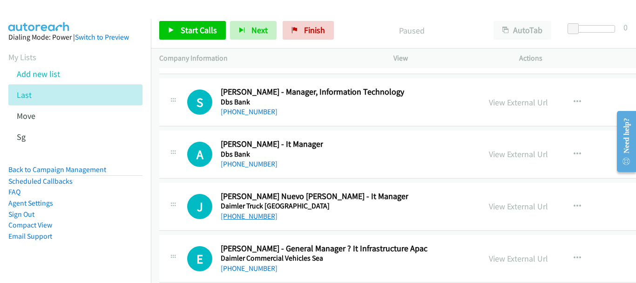
click at [253, 215] on link "[PHONE_NUMBER]" at bounding box center [249, 215] width 57 height 9
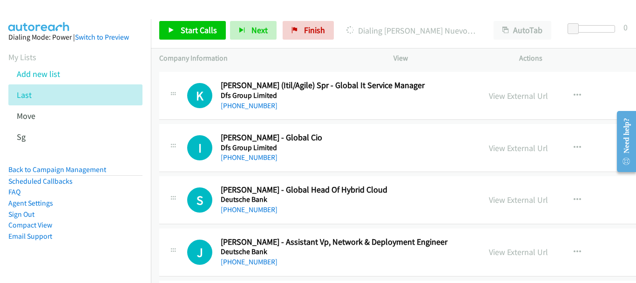
scroll to position [10879, 0]
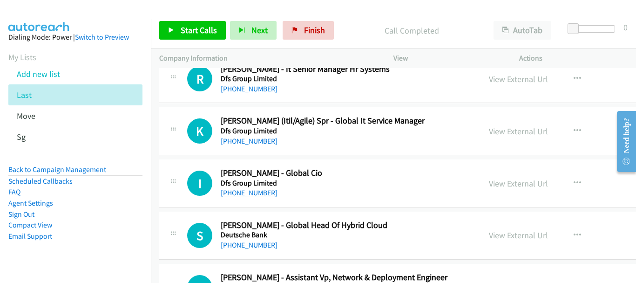
click at [257, 194] on link "[PHONE_NUMBER]" at bounding box center [249, 192] width 57 height 9
click at [246, 142] on link "[PHONE_NUMBER]" at bounding box center [249, 140] width 57 height 9
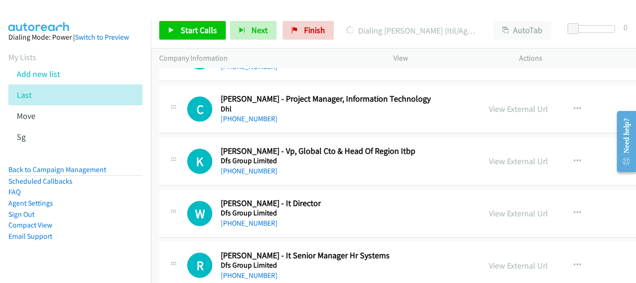
scroll to position [10646, 0]
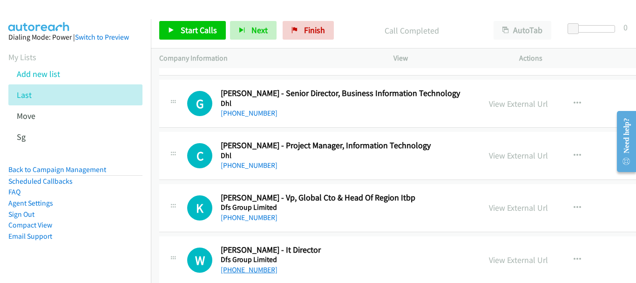
click at [251, 272] on link "[PHONE_NUMBER]" at bounding box center [249, 269] width 57 height 9
click at [244, 216] on link "[PHONE_NUMBER]" at bounding box center [249, 217] width 57 height 9
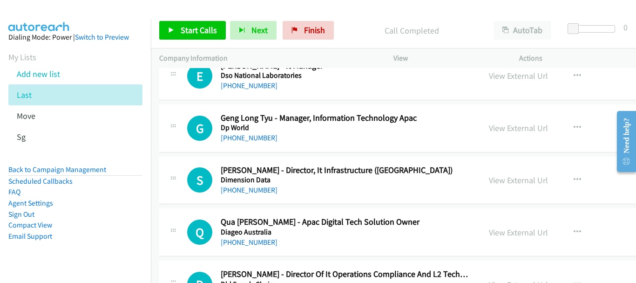
scroll to position [8270, 0]
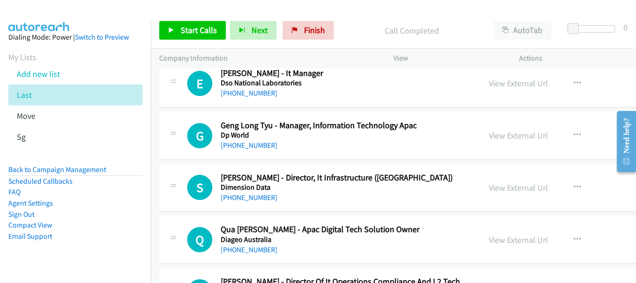
click at [249, 190] on h5 "Dimension Data" at bounding box center [347, 187] width 252 height 9
click at [249, 197] on link "[PHONE_NUMBER]" at bounding box center [249, 197] width 57 height 9
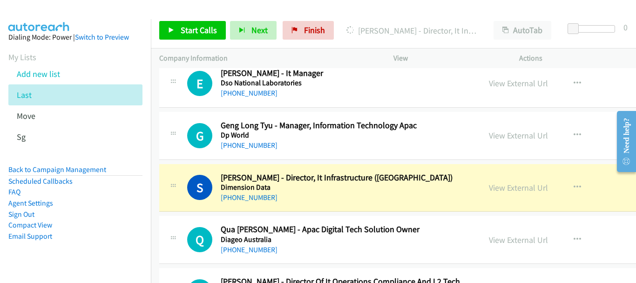
scroll to position [8224, 0]
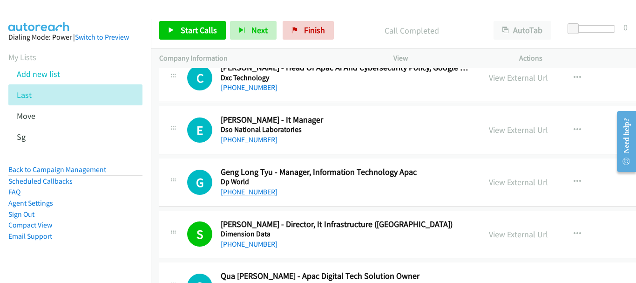
click at [241, 194] on link "[PHONE_NUMBER]" at bounding box center [249, 191] width 57 height 9
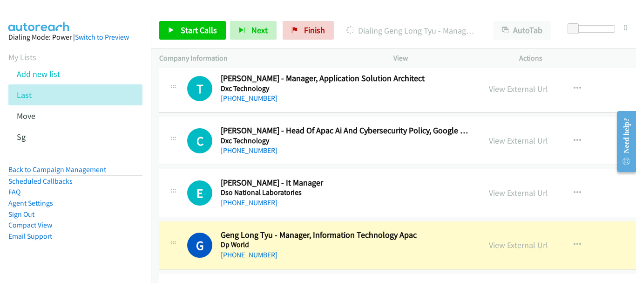
scroll to position [8177, 0]
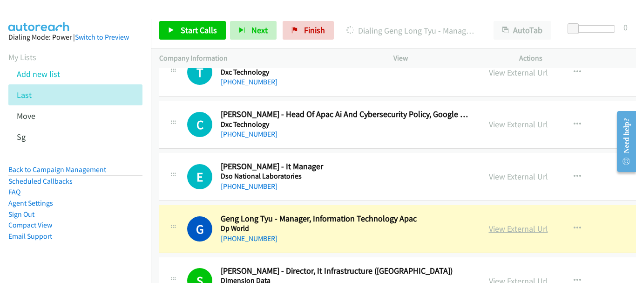
click at [489, 225] on link "View External Url" at bounding box center [518, 228] width 59 height 11
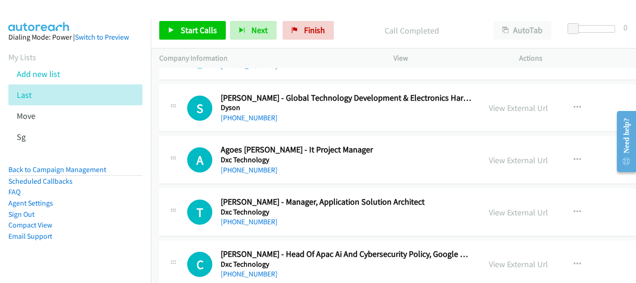
scroll to position [8130, 0]
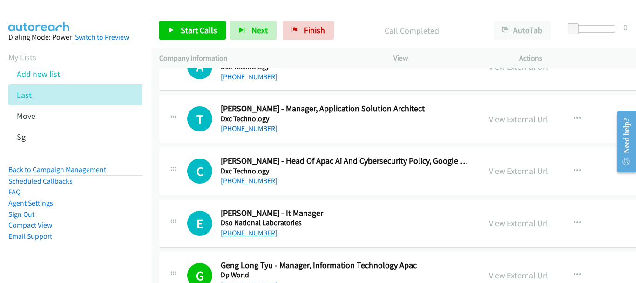
click at [246, 231] on link "[PHONE_NUMBER]" at bounding box center [249, 232] width 57 height 9
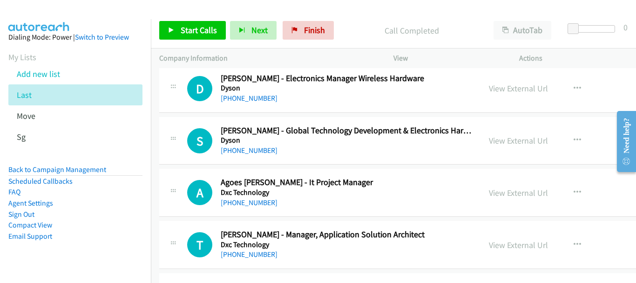
scroll to position [7991, 0]
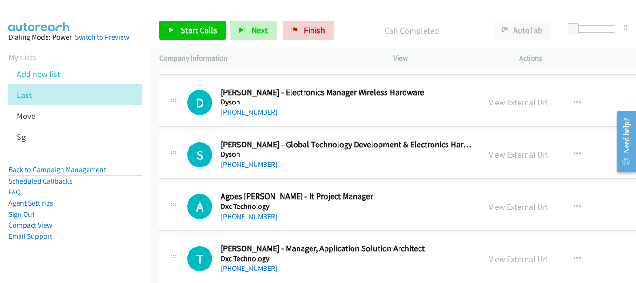
click at [256, 219] on link "[PHONE_NUMBER]" at bounding box center [249, 216] width 57 height 9
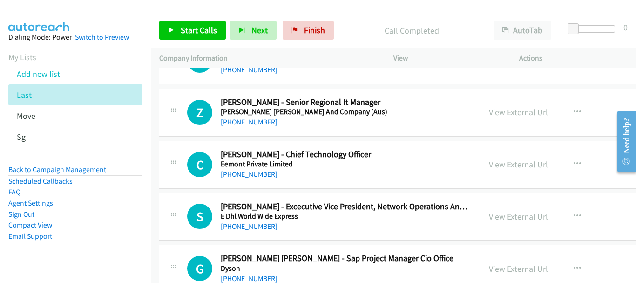
scroll to position [7385, 0]
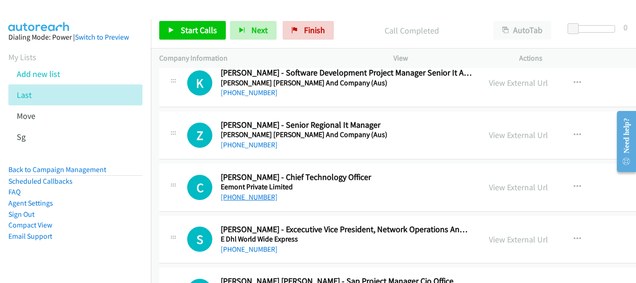
click at [257, 199] on link "[PHONE_NUMBER]" at bounding box center [249, 196] width 57 height 9
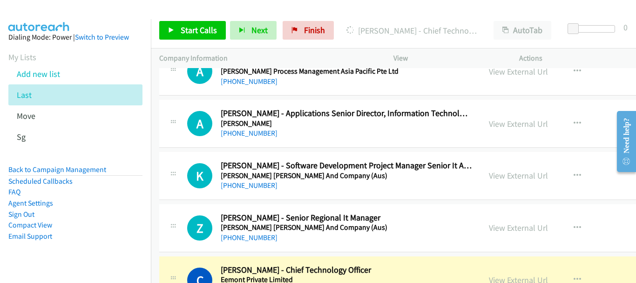
scroll to position [7292, 0]
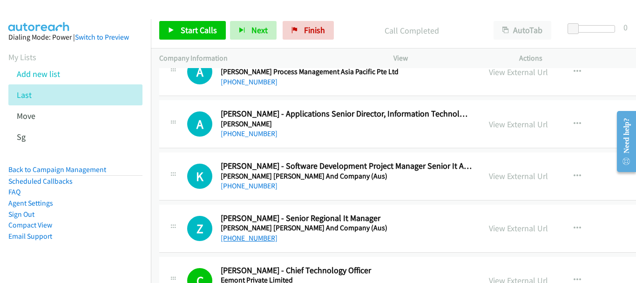
click at [235, 239] on link "[PHONE_NUMBER]" at bounding box center [249, 237] width 57 height 9
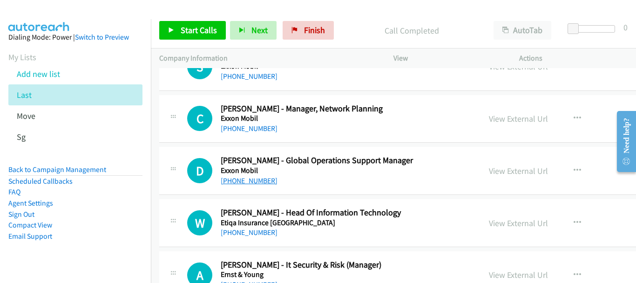
scroll to position [6686, 0]
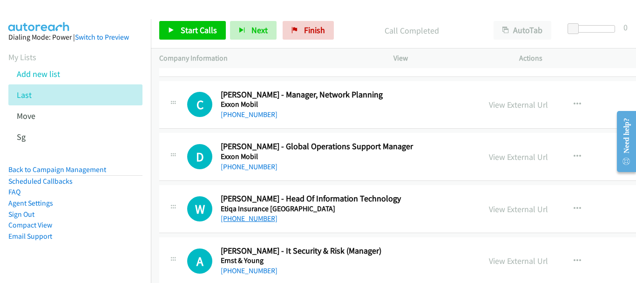
click at [240, 218] on link "[PHONE_NUMBER]" at bounding box center [249, 218] width 57 height 9
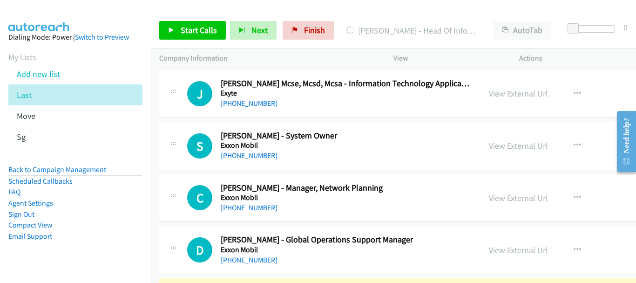
scroll to position [6547, 0]
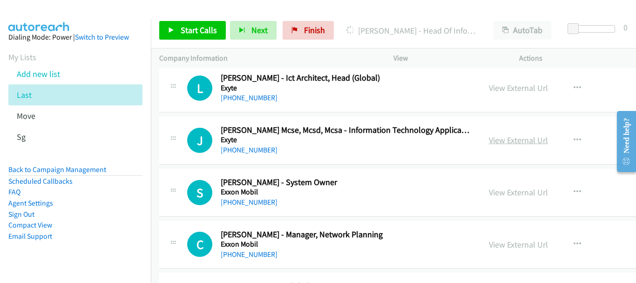
click at [489, 142] on link "View External Url" at bounding box center [518, 140] width 59 height 11
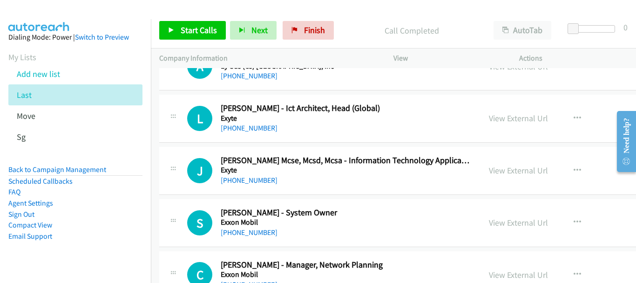
scroll to position [6500, 0]
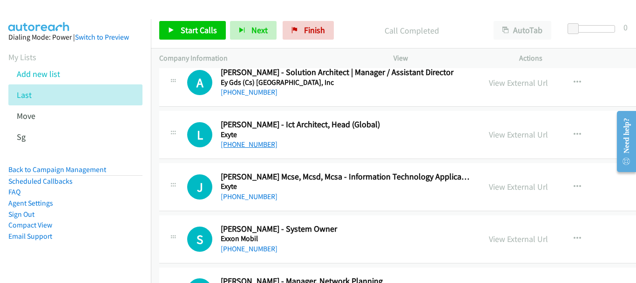
click at [254, 146] on link "[PHONE_NUMBER]" at bounding box center [249, 144] width 57 height 9
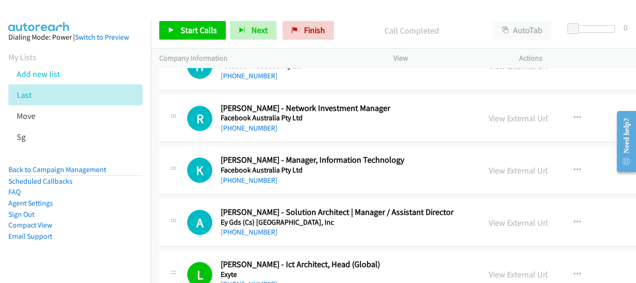
scroll to position [6314, 0]
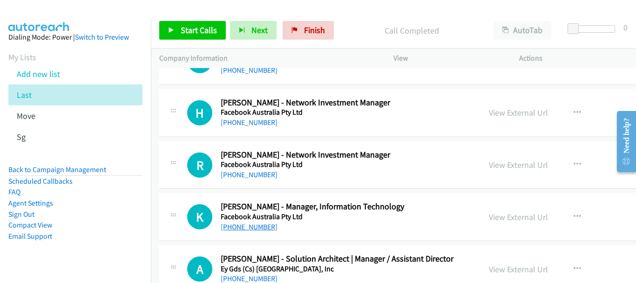
click at [255, 226] on link "[PHONE_NUMBER]" at bounding box center [249, 226] width 57 height 9
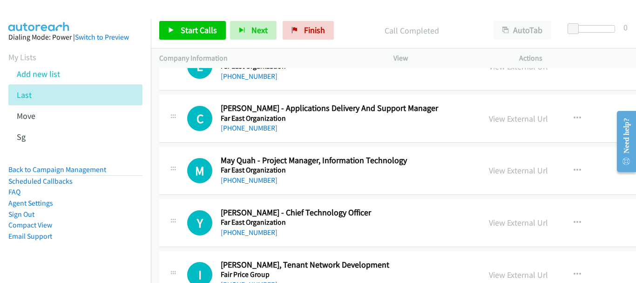
scroll to position [5941, 0]
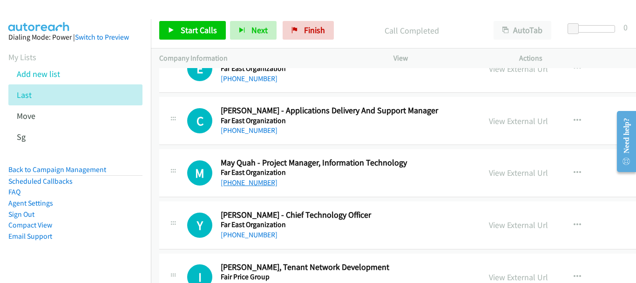
click at [254, 184] on link "[PHONE_NUMBER]" at bounding box center [249, 182] width 57 height 9
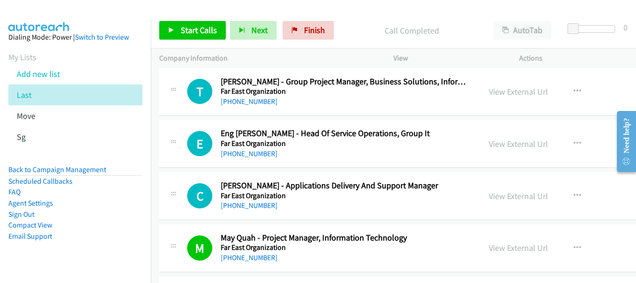
scroll to position [5801, 0]
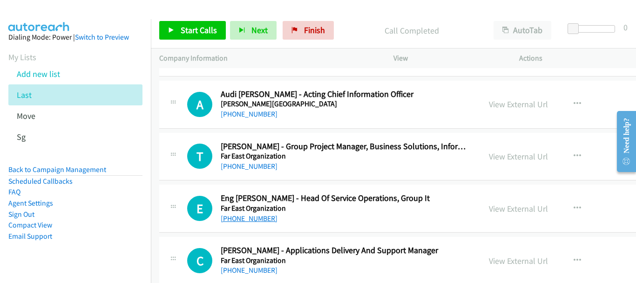
click at [253, 215] on link "[PHONE_NUMBER]" at bounding box center [249, 218] width 57 height 9
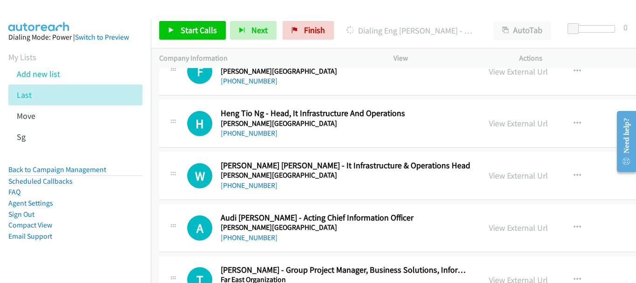
scroll to position [5661, 0]
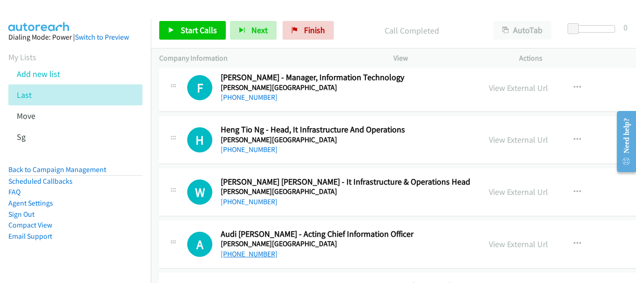
click at [244, 253] on link "[PHONE_NUMBER]" at bounding box center [249, 253] width 57 height 9
click at [255, 200] on link "[PHONE_NUMBER]" at bounding box center [249, 201] width 57 height 9
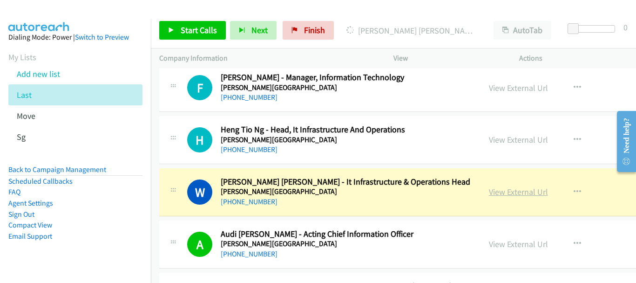
click at [489, 191] on link "View External Url" at bounding box center [518, 191] width 59 height 11
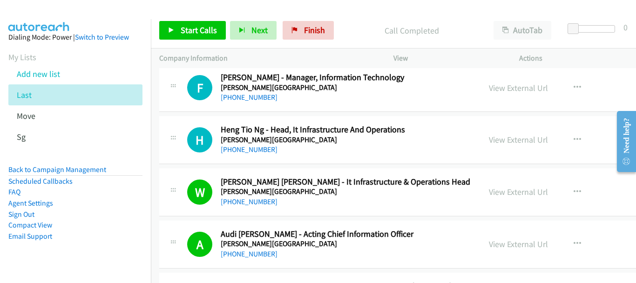
scroll to position [5615, 0]
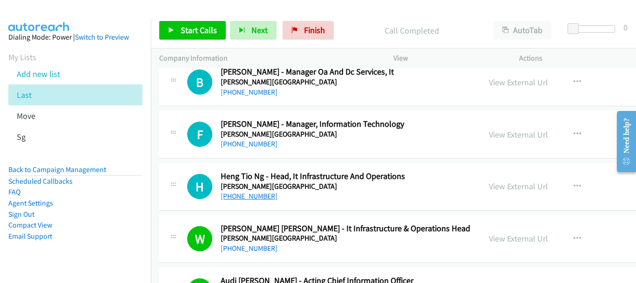
click at [256, 195] on link "[PHONE_NUMBER]" at bounding box center [249, 195] width 57 height 9
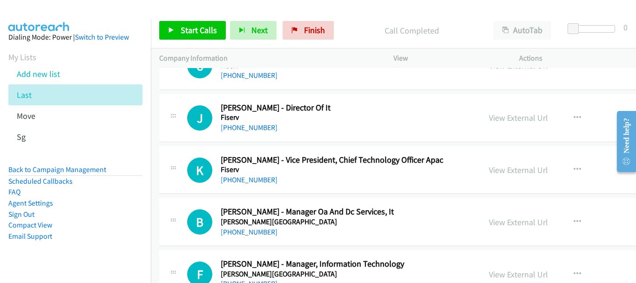
scroll to position [5428, 0]
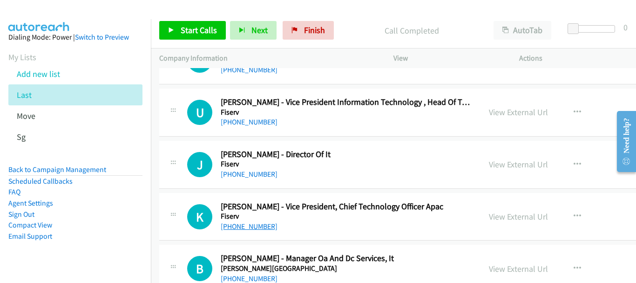
click at [258, 224] on link "[PHONE_NUMBER]" at bounding box center [249, 226] width 57 height 9
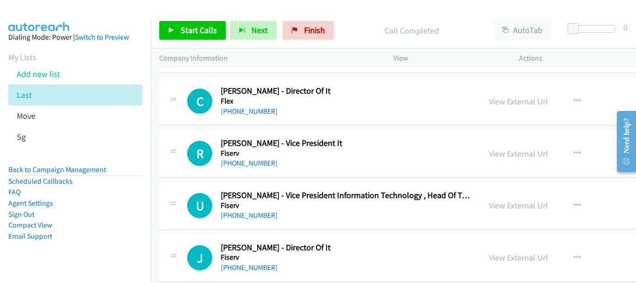
click at [252, 261] on h5 "Fiserv" at bounding box center [347, 256] width 252 height 9
click at [252, 268] on link "[PHONE_NUMBER]" at bounding box center [249, 267] width 57 height 9
click at [256, 211] on link "[PHONE_NUMBER]" at bounding box center [249, 215] width 57 height 9
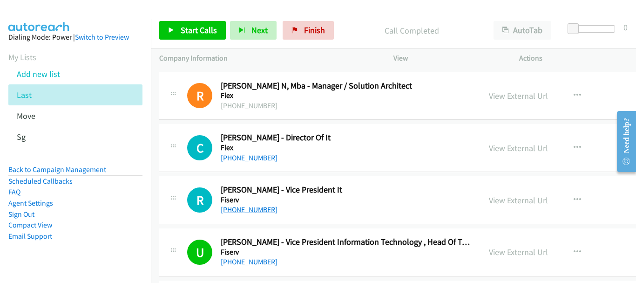
click at [254, 209] on link "[PHONE_NUMBER]" at bounding box center [249, 209] width 57 height 9
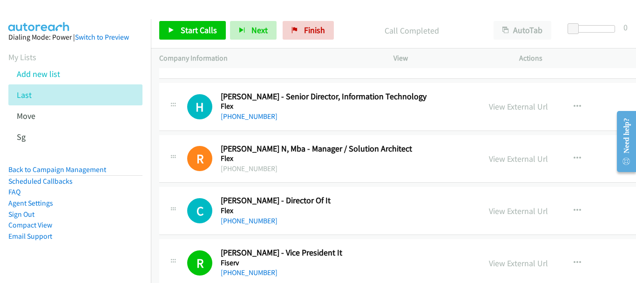
scroll to position [5242, 0]
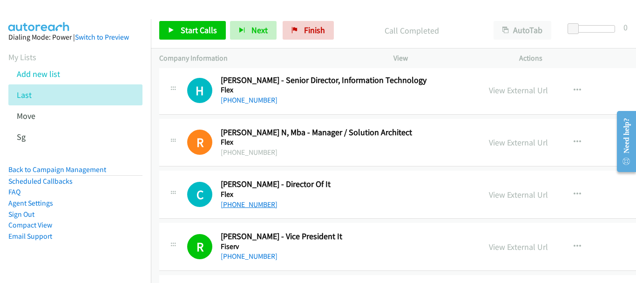
click at [259, 207] on link "[PHONE_NUMBER]" at bounding box center [249, 204] width 57 height 9
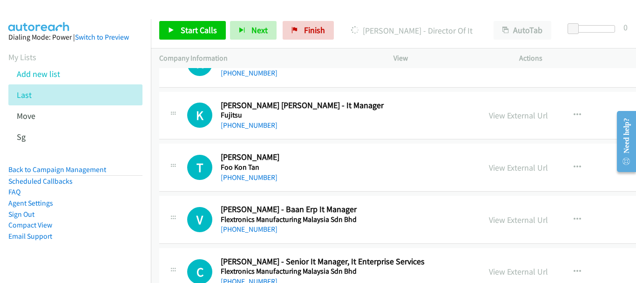
scroll to position [5009, 0]
click at [239, 180] on link "[PHONE_NUMBER]" at bounding box center [249, 176] width 57 height 9
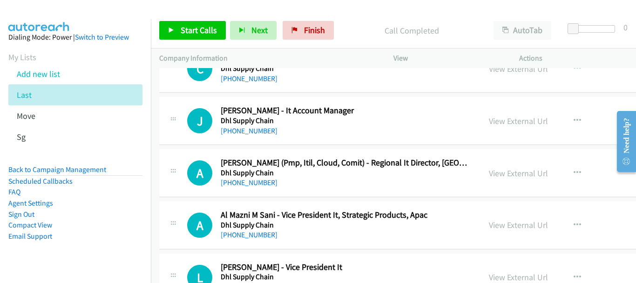
scroll to position [8596, 0]
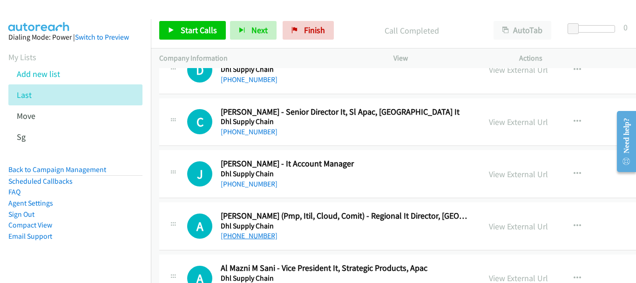
click at [231, 233] on link "[PHONE_NUMBER]" at bounding box center [249, 235] width 57 height 9
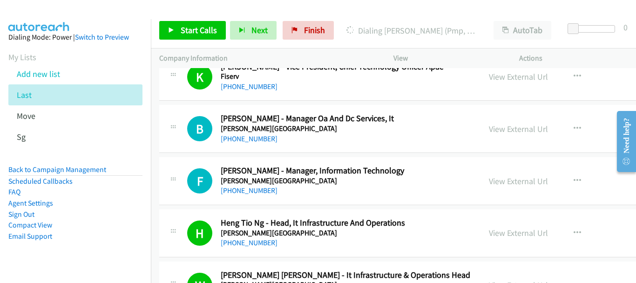
scroll to position [5522, 0]
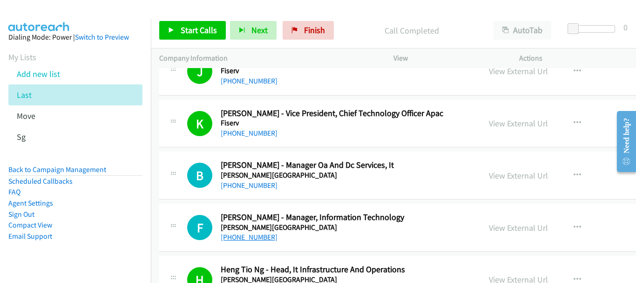
click at [244, 234] on link "[PHONE_NUMBER]" at bounding box center [249, 236] width 57 height 9
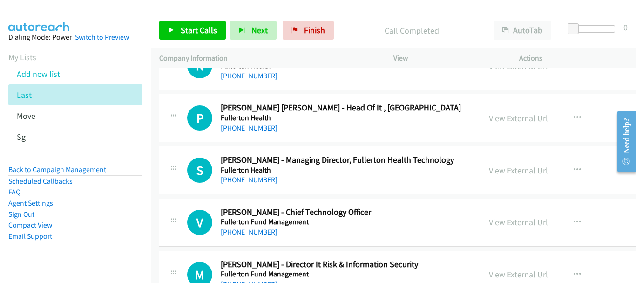
scroll to position [4217, 0]
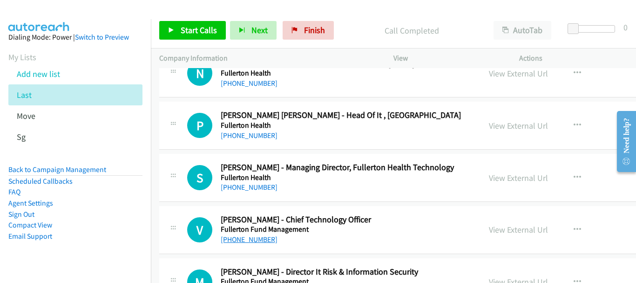
click at [254, 241] on link "[PHONE_NUMBER]" at bounding box center [249, 239] width 57 height 9
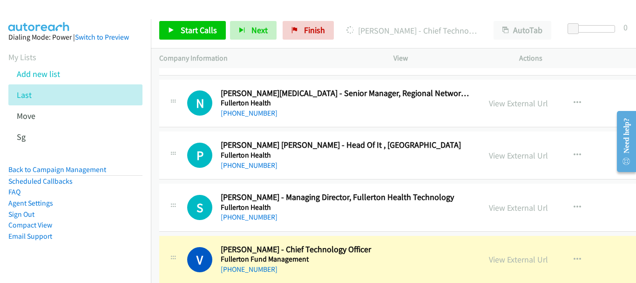
scroll to position [4171, 0]
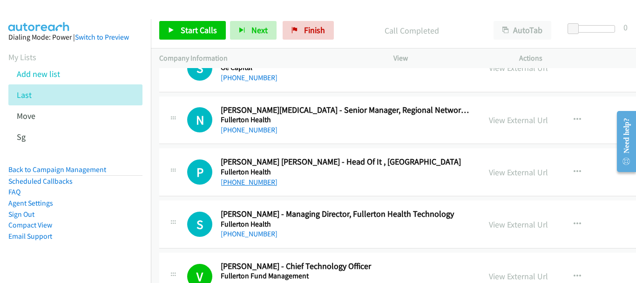
click at [258, 181] on link "[PHONE_NUMBER]" at bounding box center [249, 181] width 57 height 9
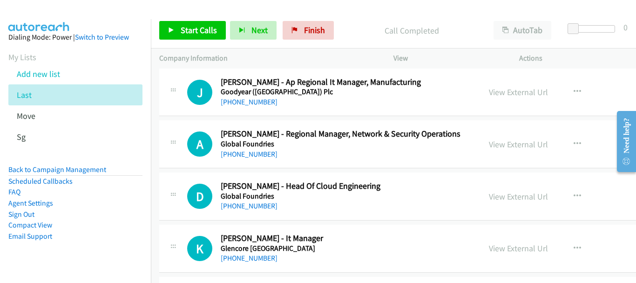
scroll to position [3099, 0]
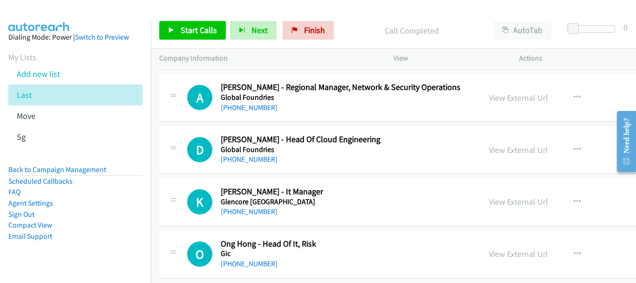
click at [246, 204] on h5 "Glencore [GEOGRAPHIC_DATA]" at bounding box center [347, 201] width 252 height 9
click at [254, 210] on link "[PHONE_NUMBER]" at bounding box center [249, 211] width 57 height 9
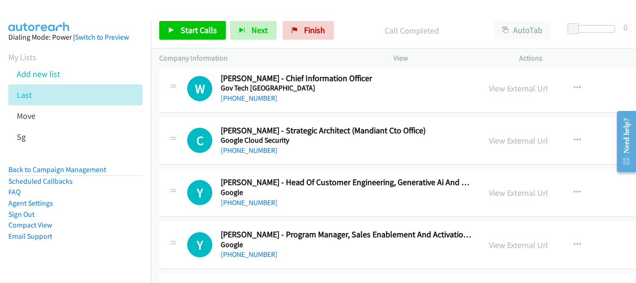
scroll to position [2973, 0]
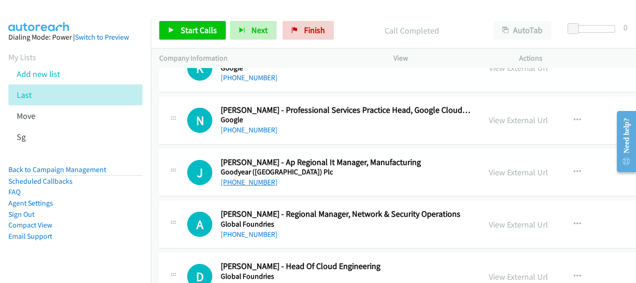
click at [242, 182] on link "[PHONE_NUMBER]" at bounding box center [249, 181] width 57 height 9
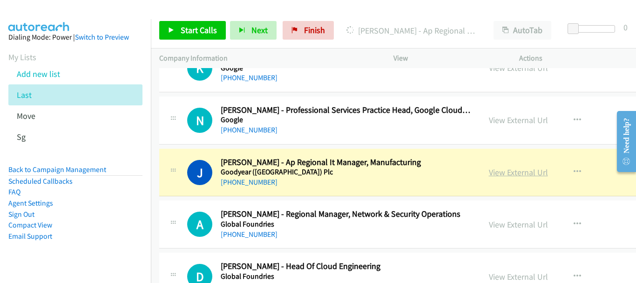
click at [493, 172] on link "View External Url" at bounding box center [518, 172] width 59 height 11
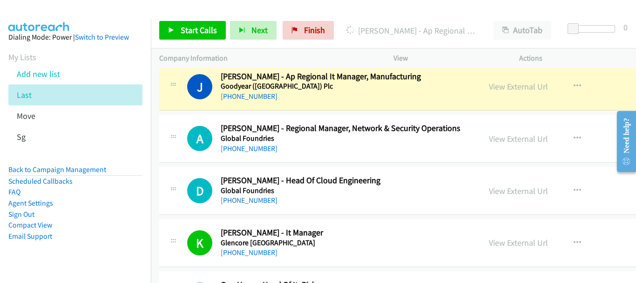
scroll to position [3066, 0]
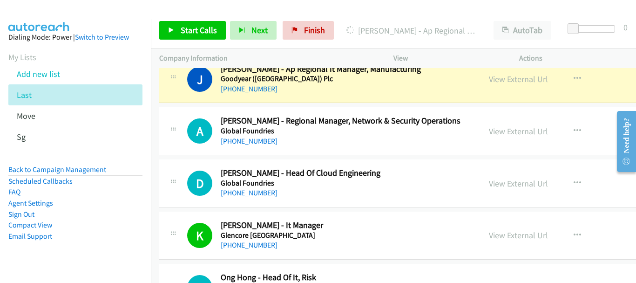
click at [528, 46] on div "Start Calls Pause Next Finish [PERSON_NAME] - Ap Regional It Manager, Manufactu…" at bounding box center [393, 31] width 485 height 36
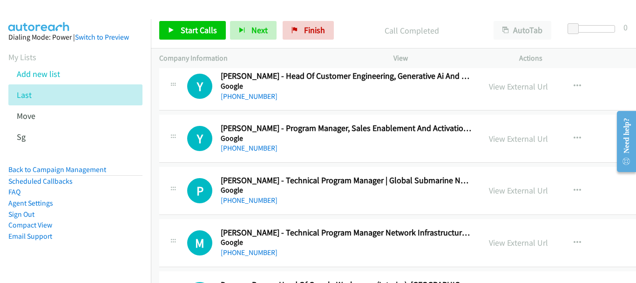
scroll to position [0, 0]
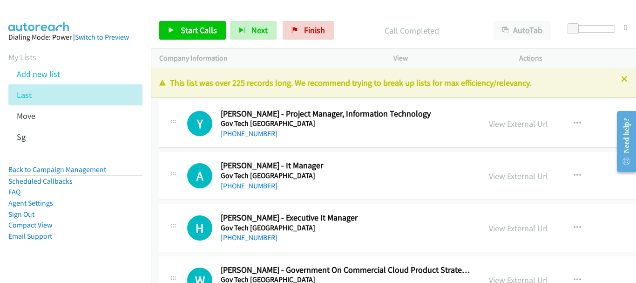
click at [636, 67] on div "Actions" at bounding box center [574, 58] width 126 height 20
click at [259, 136] on link "[PHONE_NUMBER]" at bounding box center [249, 133] width 57 height 9
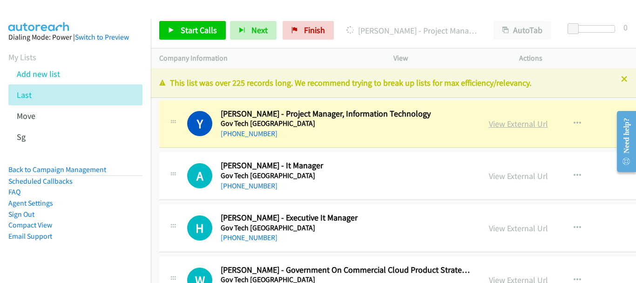
click at [489, 129] on link "View External Url" at bounding box center [518, 123] width 59 height 11
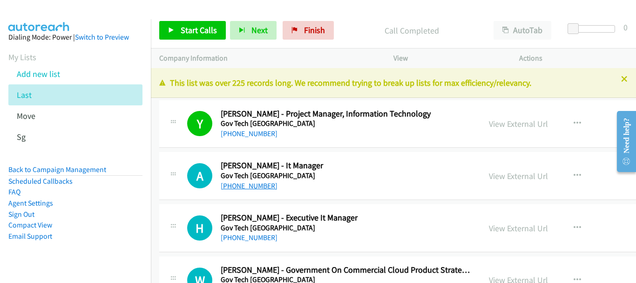
click at [246, 189] on link "[PHONE_NUMBER]" at bounding box center [249, 185] width 57 height 9
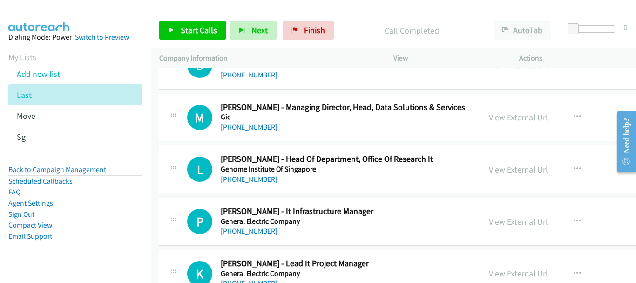
scroll to position [3867, 0]
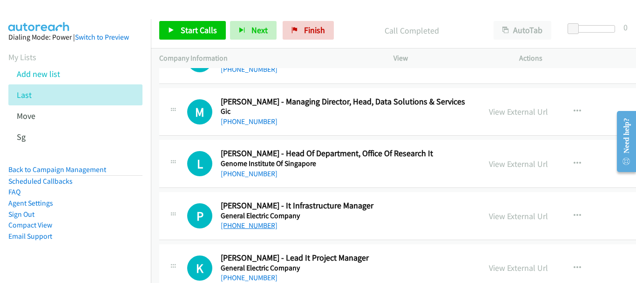
click at [258, 223] on link "[PHONE_NUMBER]" at bounding box center [249, 225] width 57 height 9
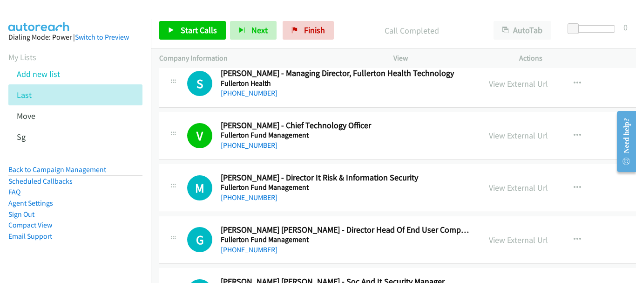
scroll to position [4332, 0]
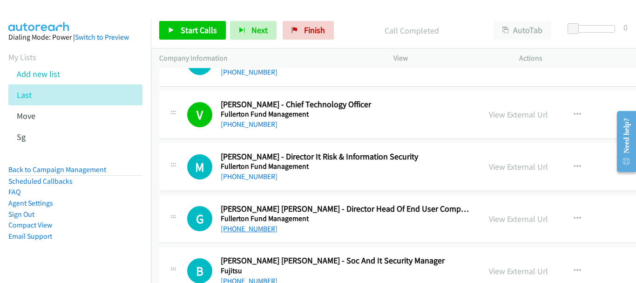
click at [253, 227] on link "[PHONE_NUMBER]" at bounding box center [249, 228] width 57 height 9
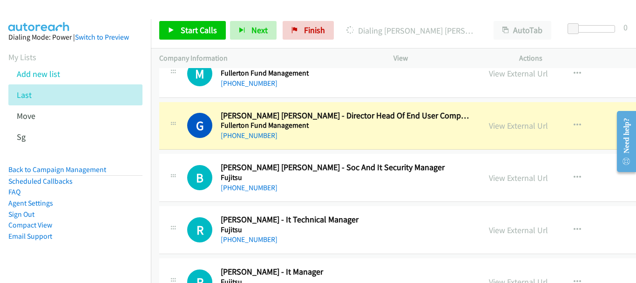
scroll to position [4472, 0]
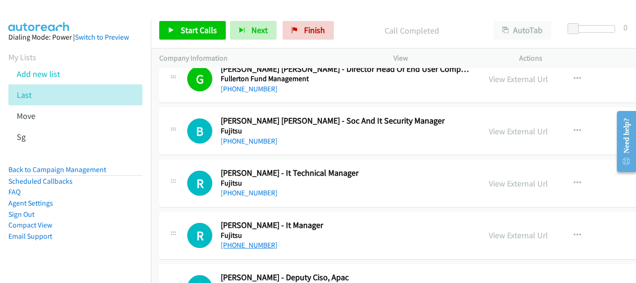
click at [256, 247] on link "[PHONE_NUMBER]" at bounding box center [249, 244] width 57 height 9
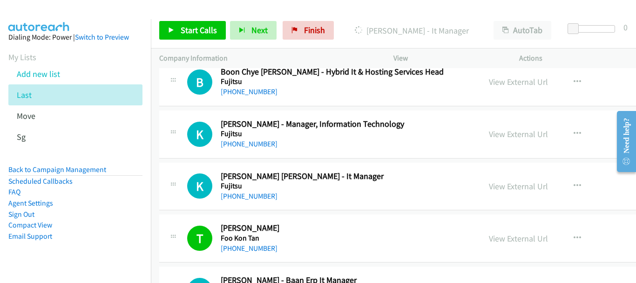
scroll to position [4985, 0]
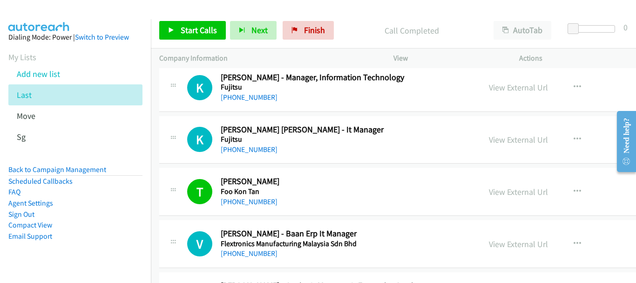
click at [257, 144] on div "[PHONE_NUMBER]" at bounding box center [347, 149] width 252 height 11
click at [256, 149] on link "[PHONE_NUMBER]" at bounding box center [249, 149] width 57 height 9
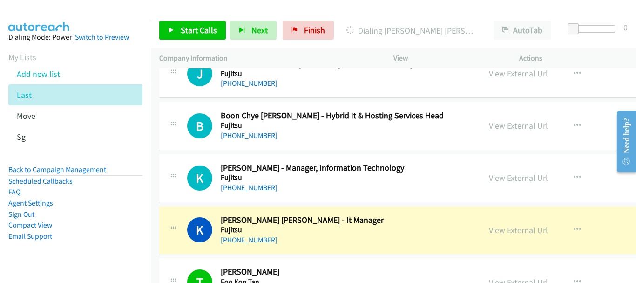
scroll to position [4891, 0]
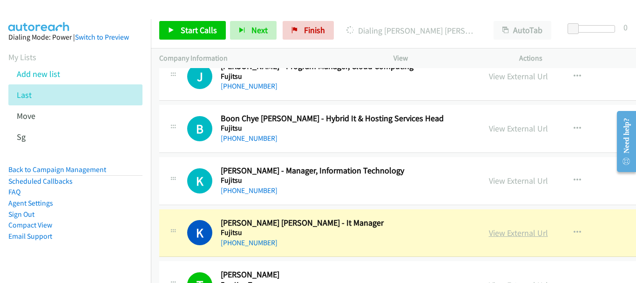
click at [489, 228] on link "View External Url" at bounding box center [518, 232] width 59 height 11
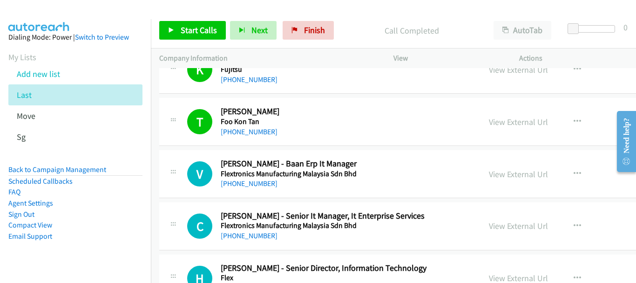
scroll to position [5078, 0]
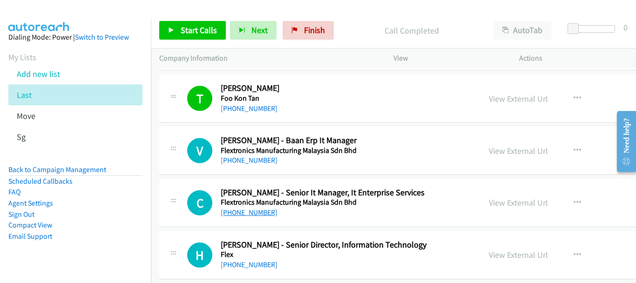
click at [253, 211] on link "[PHONE_NUMBER]" at bounding box center [249, 212] width 57 height 9
click at [261, 258] on h5 "Flex" at bounding box center [347, 254] width 252 height 9
click at [253, 266] on link "[PHONE_NUMBER]" at bounding box center [249, 264] width 57 height 9
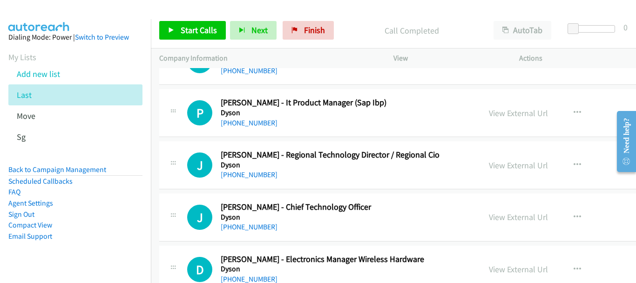
scroll to position [7826, 0]
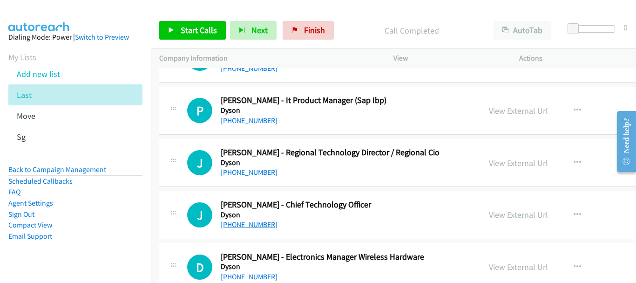
click at [247, 222] on link "[PHONE_NUMBER]" at bounding box center [249, 224] width 57 height 9
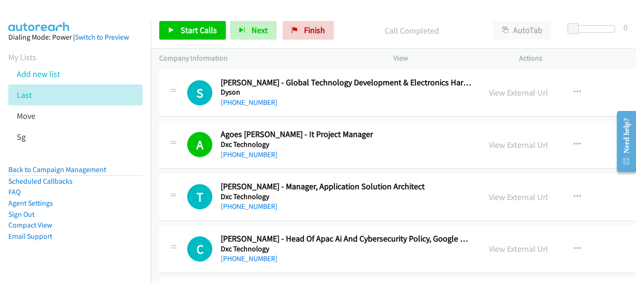
scroll to position [8059, 0]
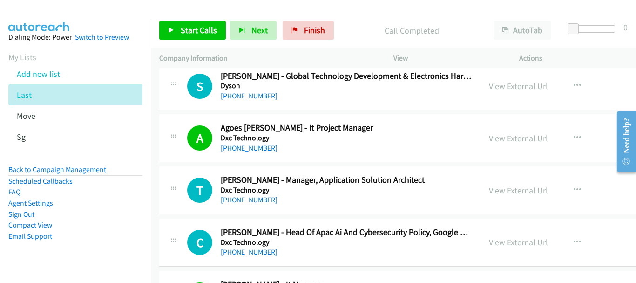
click at [254, 197] on link "[PHONE_NUMBER]" at bounding box center [249, 199] width 57 height 9
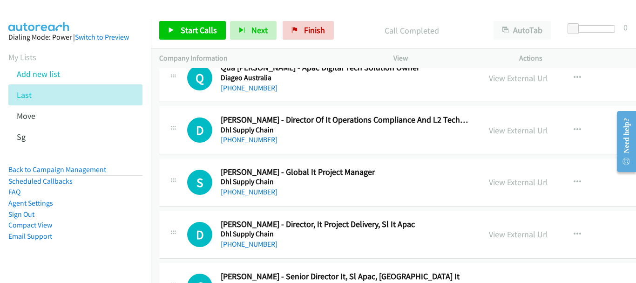
scroll to position [8478, 0]
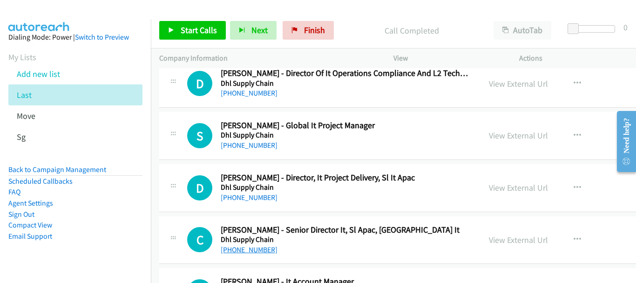
click at [254, 248] on link "[PHONE_NUMBER]" at bounding box center [249, 249] width 57 height 9
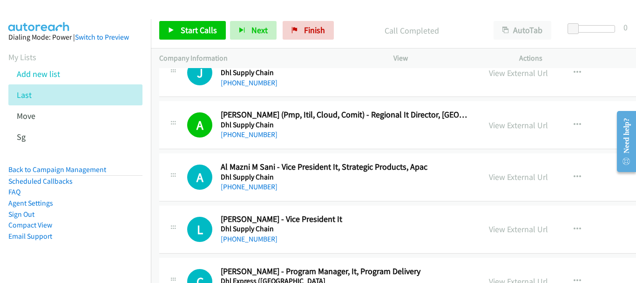
scroll to position [8711, 0]
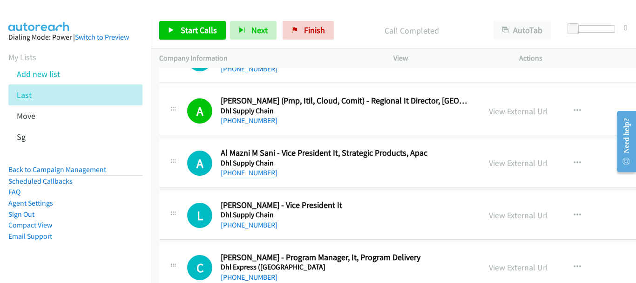
click at [235, 170] on link "[PHONE_NUMBER]" at bounding box center [249, 172] width 57 height 9
click at [246, 224] on link "[PHONE_NUMBER]" at bounding box center [249, 224] width 57 height 9
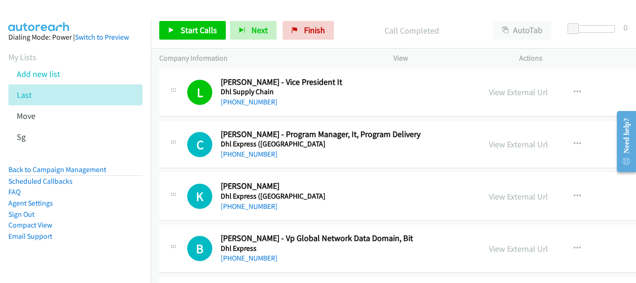
scroll to position [8851, 0]
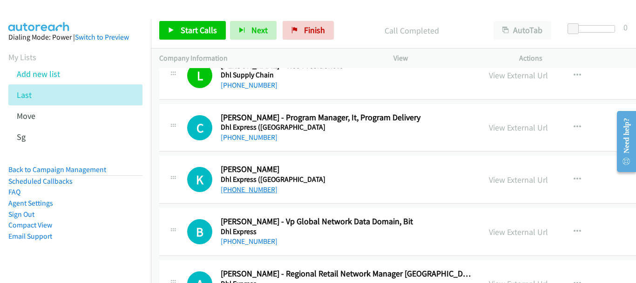
click at [232, 188] on link "[PHONE_NUMBER]" at bounding box center [249, 189] width 57 height 9
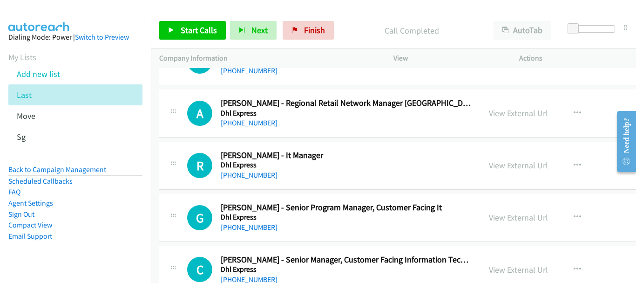
scroll to position [9037, 0]
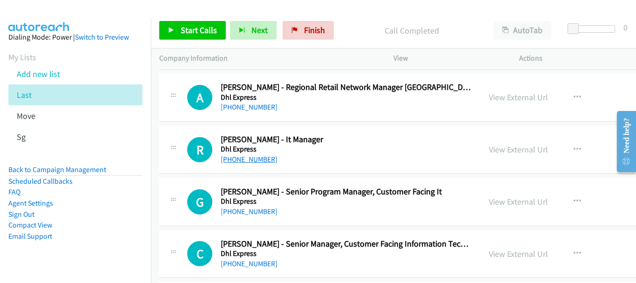
click at [223, 162] on link "[PHONE_NUMBER]" at bounding box center [249, 159] width 57 height 9
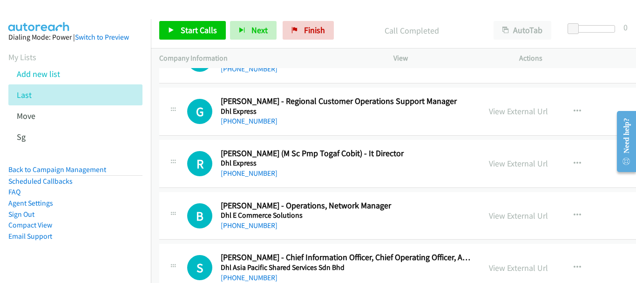
scroll to position [9643, 0]
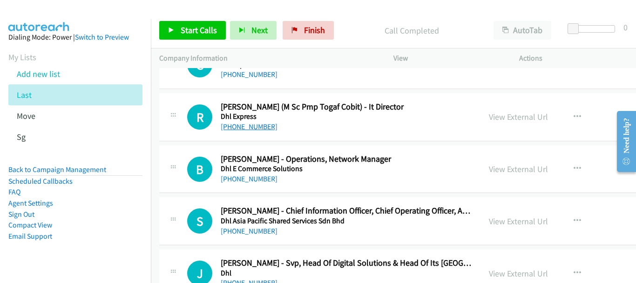
click at [249, 129] on link "[PHONE_NUMBER]" at bounding box center [249, 126] width 57 height 9
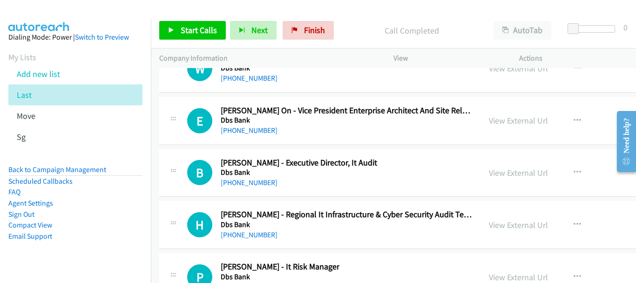
scroll to position [11926, 0]
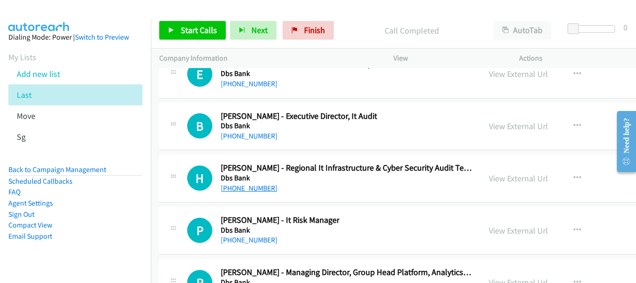
click at [249, 184] on link "[PHONE_NUMBER]" at bounding box center [249, 188] width 57 height 9
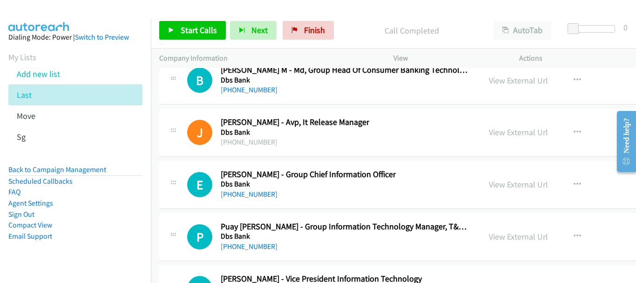
scroll to position [13183, 0]
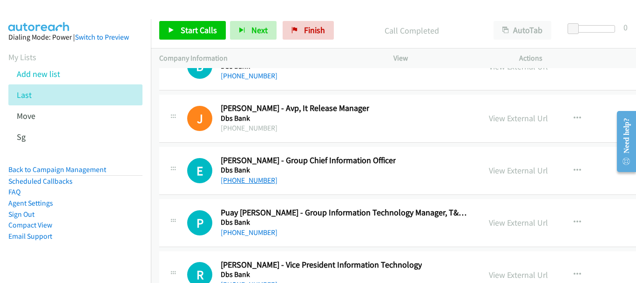
click at [235, 183] on link "[PHONE_NUMBER]" at bounding box center [249, 180] width 57 height 9
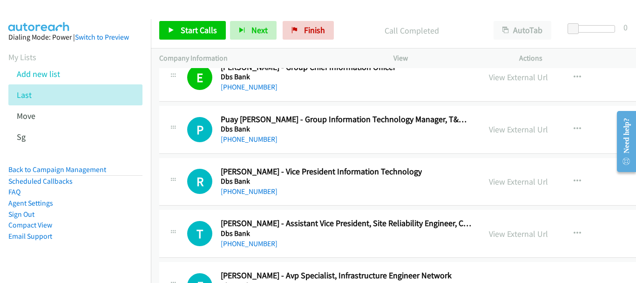
scroll to position [13323, 0]
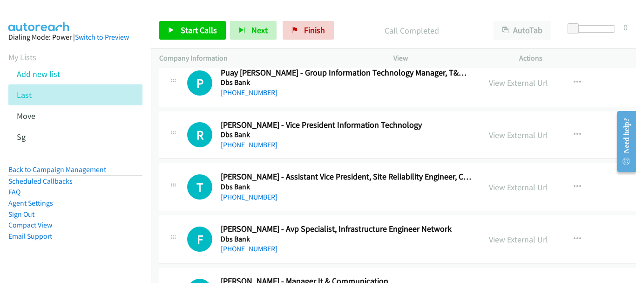
click at [247, 145] on link "[PHONE_NUMBER]" at bounding box center [249, 144] width 57 height 9
click at [256, 145] on link "[PHONE_NUMBER]" at bounding box center [249, 144] width 57 height 9
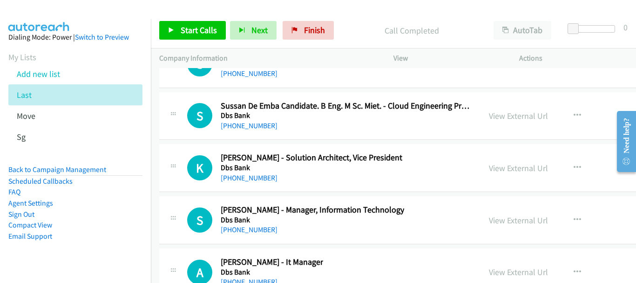
scroll to position [13649, 0]
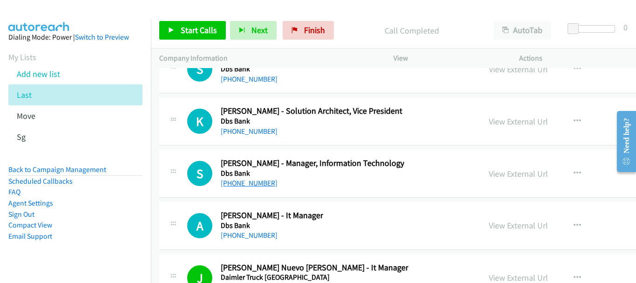
click at [240, 180] on link "[PHONE_NUMBER]" at bounding box center [249, 182] width 57 height 9
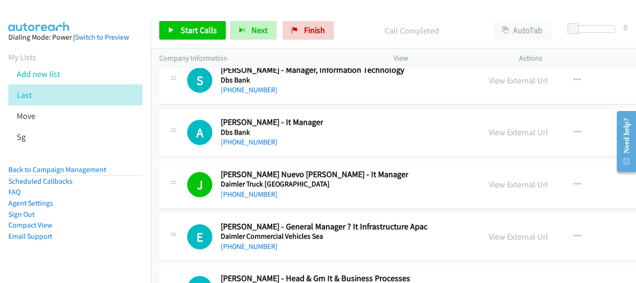
scroll to position [13789, 0]
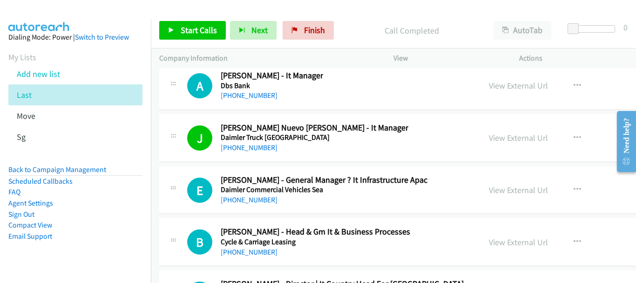
click at [226, 205] on div "E Callback Scheduled [PERSON_NAME] - General Manager ? It Infrastructure Apac D…" at bounding box center [463, 190] width 609 height 48
click at [232, 199] on link "[PHONE_NUMBER]" at bounding box center [249, 199] width 57 height 9
click at [260, 250] on link "[PHONE_NUMBER]" at bounding box center [249, 251] width 57 height 9
click at [247, 148] on link "[PHONE_NUMBER]" at bounding box center [249, 147] width 57 height 9
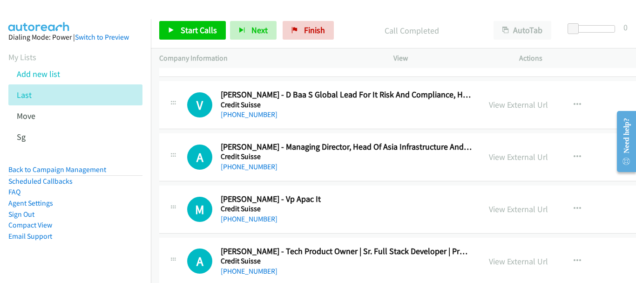
scroll to position [14047, 0]
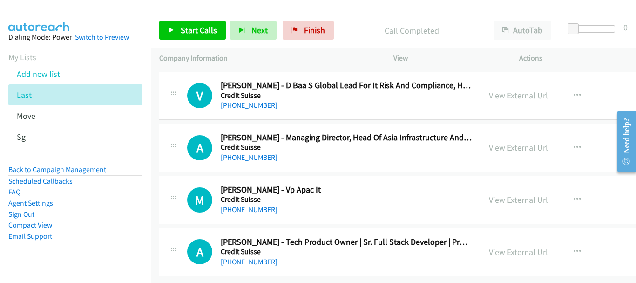
click at [246, 205] on link "[PHONE_NUMBER]" at bounding box center [249, 209] width 57 height 9
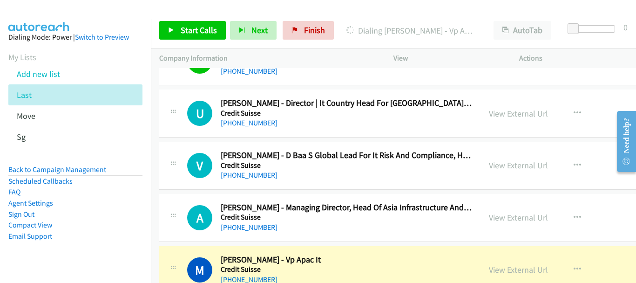
scroll to position [13953, 0]
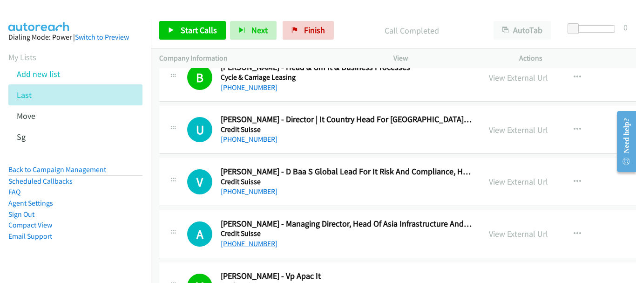
click at [255, 245] on link "[PHONE_NUMBER]" at bounding box center [249, 243] width 57 height 9
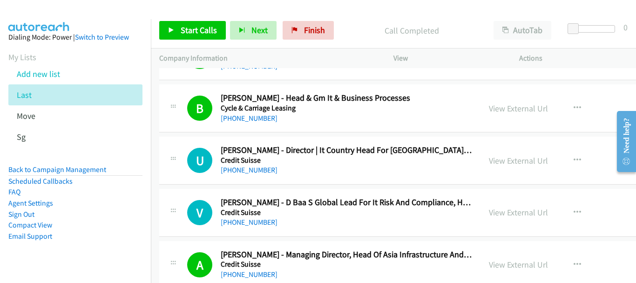
scroll to position [13860, 0]
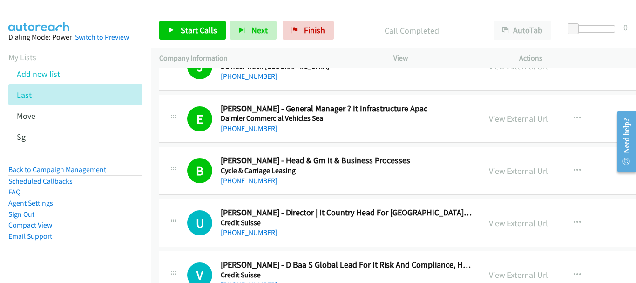
click at [255, 224] on h5 "Credit Suisse" at bounding box center [347, 222] width 252 height 9
click at [256, 230] on link "[PHONE_NUMBER]" at bounding box center [249, 232] width 57 height 9
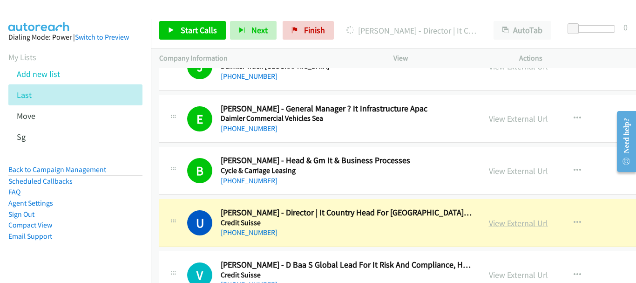
click at [505, 219] on link "View External Url" at bounding box center [518, 223] width 59 height 11
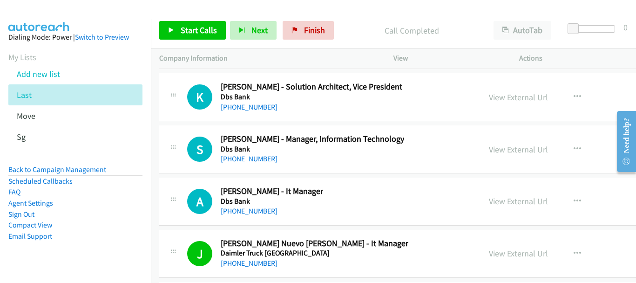
scroll to position [13674, 0]
click at [253, 213] on link "[PHONE_NUMBER]" at bounding box center [249, 210] width 57 height 9
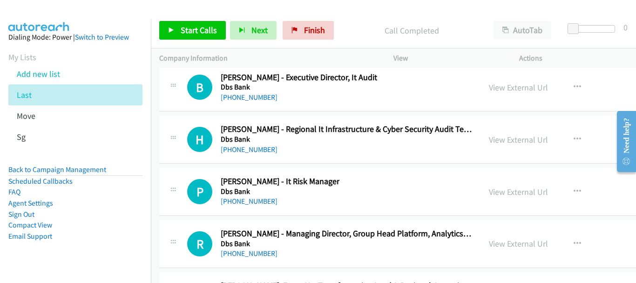
scroll to position [11950, 0]
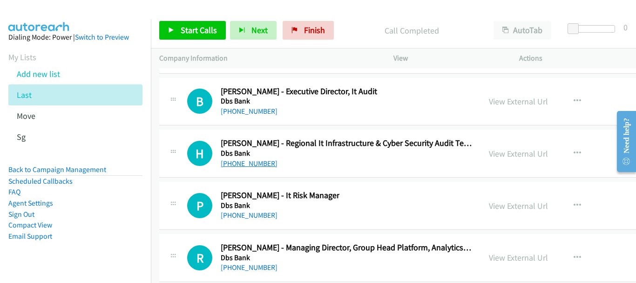
click at [258, 160] on link "[PHONE_NUMBER]" at bounding box center [249, 163] width 57 height 9
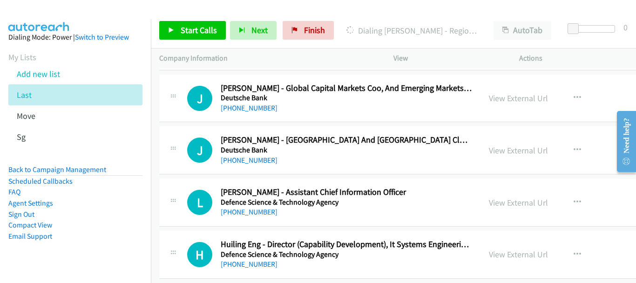
scroll to position [11391, 0]
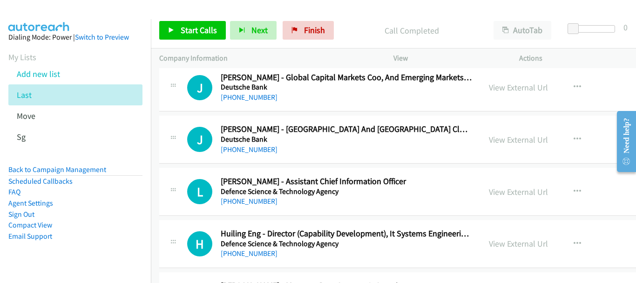
click at [250, 190] on h5 "Defence Science & Technology Agency" at bounding box center [347, 191] width 252 height 9
click at [255, 199] on link "[PHONE_NUMBER]" at bounding box center [249, 201] width 57 height 9
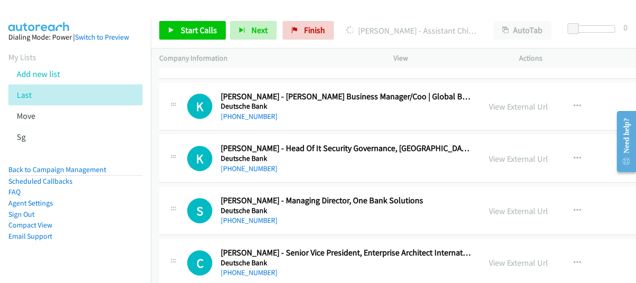
scroll to position [11158, 0]
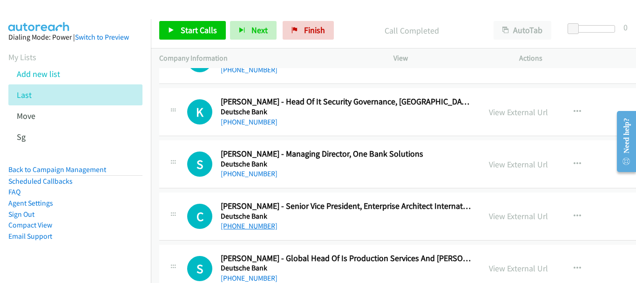
click at [239, 230] on link "[PHONE_NUMBER]" at bounding box center [249, 225] width 57 height 9
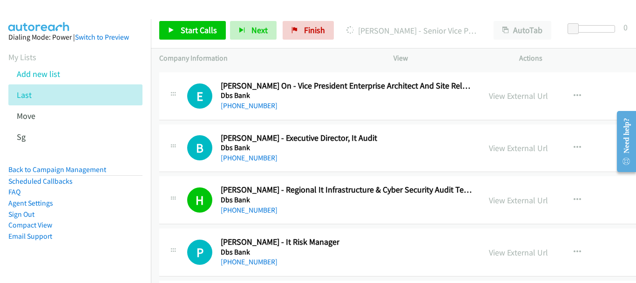
scroll to position [11192, 0]
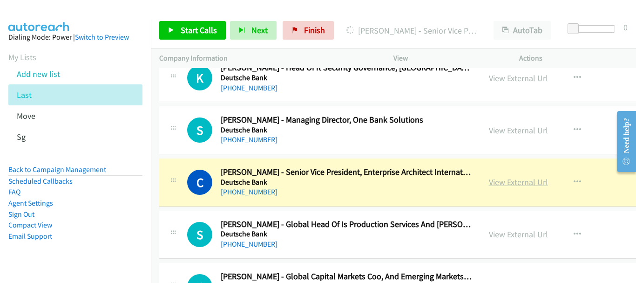
click at [489, 184] on link "View External Url" at bounding box center [518, 182] width 59 height 11
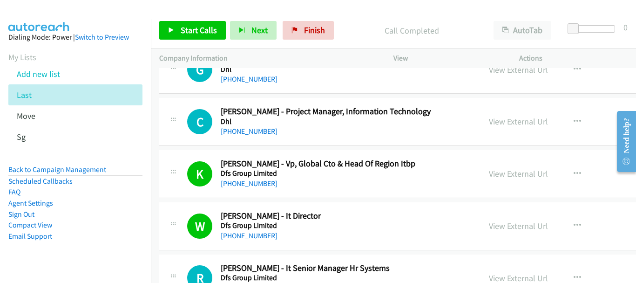
scroll to position [10633, 0]
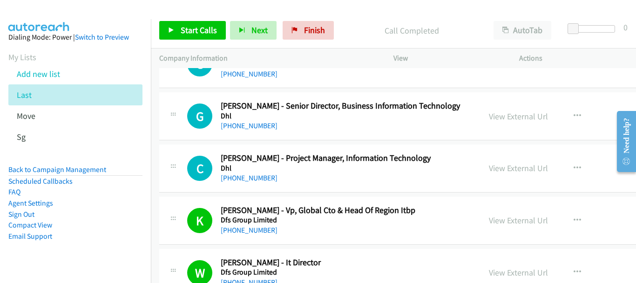
click at [259, 185] on div "C Callback Scheduled [PERSON_NAME] - Project Manager, Information Technology Dh…" at bounding box center [463, 168] width 609 height 48
click at [258, 182] on link "[PHONE_NUMBER]" at bounding box center [249, 177] width 57 height 9
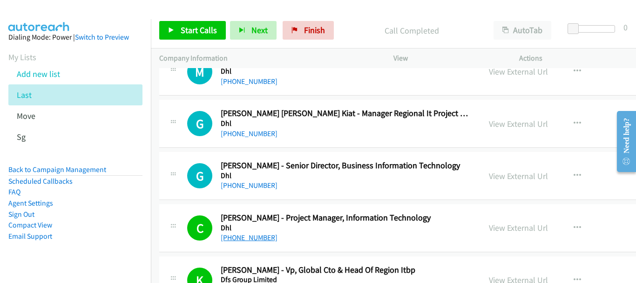
scroll to position [10587, 0]
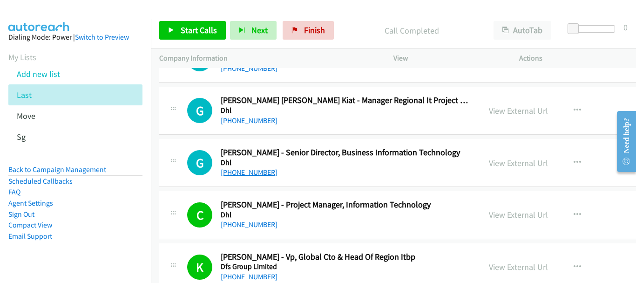
click at [249, 175] on link "[PHONE_NUMBER]" at bounding box center [249, 172] width 57 height 9
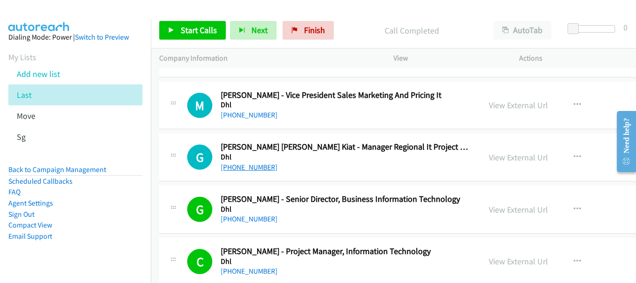
click at [241, 163] on link "[PHONE_NUMBER]" at bounding box center [249, 167] width 57 height 9
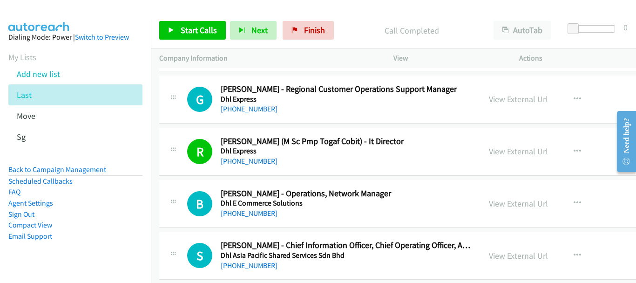
scroll to position [9655, 0]
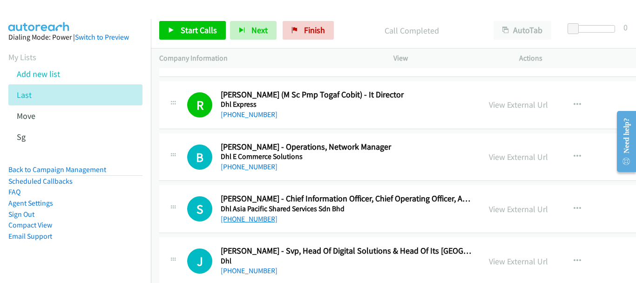
click at [245, 223] on link "[PHONE_NUMBER]" at bounding box center [249, 218] width 57 height 9
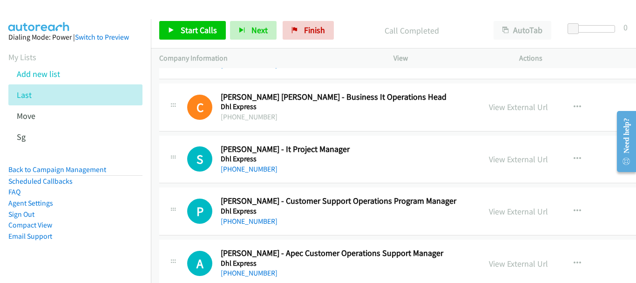
scroll to position [9376, 0]
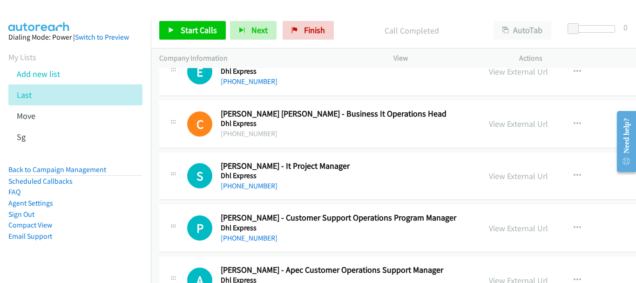
click at [263, 180] on div "[PHONE_NUMBER]" at bounding box center [347, 185] width 252 height 11
click at [256, 183] on link "[PHONE_NUMBER]" at bounding box center [249, 185] width 57 height 9
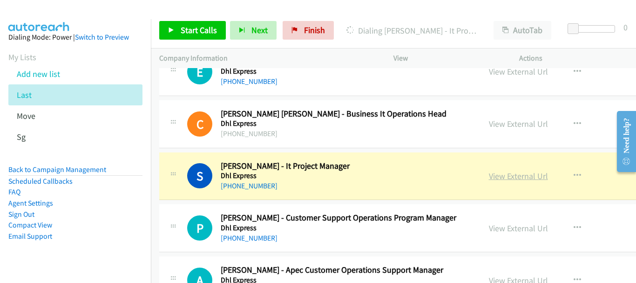
click at [489, 173] on link "View External Url" at bounding box center [518, 175] width 59 height 11
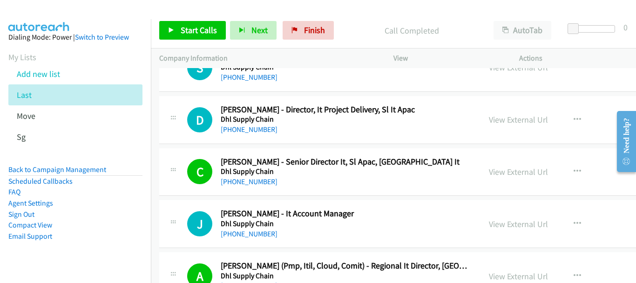
scroll to position [8537, 0]
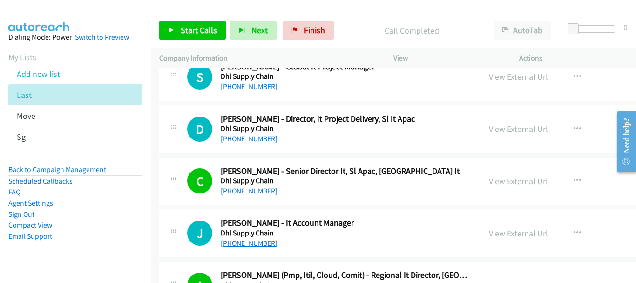
click at [252, 247] on link "[PHONE_NUMBER]" at bounding box center [249, 243] width 57 height 9
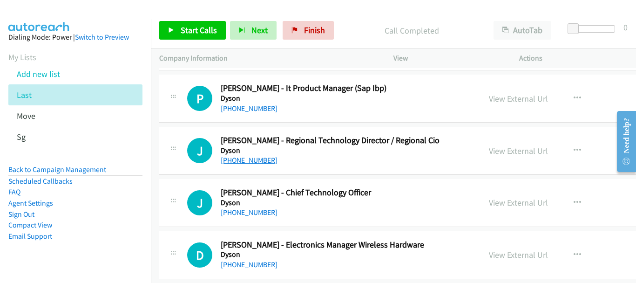
scroll to position [7792, 0]
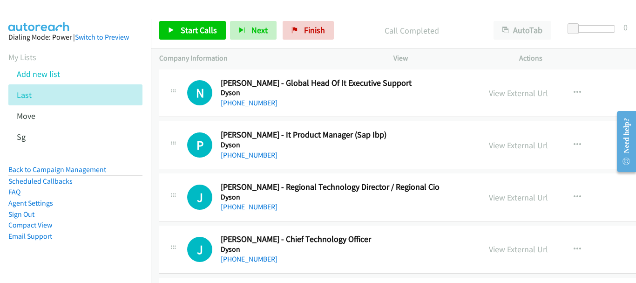
click at [255, 156] on link "[PHONE_NUMBER]" at bounding box center [249, 154] width 57 height 9
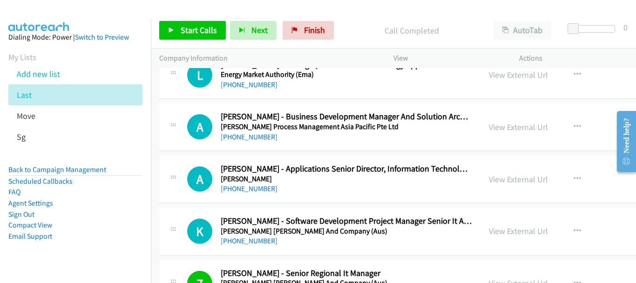
scroll to position [7186, 0]
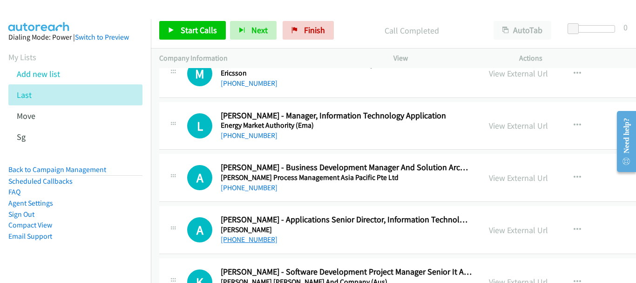
click at [255, 237] on link "[PHONE_NUMBER]" at bounding box center [249, 239] width 57 height 9
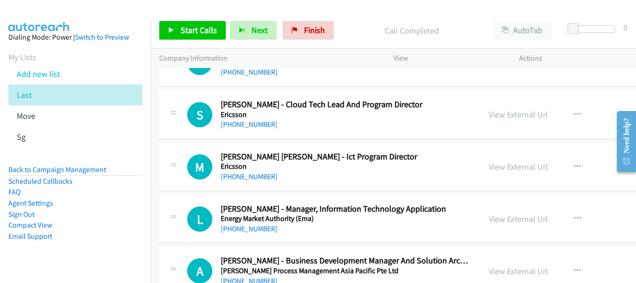
scroll to position [7046, 0]
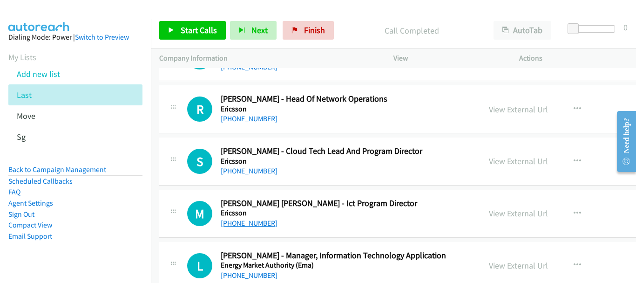
click at [260, 226] on link "[PHONE_NUMBER]" at bounding box center [249, 222] width 57 height 9
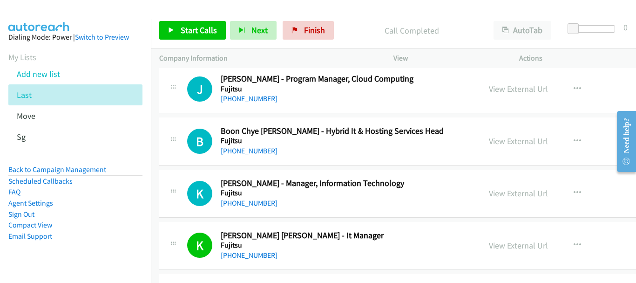
scroll to position [4857, 0]
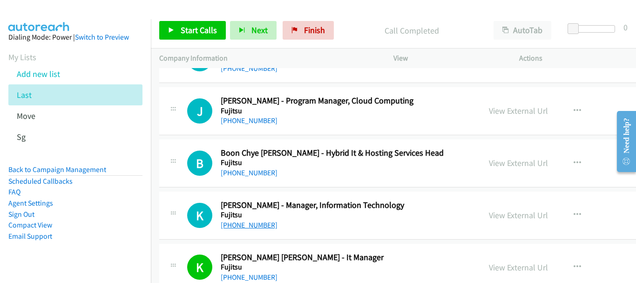
click at [254, 223] on link "[PHONE_NUMBER]" at bounding box center [249, 224] width 57 height 9
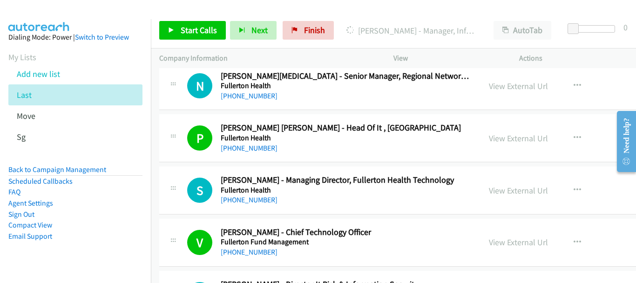
scroll to position [4158, 0]
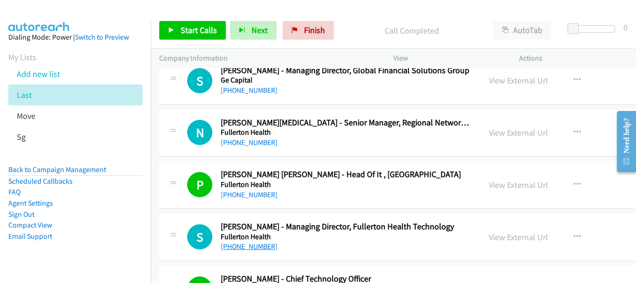
click at [241, 245] on link "[PHONE_NUMBER]" at bounding box center [249, 246] width 57 height 9
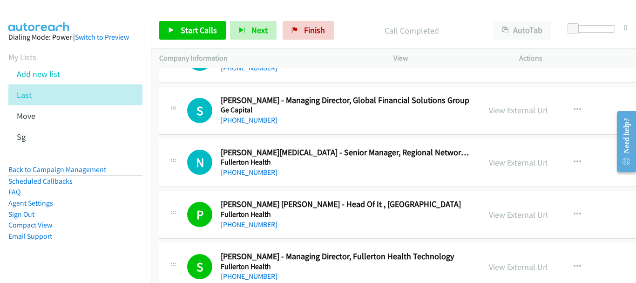
scroll to position [4112, 0]
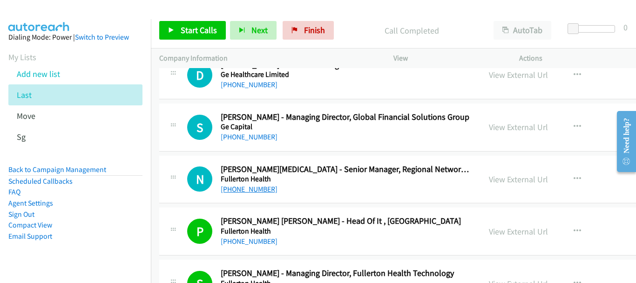
click at [258, 187] on link "[PHONE_NUMBER]" at bounding box center [249, 188] width 57 height 9
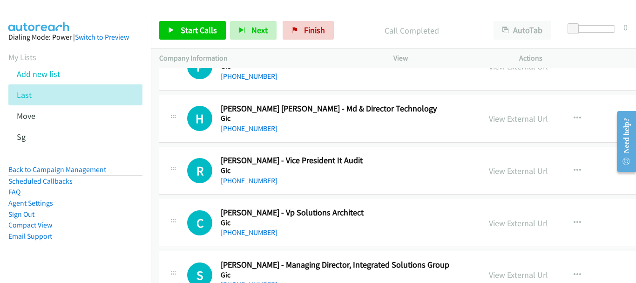
scroll to position [3553, 0]
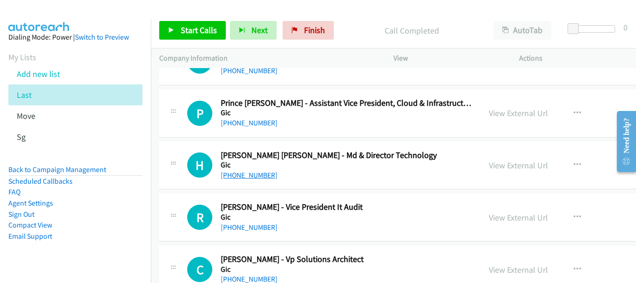
click at [257, 176] on link "[PHONE_NUMBER]" at bounding box center [249, 174] width 57 height 9
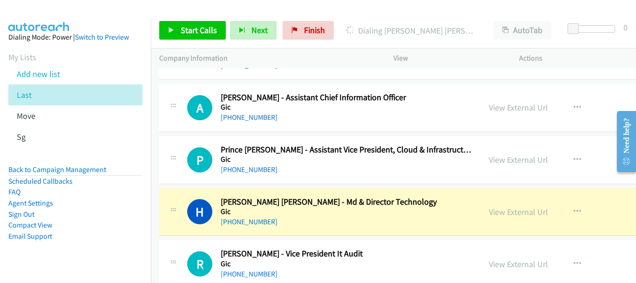
scroll to position [3459, 0]
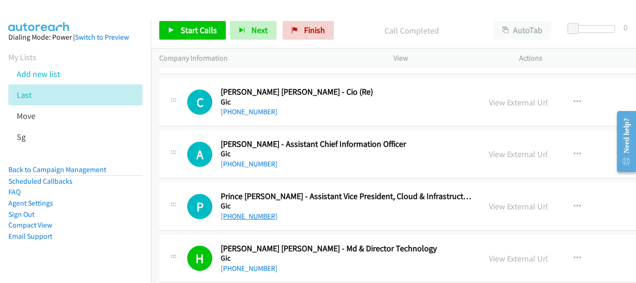
click at [262, 212] on link "[PHONE_NUMBER]" at bounding box center [249, 215] width 57 height 9
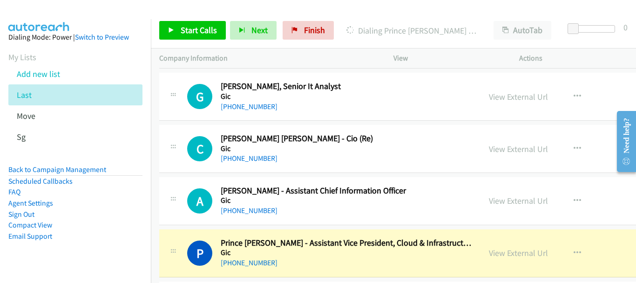
scroll to position [3366, 0]
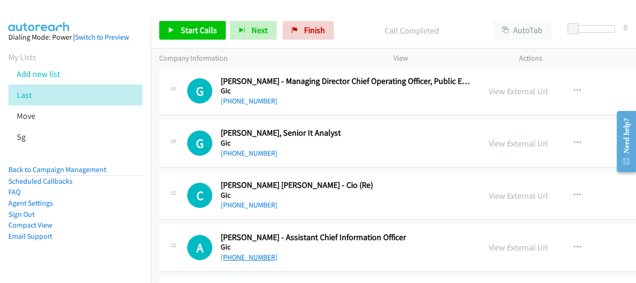
click at [257, 256] on link "[PHONE_NUMBER]" at bounding box center [249, 256] width 57 height 9
click at [241, 206] on link "[PHONE_NUMBER]" at bounding box center [249, 204] width 57 height 9
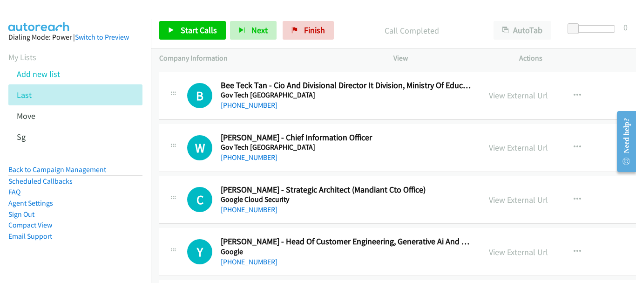
scroll to position [711, 0]
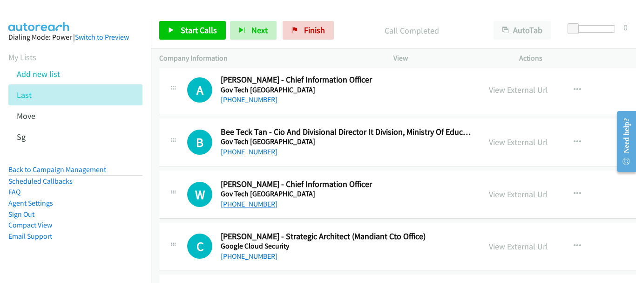
click at [253, 205] on link "[PHONE_NUMBER]" at bounding box center [249, 203] width 57 height 9
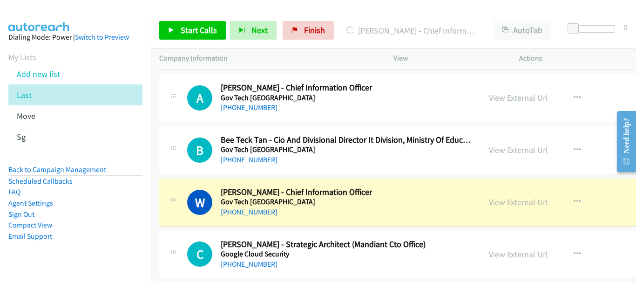
scroll to position [757, 0]
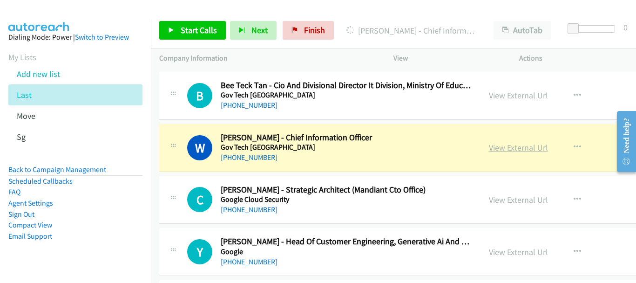
click at [489, 147] on link "View External Url" at bounding box center [518, 147] width 59 height 11
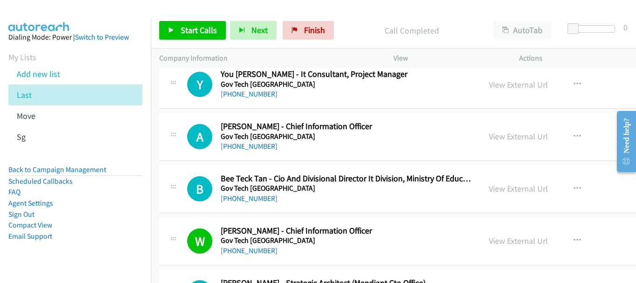
scroll to position [618, 0]
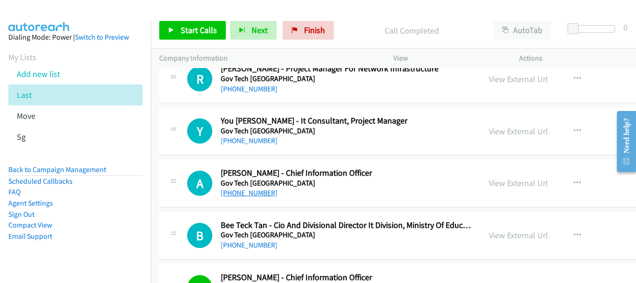
click at [251, 195] on link "[PHONE_NUMBER]" at bounding box center [249, 192] width 57 height 9
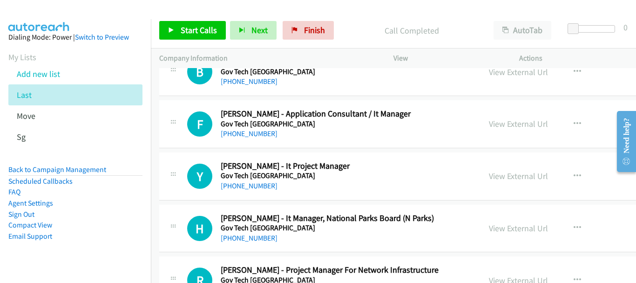
scroll to position [431, 0]
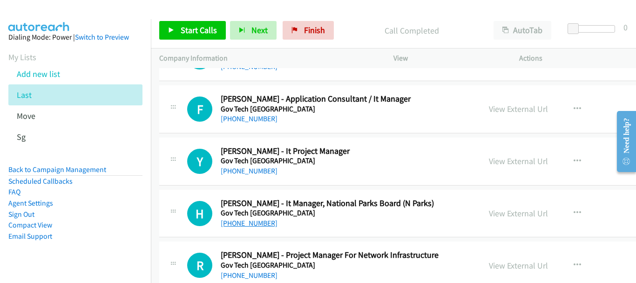
click at [260, 222] on link "[PHONE_NUMBER]" at bounding box center [249, 222] width 57 height 9
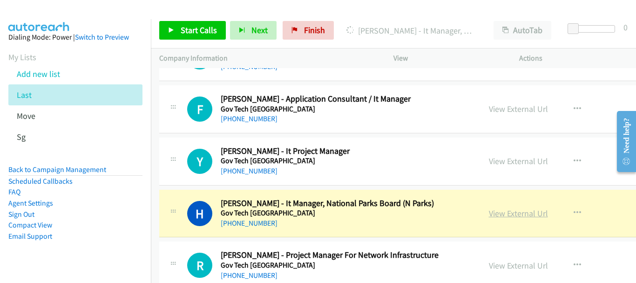
click at [489, 216] on link "View External Url" at bounding box center [518, 213] width 59 height 11
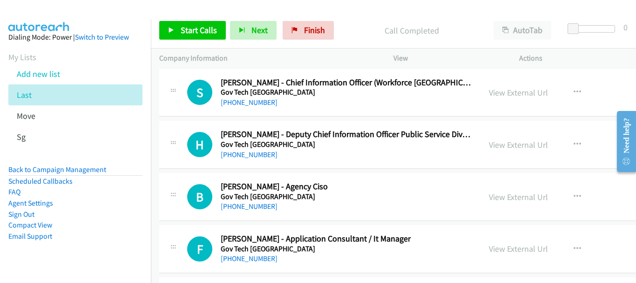
scroll to position [245, 0]
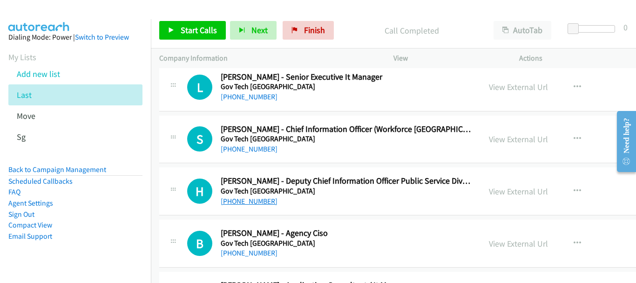
click at [260, 202] on link "[PHONE_NUMBER]" at bounding box center [249, 201] width 57 height 9
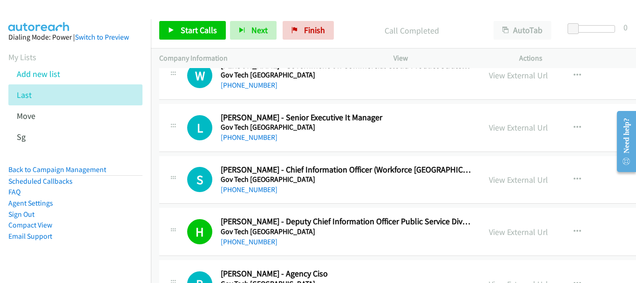
scroll to position [152, 0]
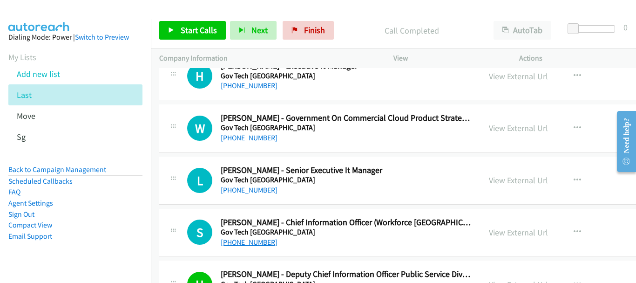
click at [253, 240] on link "[PHONE_NUMBER]" at bounding box center [249, 242] width 57 height 9
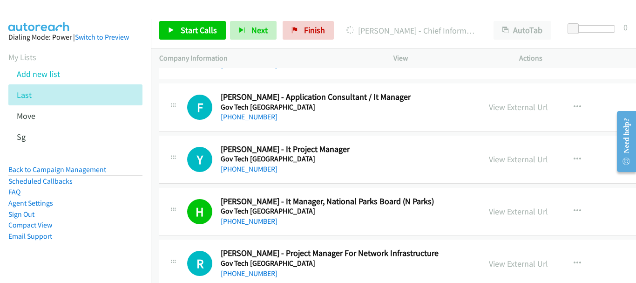
scroll to position [419, 0]
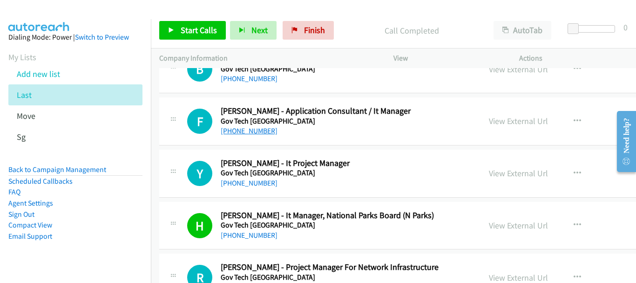
click at [260, 130] on link "[PHONE_NUMBER]" at bounding box center [249, 130] width 57 height 9
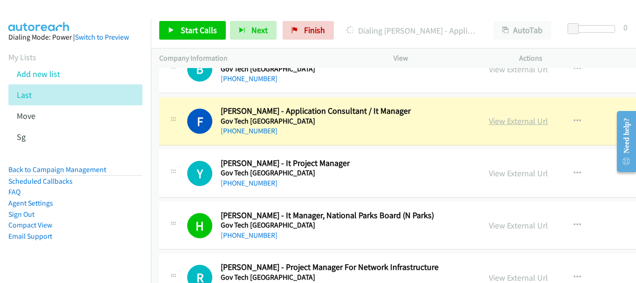
click at [489, 119] on link "View External Url" at bounding box center [518, 121] width 59 height 11
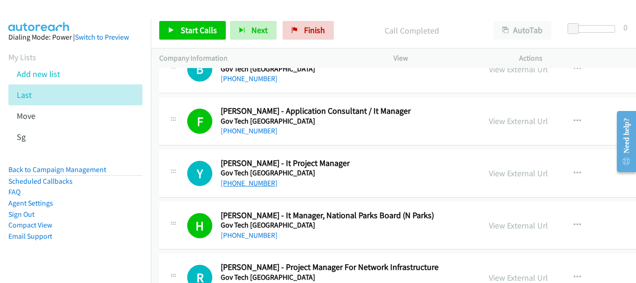
click at [255, 181] on link "[PHONE_NUMBER]" at bounding box center [249, 182] width 57 height 9
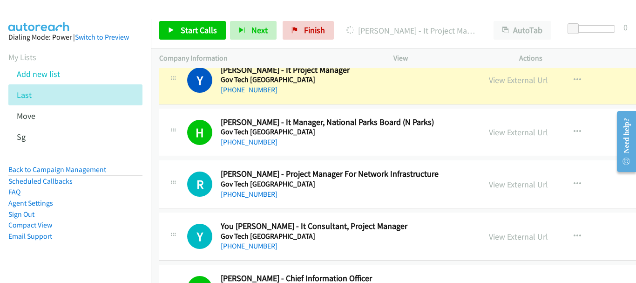
scroll to position [466, 0]
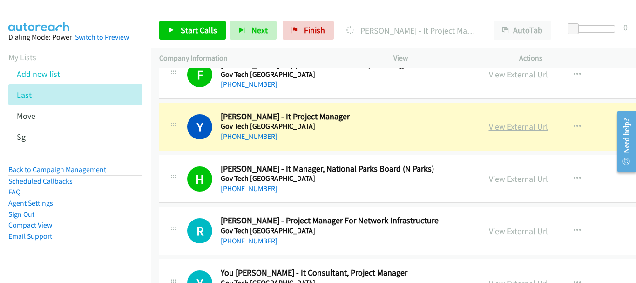
click at [489, 129] on link "View External Url" at bounding box center [518, 126] width 59 height 11
click at [489, 176] on link "View External Url" at bounding box center [518, 178] width 59 height 11
